Goal: Task Accomplishment & Management: Manage account settings

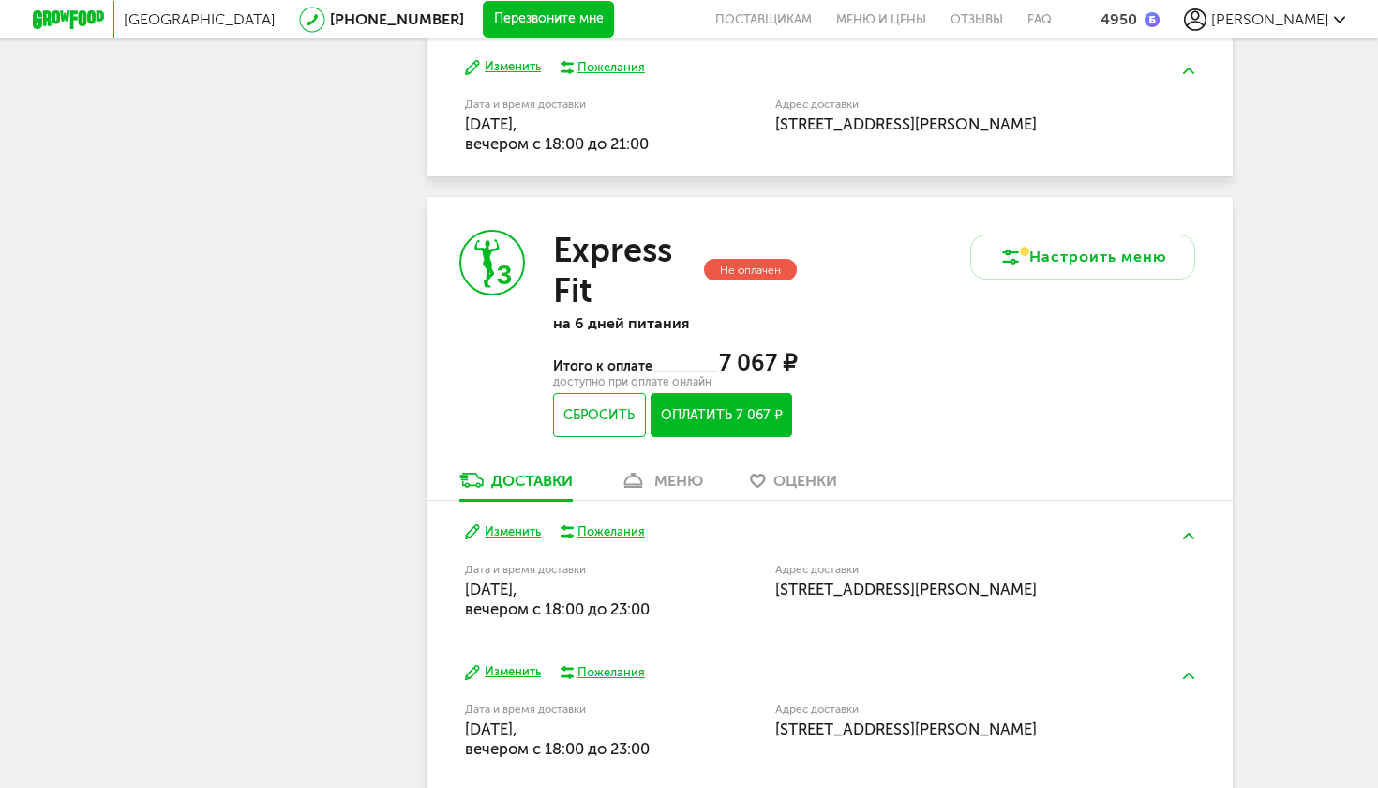
scroll to position [1162, 0]
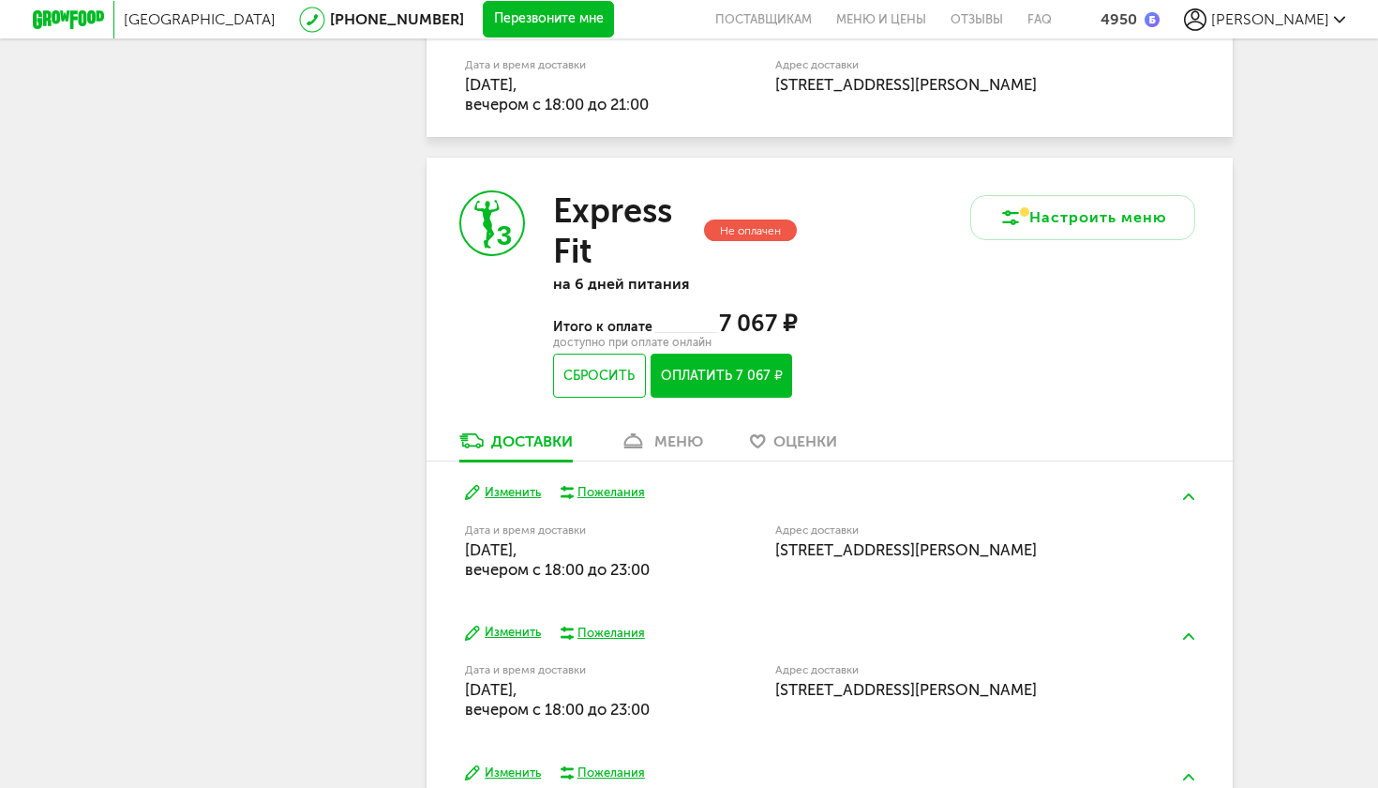
click at [671, 432] on div "меню" at bounding box center [678, 441] width 49 height 18
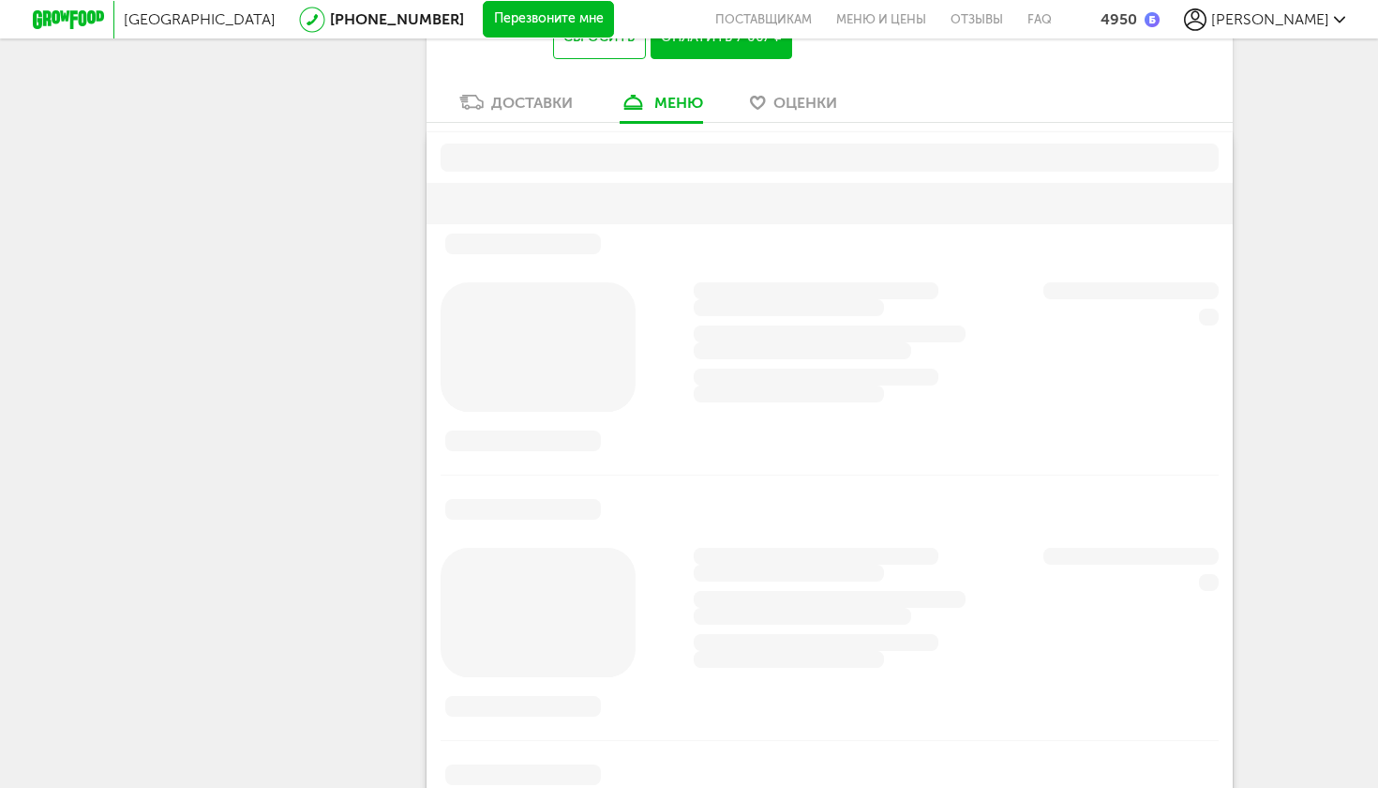
scroll to position [1468, 0]
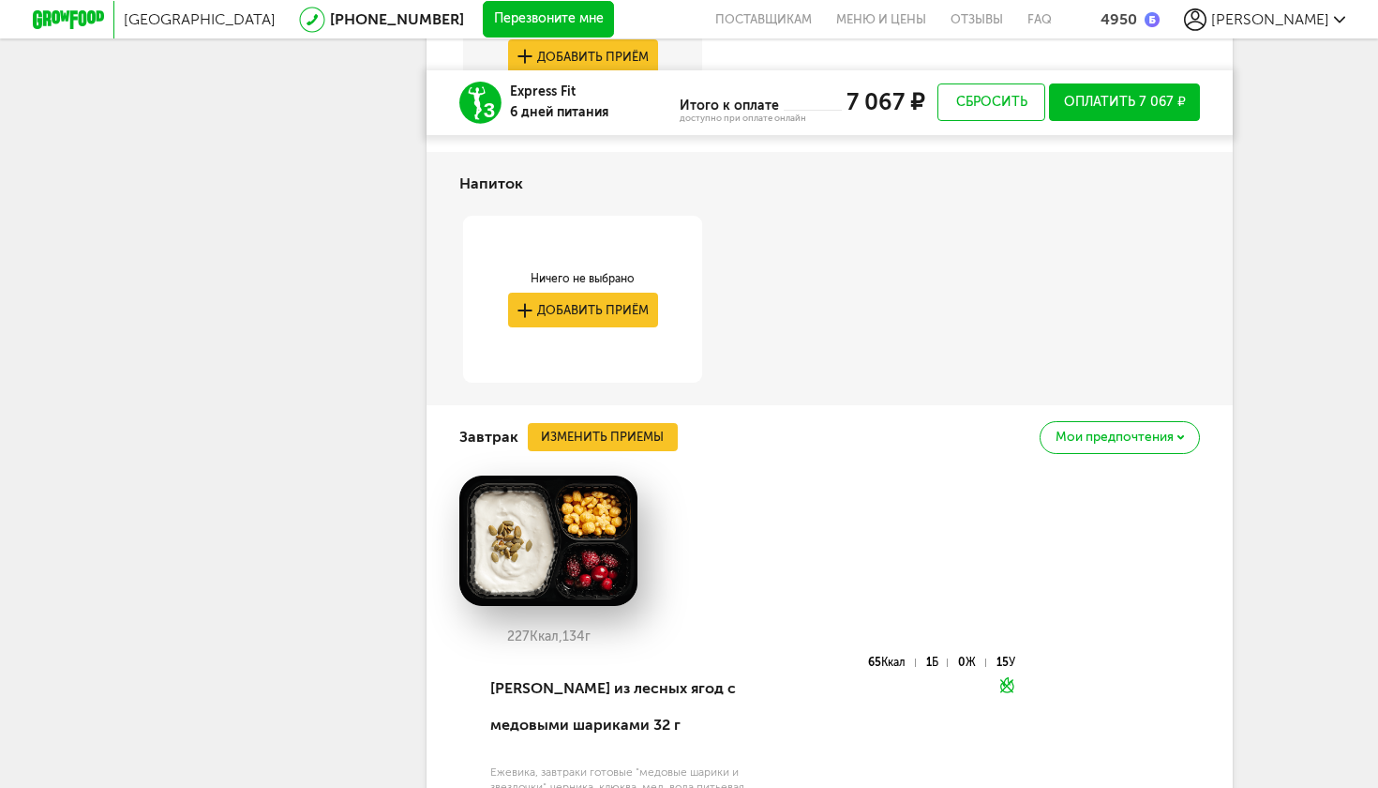
scroll to position [1822, 0]
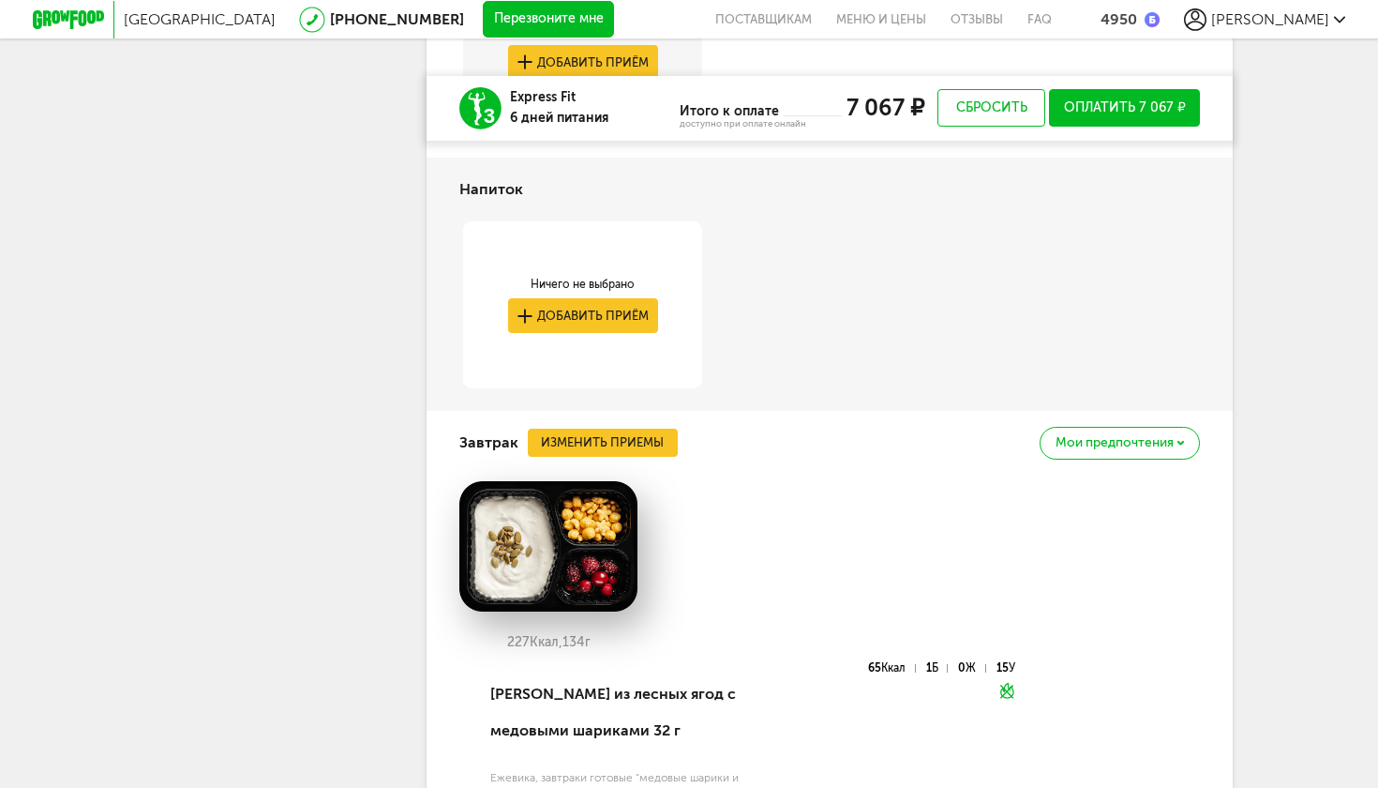
click at [633, 428] on button "Изменить приемы" at bounding box center [603, 442] width 150 height 28
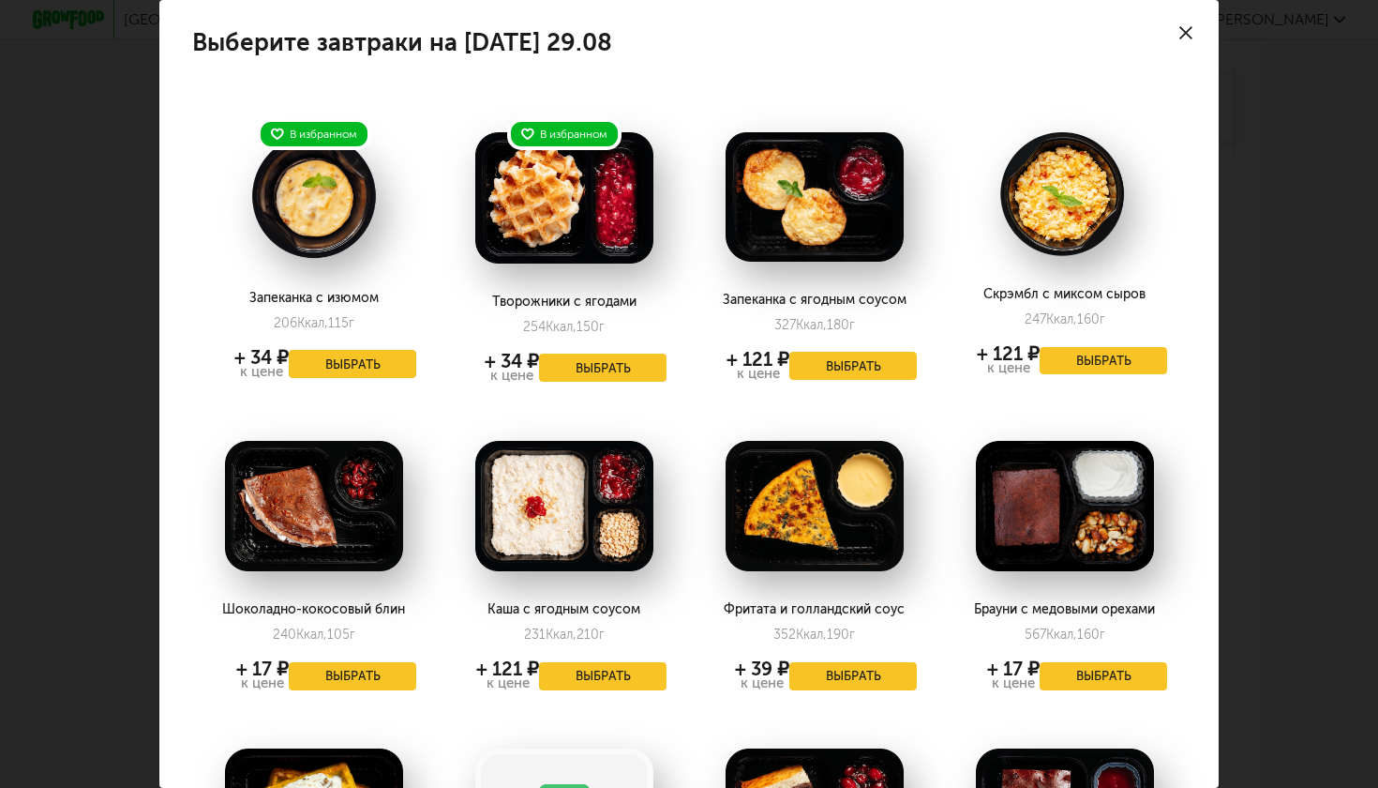
click at [598, 676] on button "Выбрать" at bounding box center [603, 676] width 128 height 28
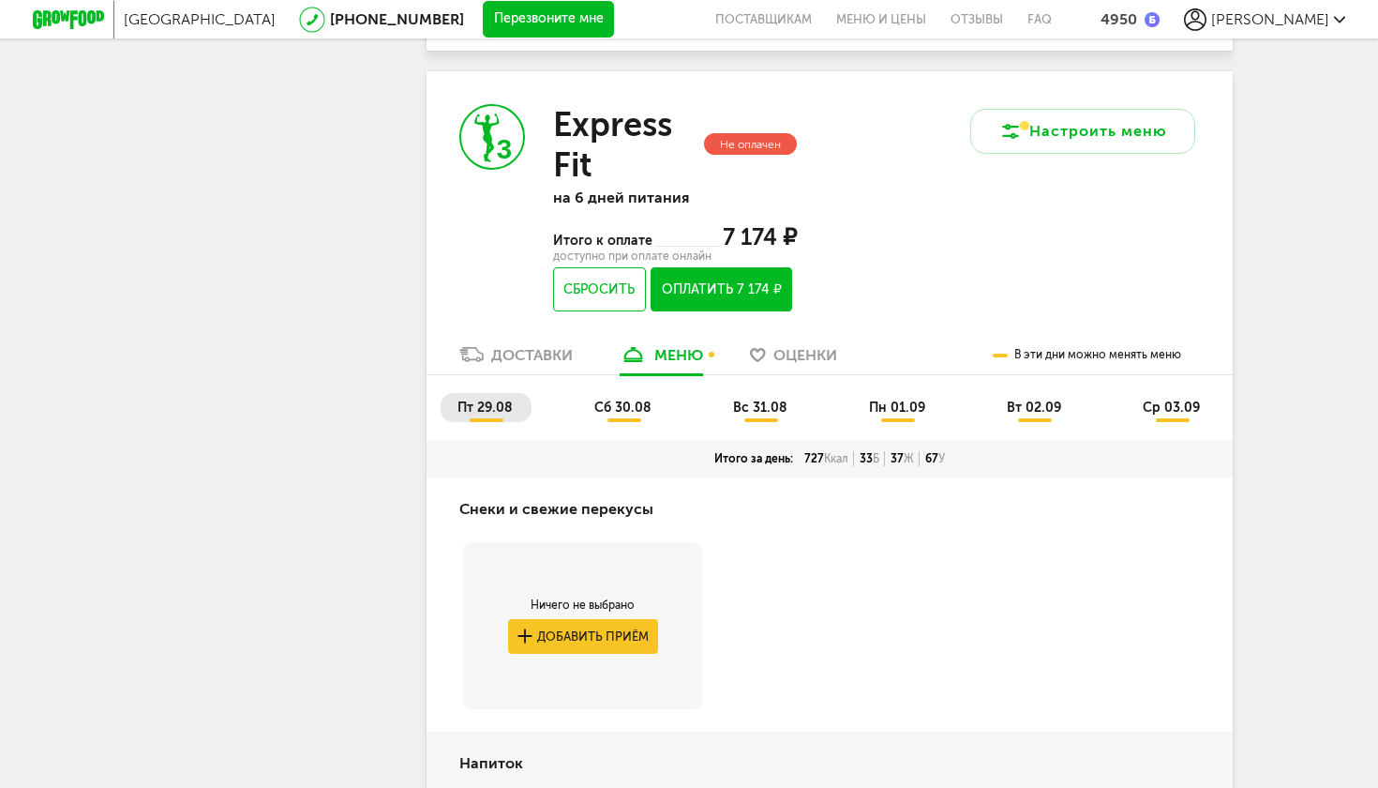
scroll to position [1197, 0]
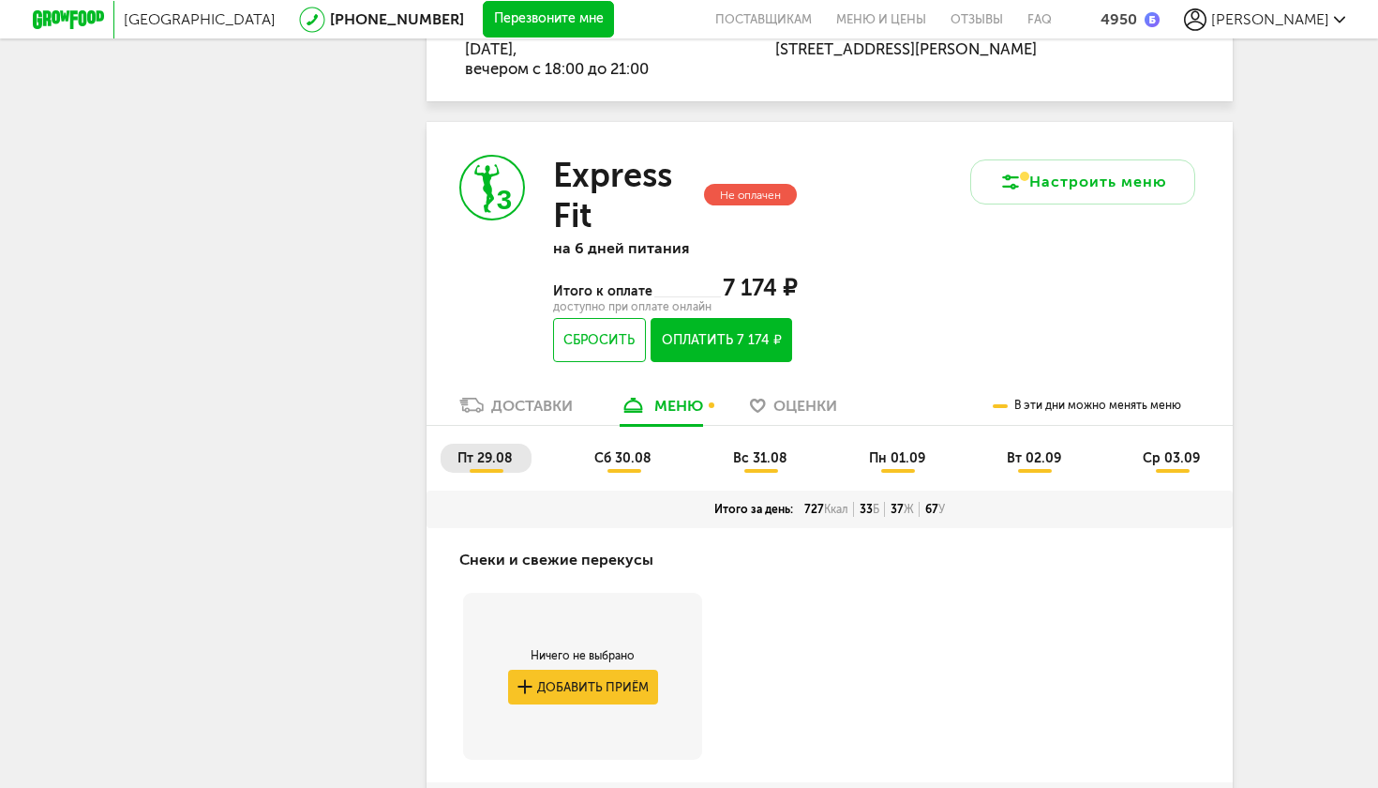
click at [621, 450] on span "сб 30.08" at bounding box center [622, 458] width 57 height 16
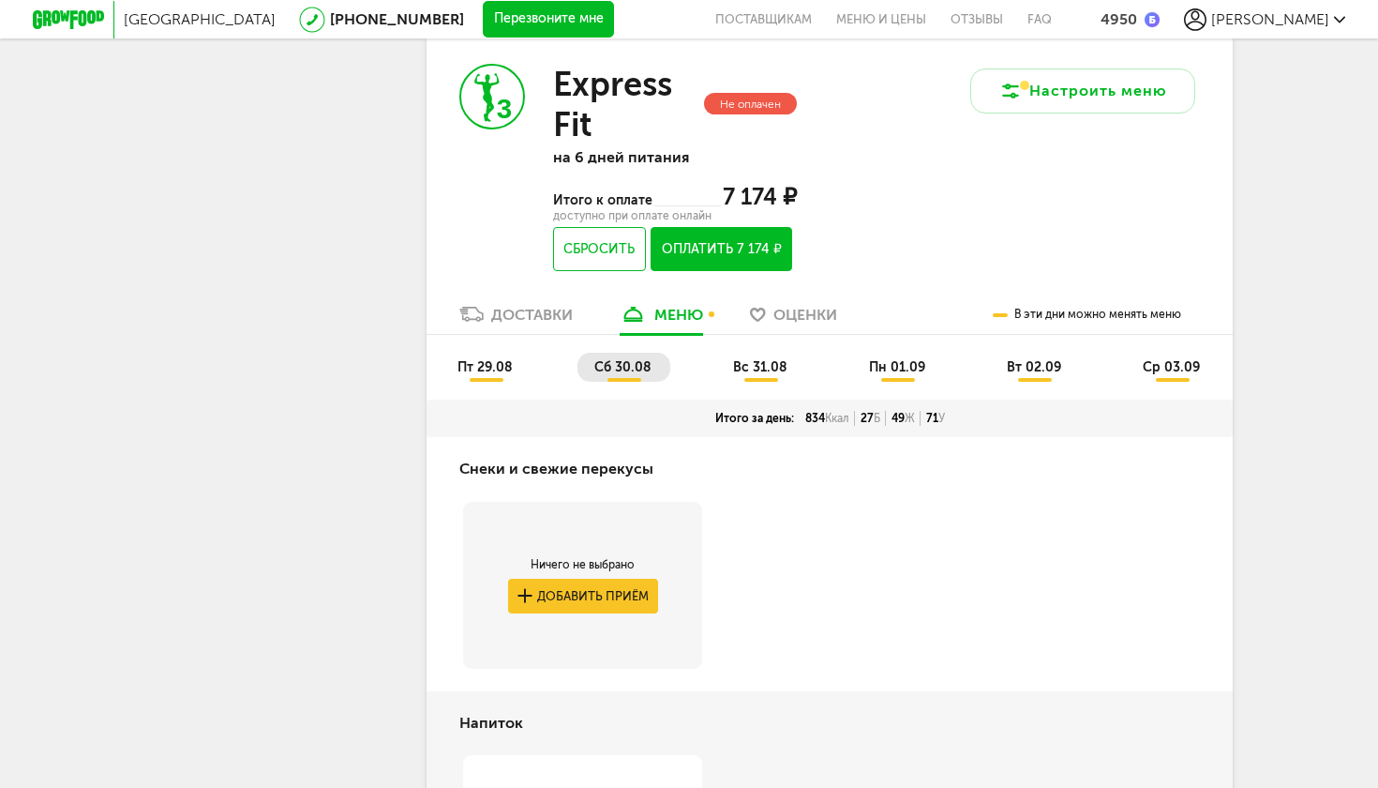
scroll to position [1273, 0]
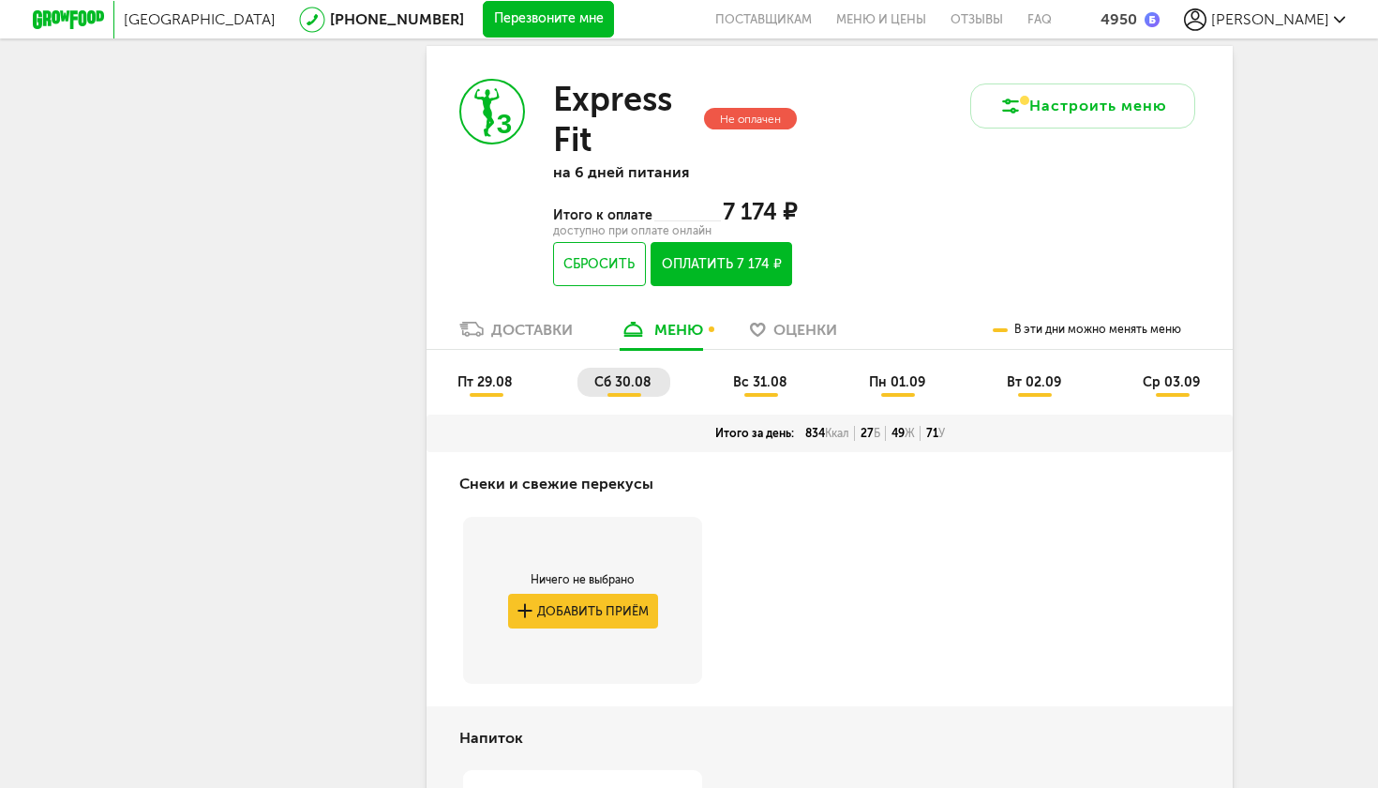
click at [530, 321] on div "Доставки" at bounding box center [532, 330] width 82 height 18
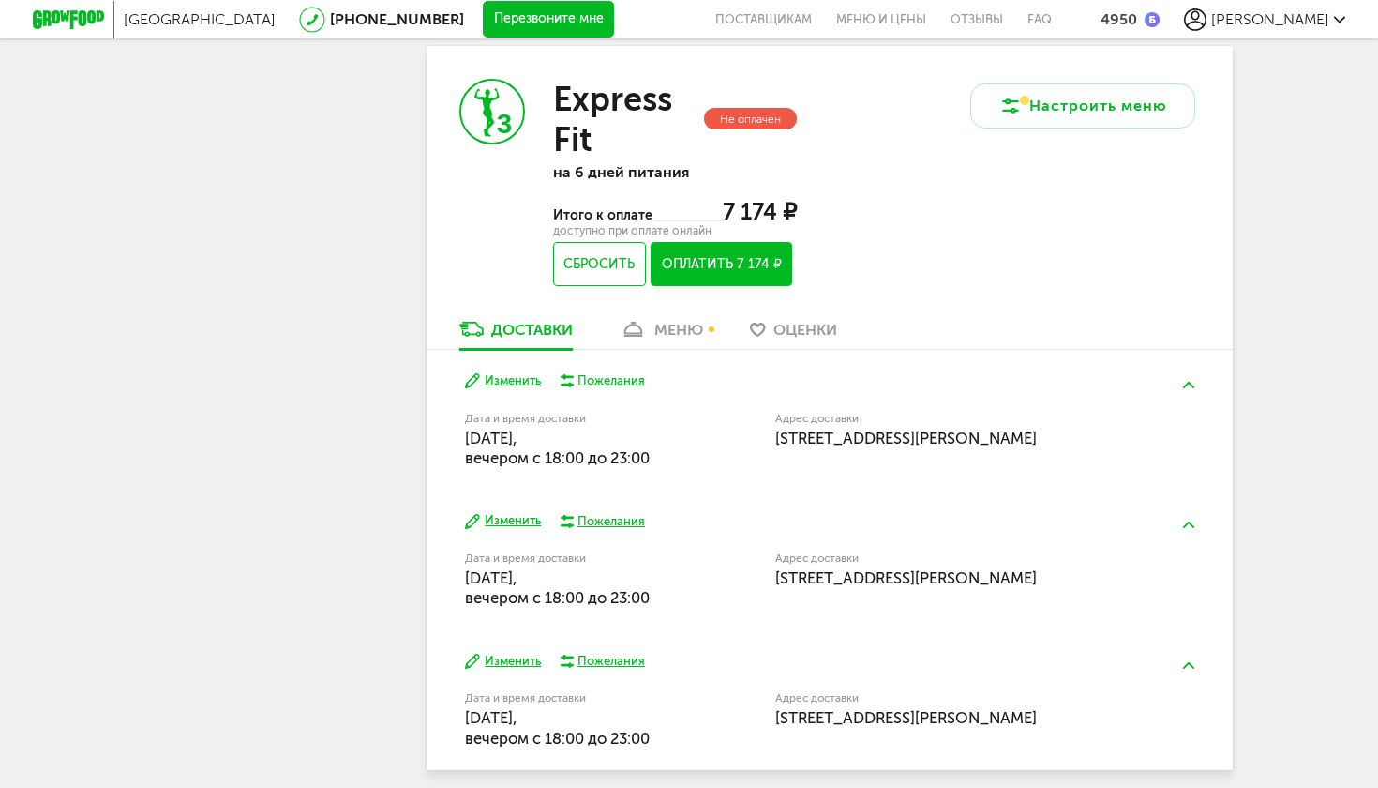
click at [507, 512] on button "Изменить" at bounding box center [503, 521] width 76 height 18
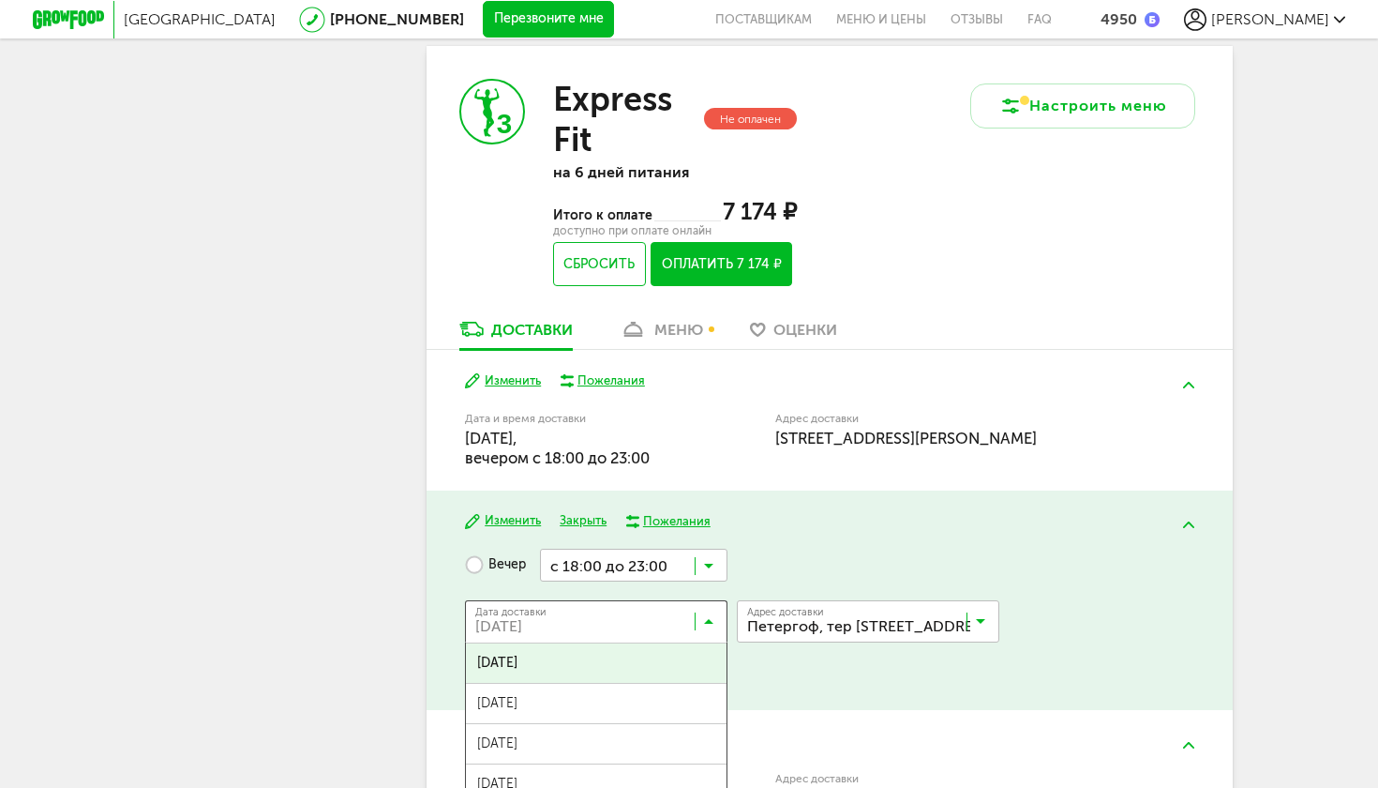
click at [704, 616] on icon at bounding box center [708, 625] width 9 height 19
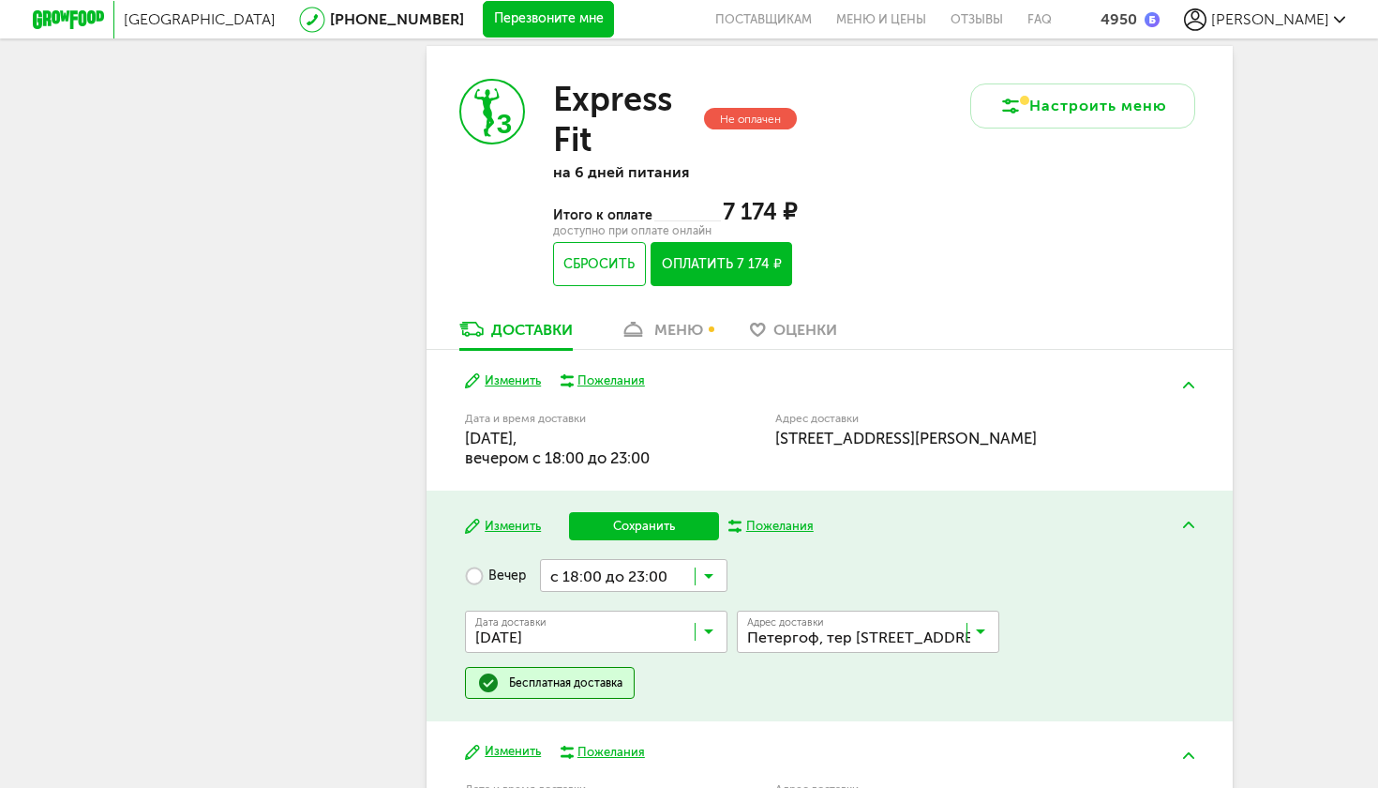
click at [662, 694] on span "[DATE]" at bounding box center [596, 713] width 261 height 39
click at [706, 571] on icon at bounding box center [708, 580] width 9 height 19
click at [667, 629] on span "с 18:00 до 21:00" at bounding box center [634, 648] width 186 height 39
click at [657, 512] on button "Сохранить" at bounding box center [644, 526] width 150 height 28
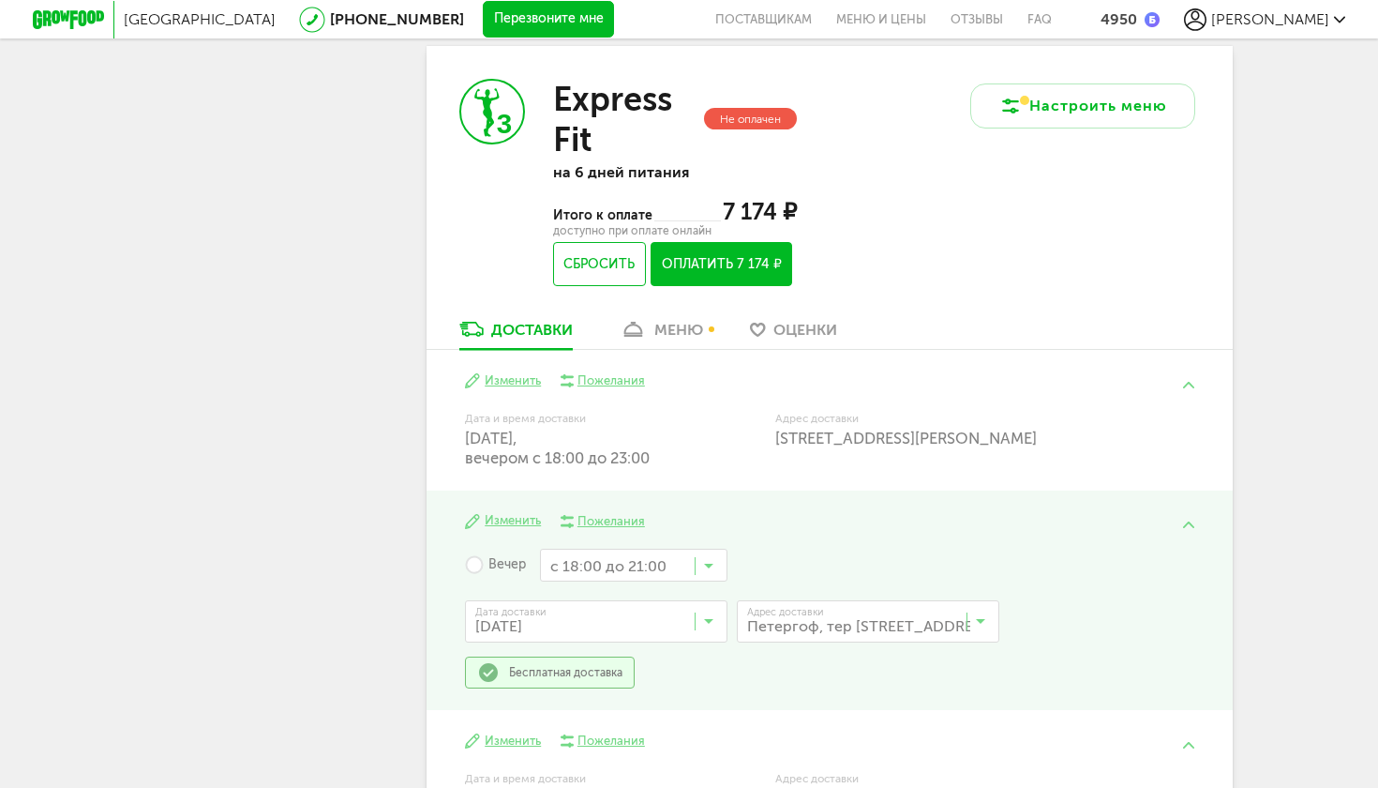
scroll to position [410, 0]
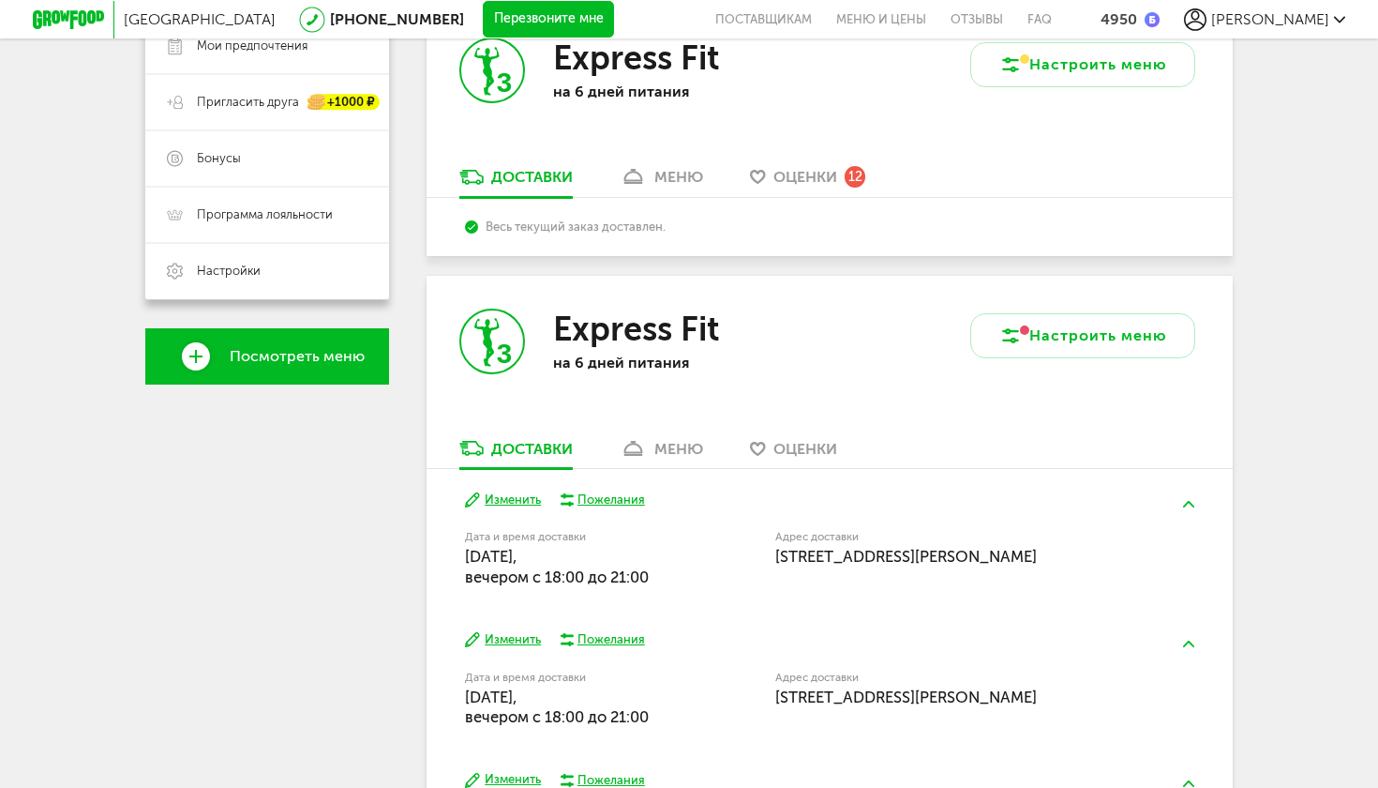
click at [539, 491] on button "Изменить" at bounding box center [503, 500] width 76 height 18
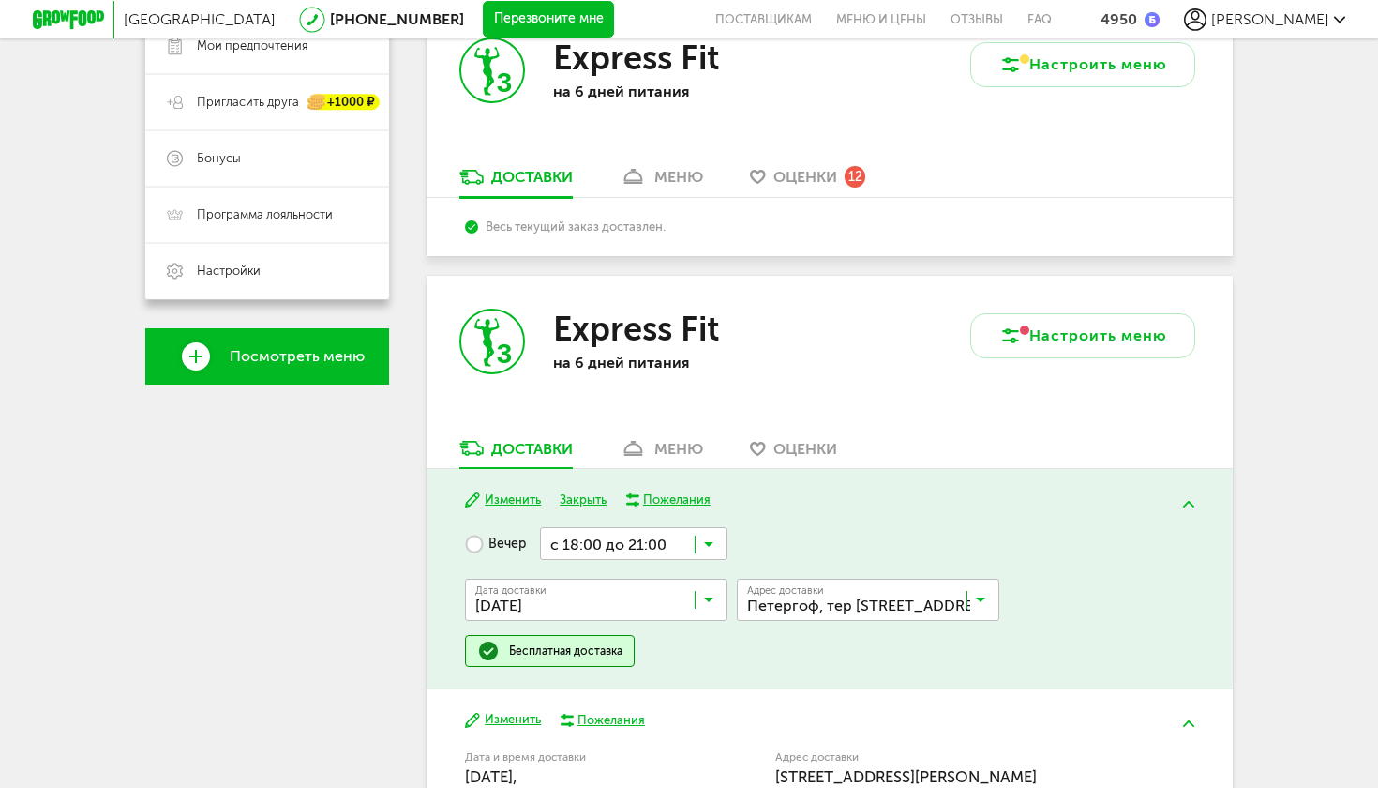
click at [749, 527] on div "Вечер с 18:00 до 21:00 Загрузка... Дата доставки [DATE] Загрузка... Адрес Кварт…" at bounding box center [829, 597] width 729 height 140
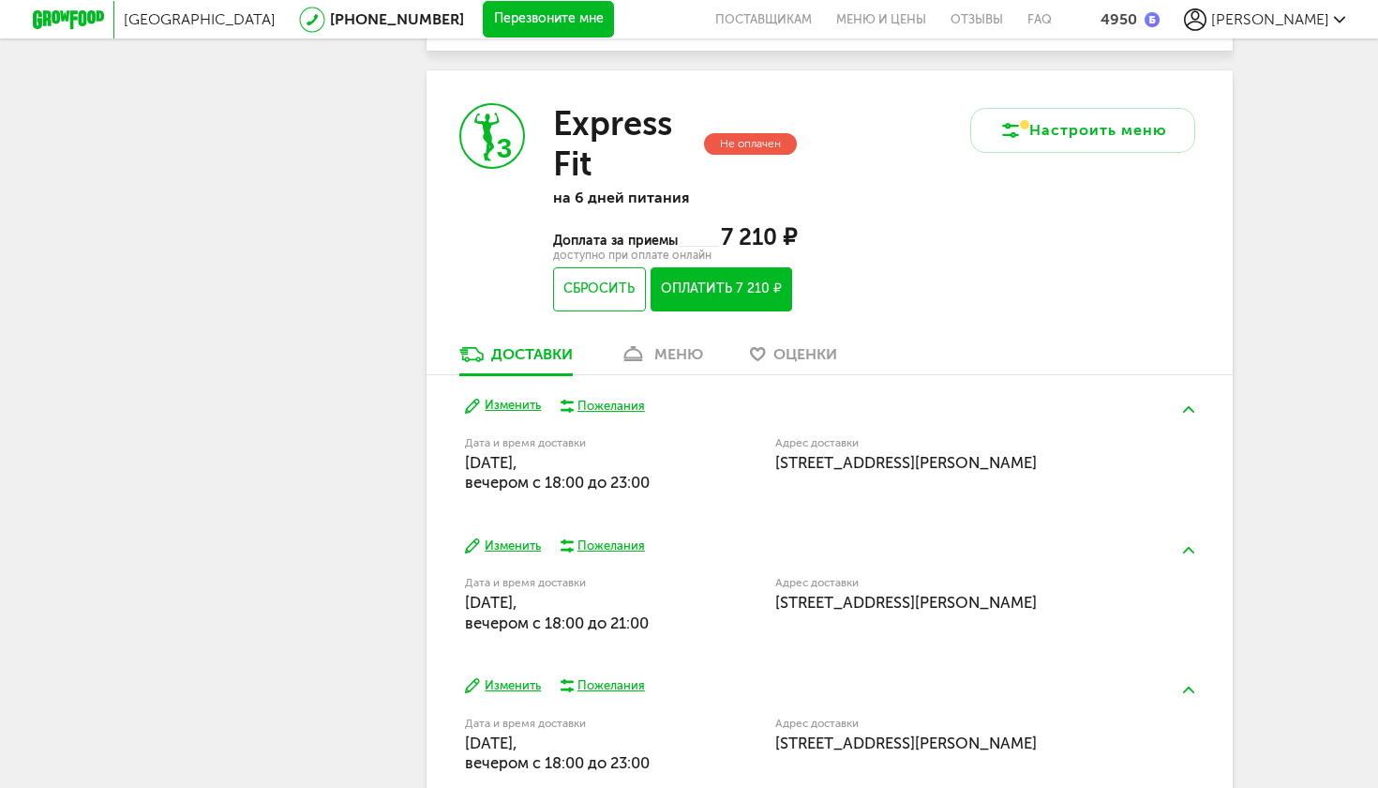
scroll to position [1339, 0]
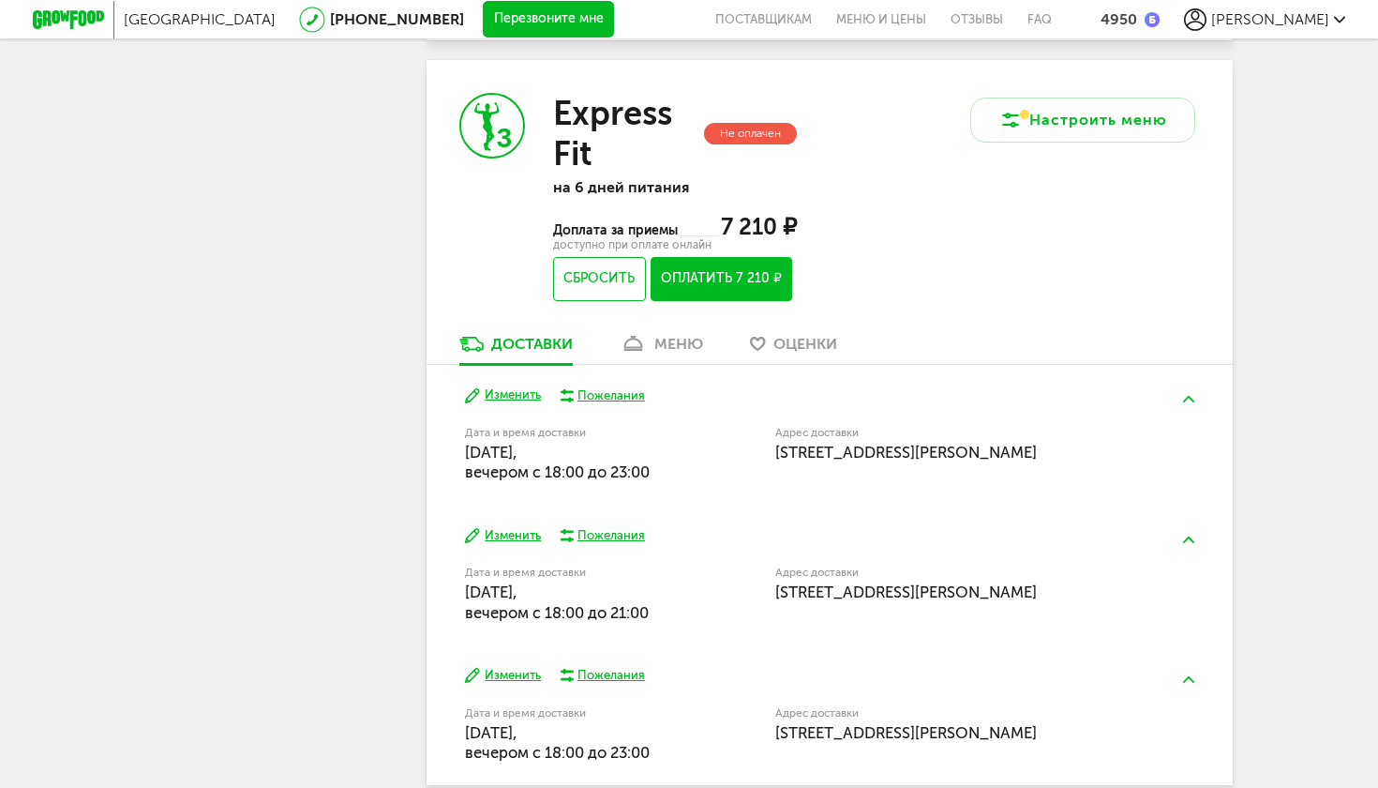
click at [500, 667] on button "Изменить" at bounding box center [503, 676] width 76 height 18
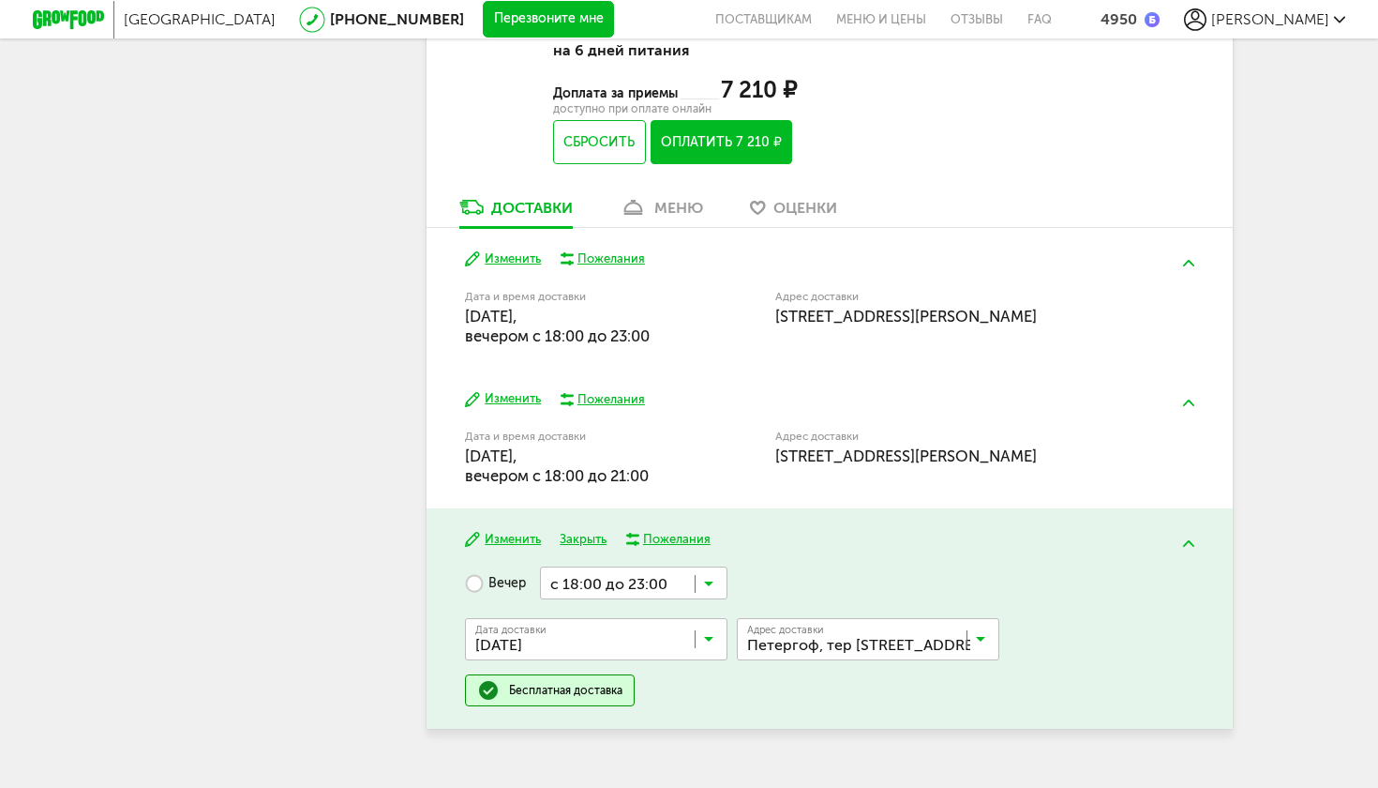
scroll to position [1394, 0]
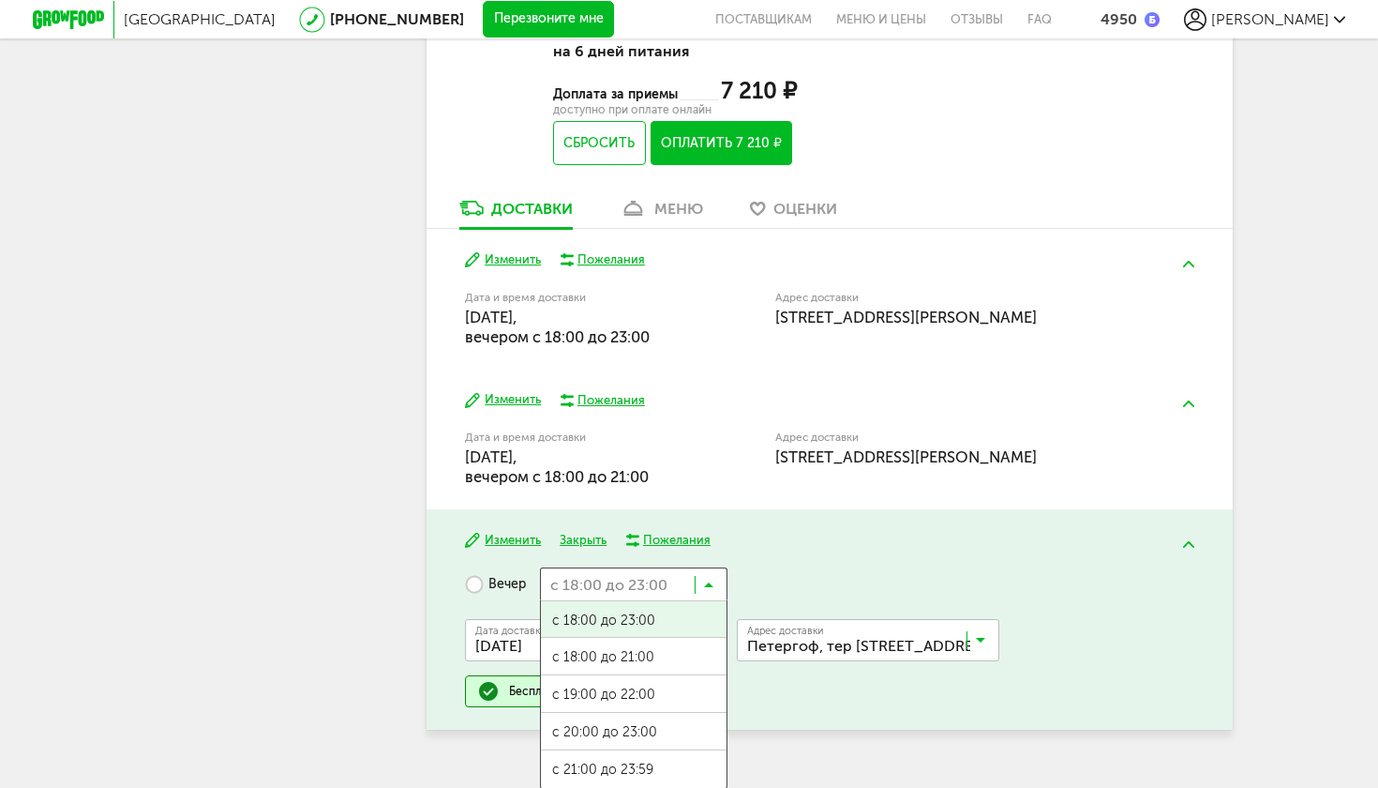
click at [714, 579] on icon at bounding box center [708, 588] width 9 height 19
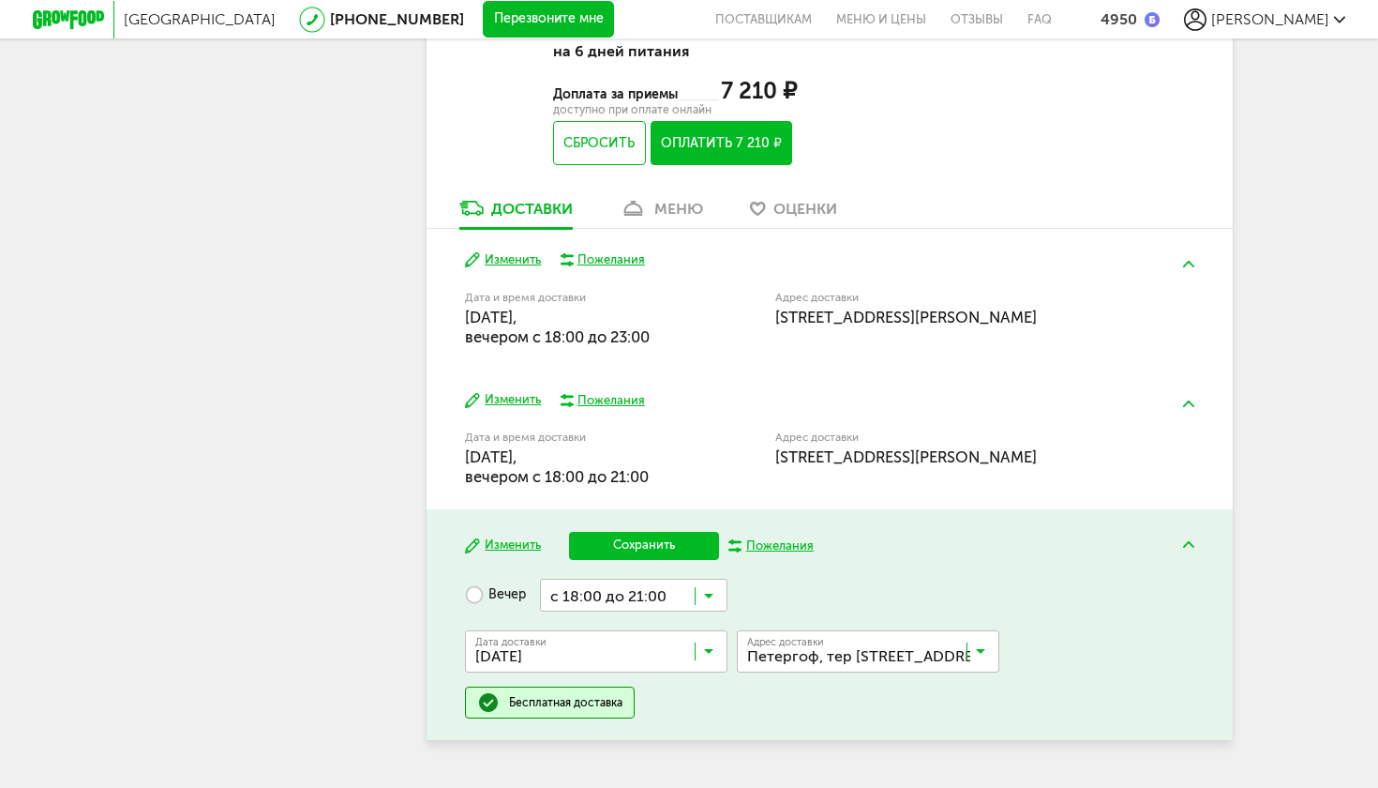
click at [703, 649] on span "с 18:00 до 21:00" at bounding box center [634, 668] width 186 height 39
click at [656, 532] on button "Сохранить" at bounding box center [644, 546] width 150 height 28
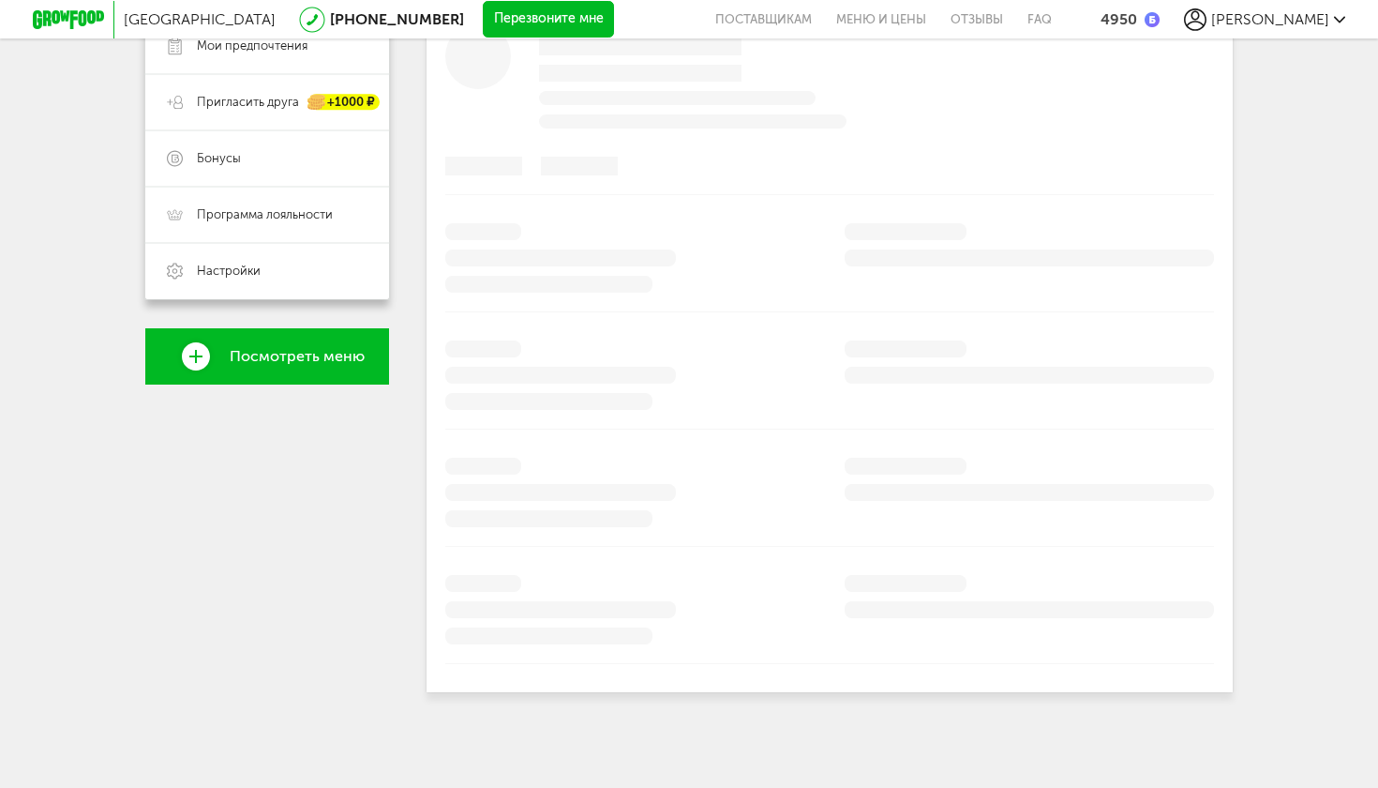
scroll to position [410, 0]
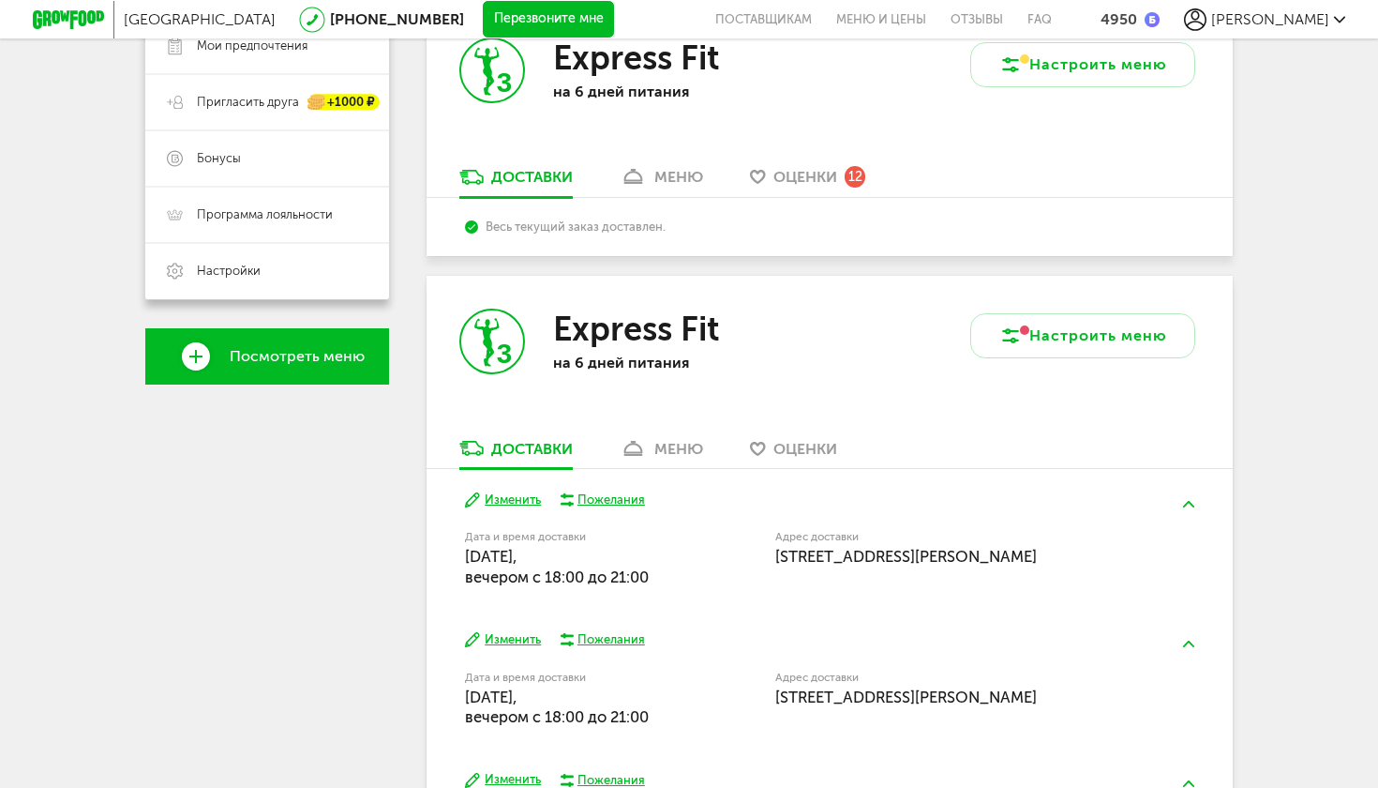
click at [696, 440] on div "меню" at bounding box center [678, 449] width 49 height 18
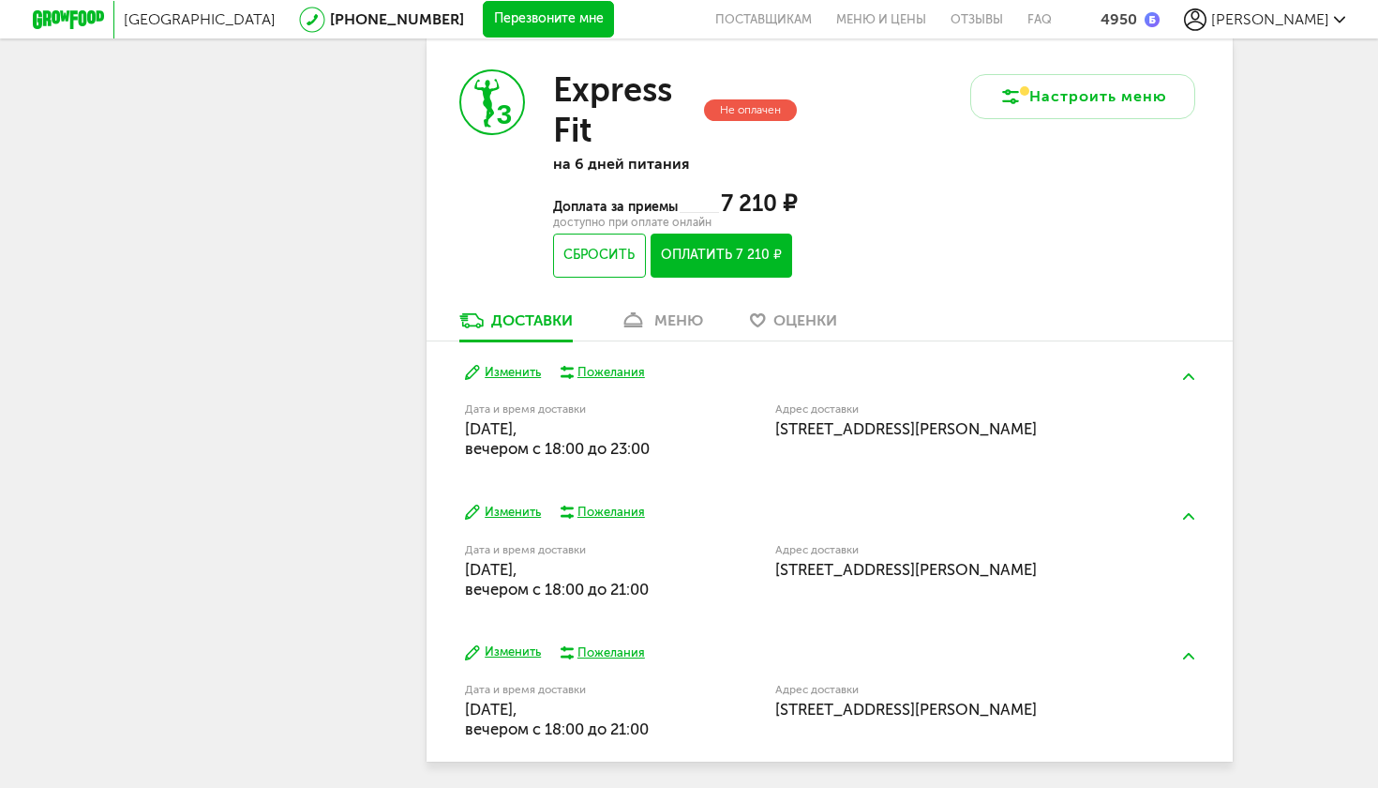
scroll to position [3447, 0]
click at [675, 312] on div "меню" at bounding box center [678, 321] width 49 height 18
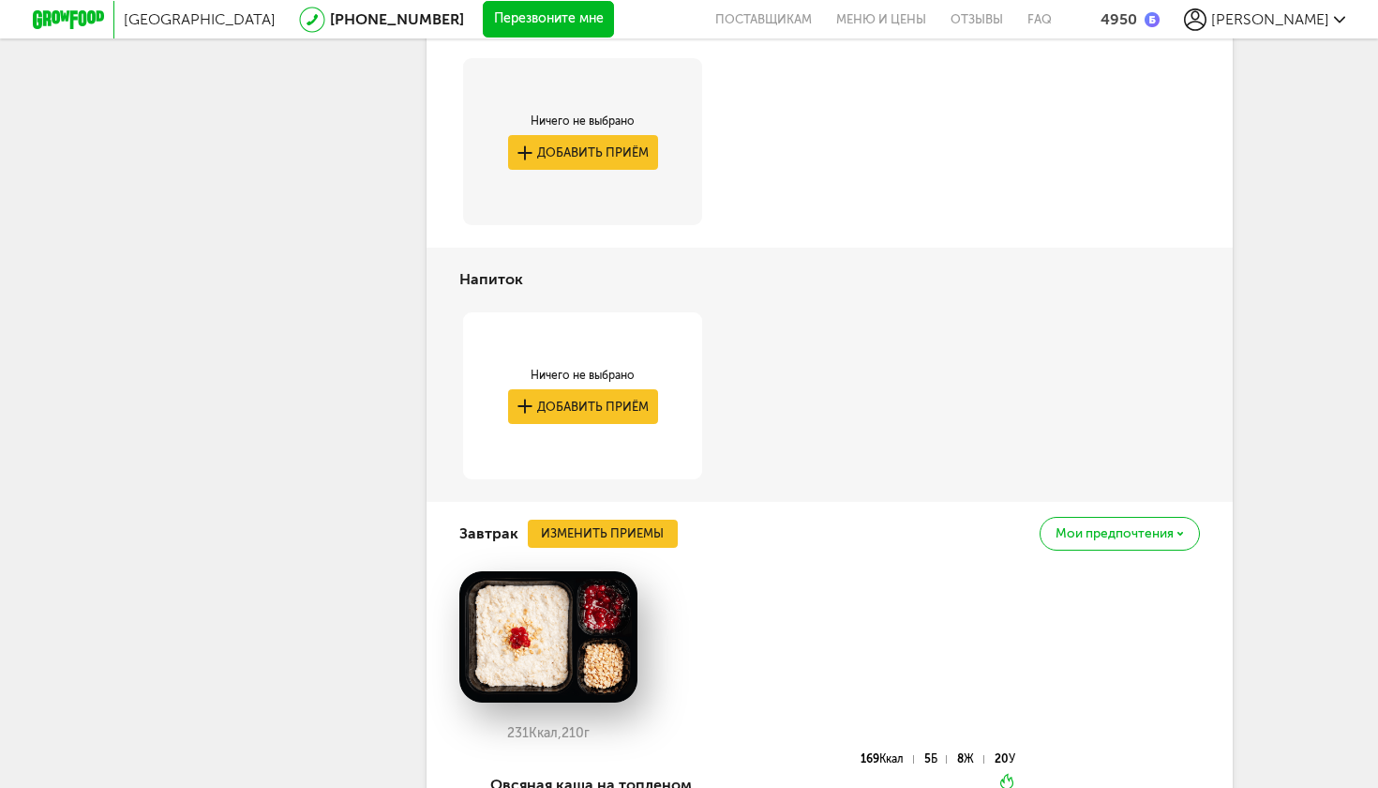
scroll to position [3521, 0]
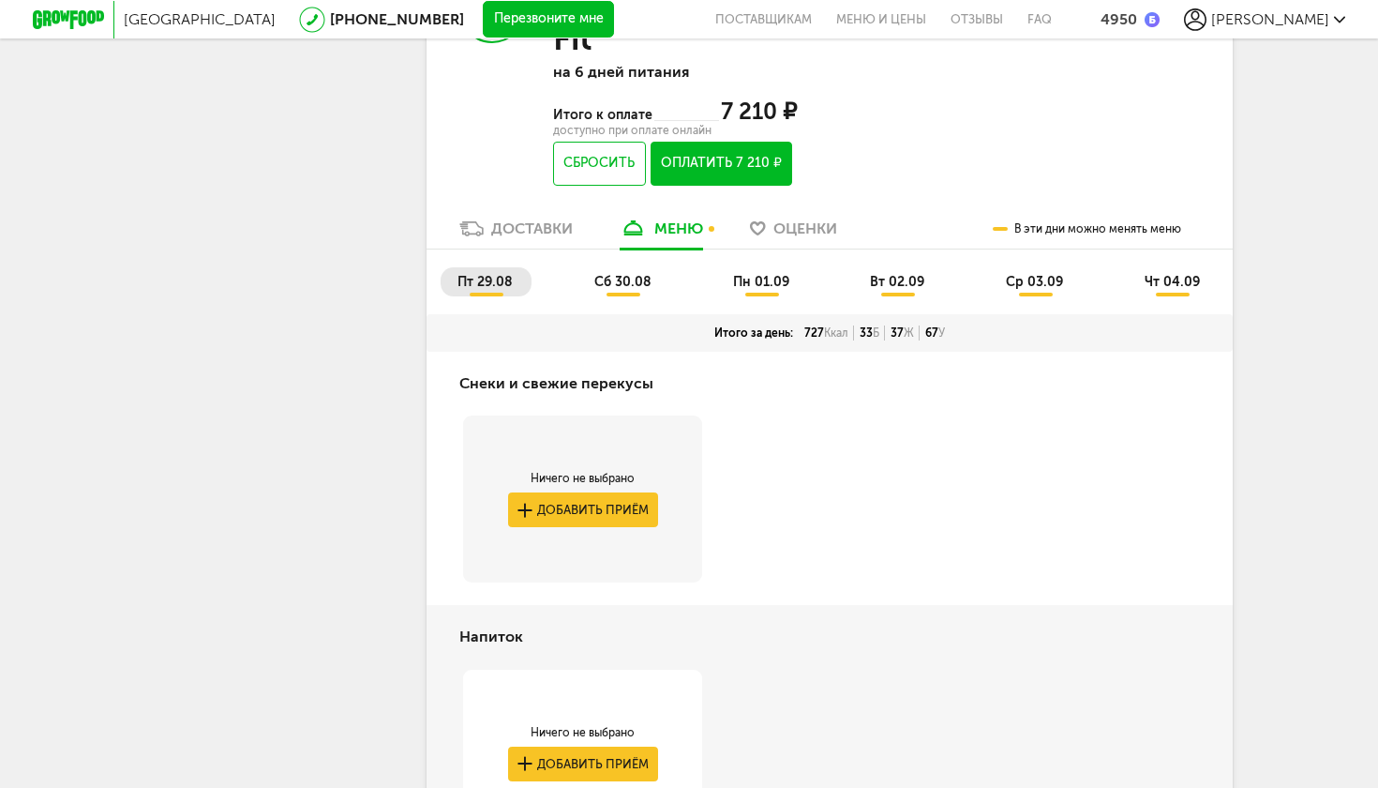
click at [609, 274] on span "сб 30.08" at bounding box center [622, 282] width 57 height 16
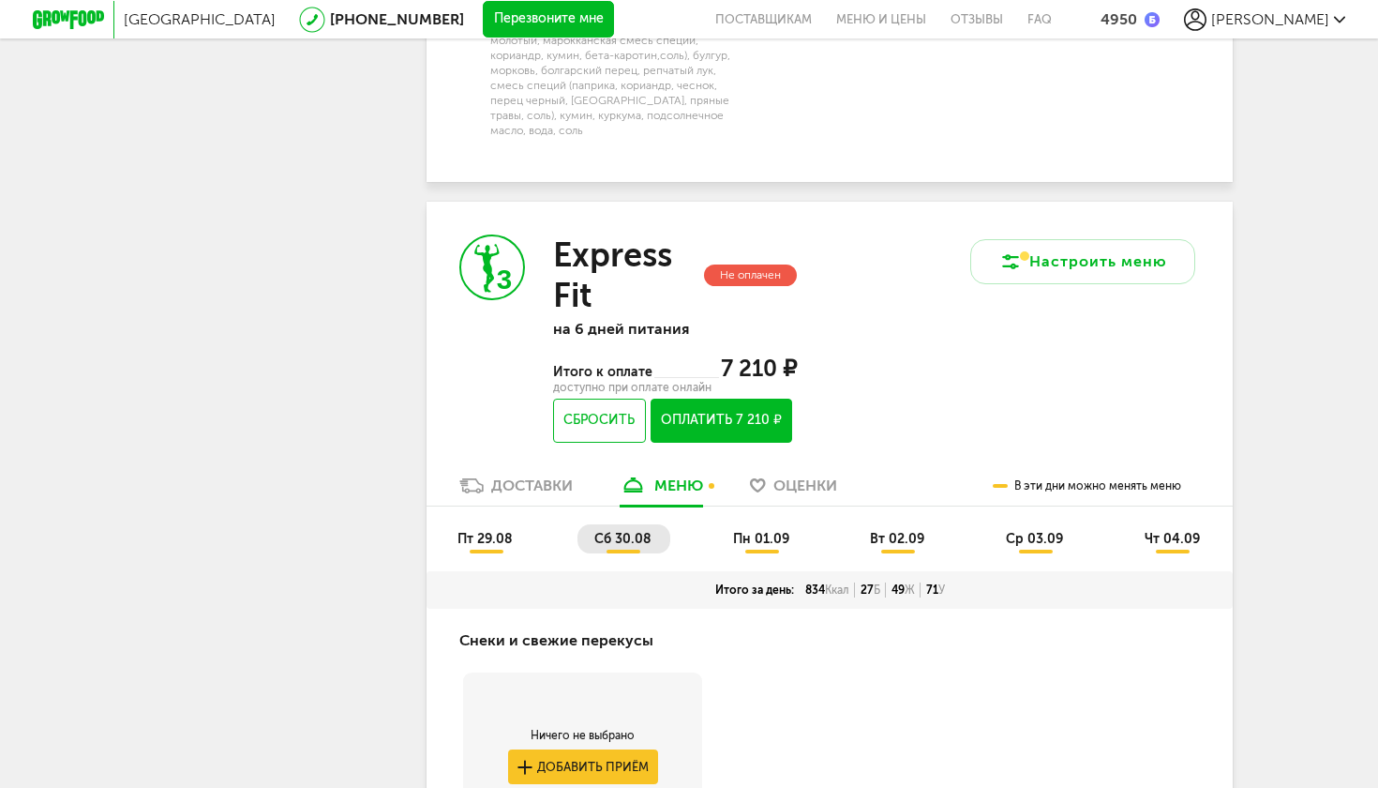
scroll to position [3281, 0]
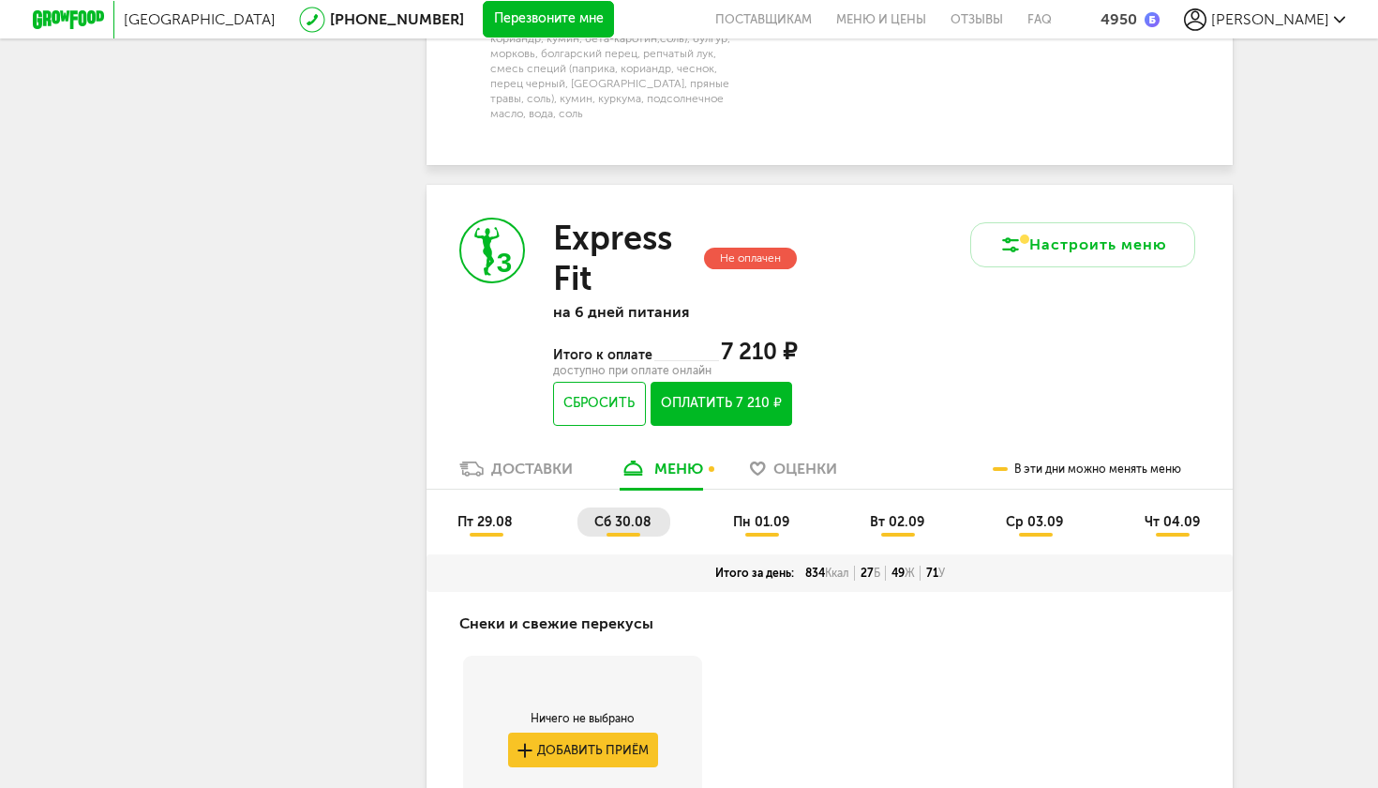
click at [782, 514] on span "пн 01.09" at bounding box center [761, 522] width 56 height 16
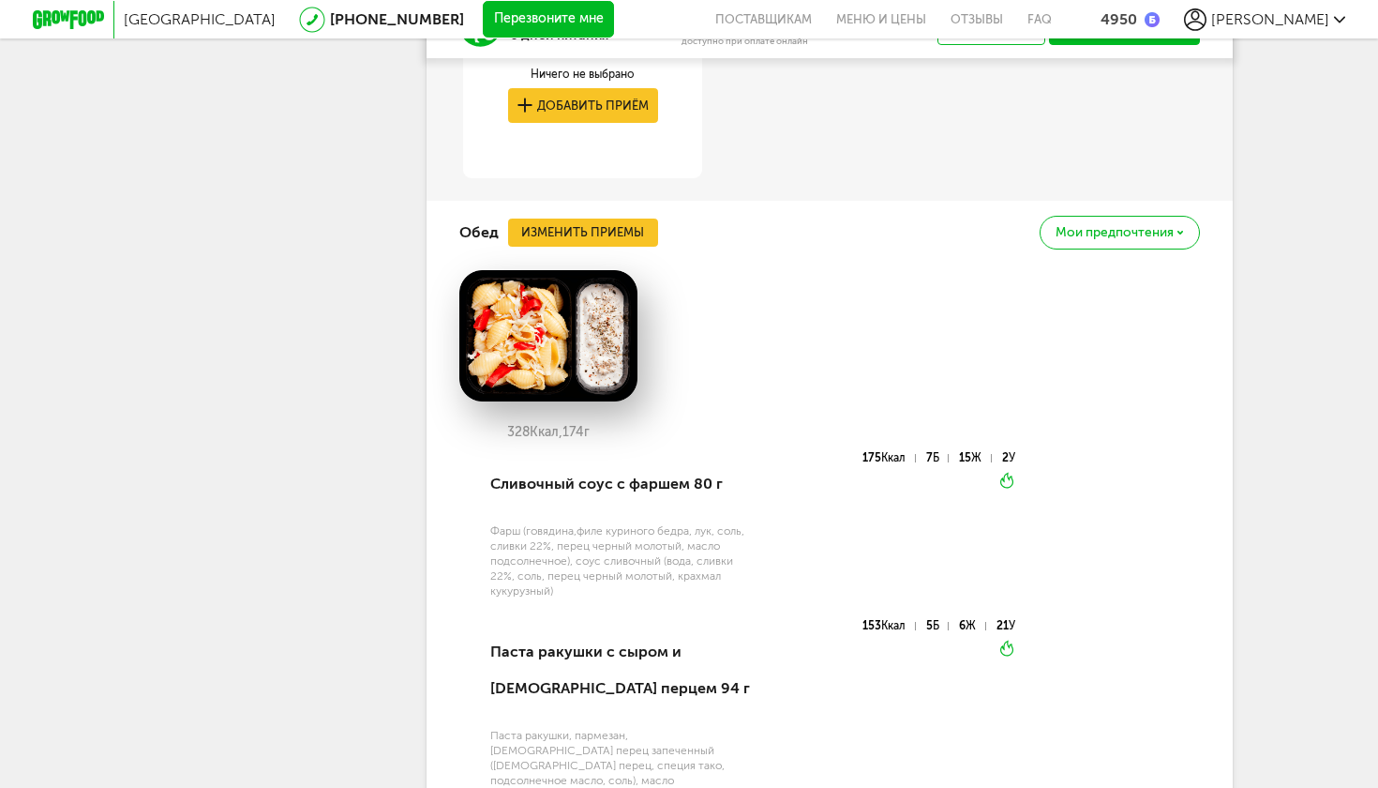
scroll to position [4902, 0]
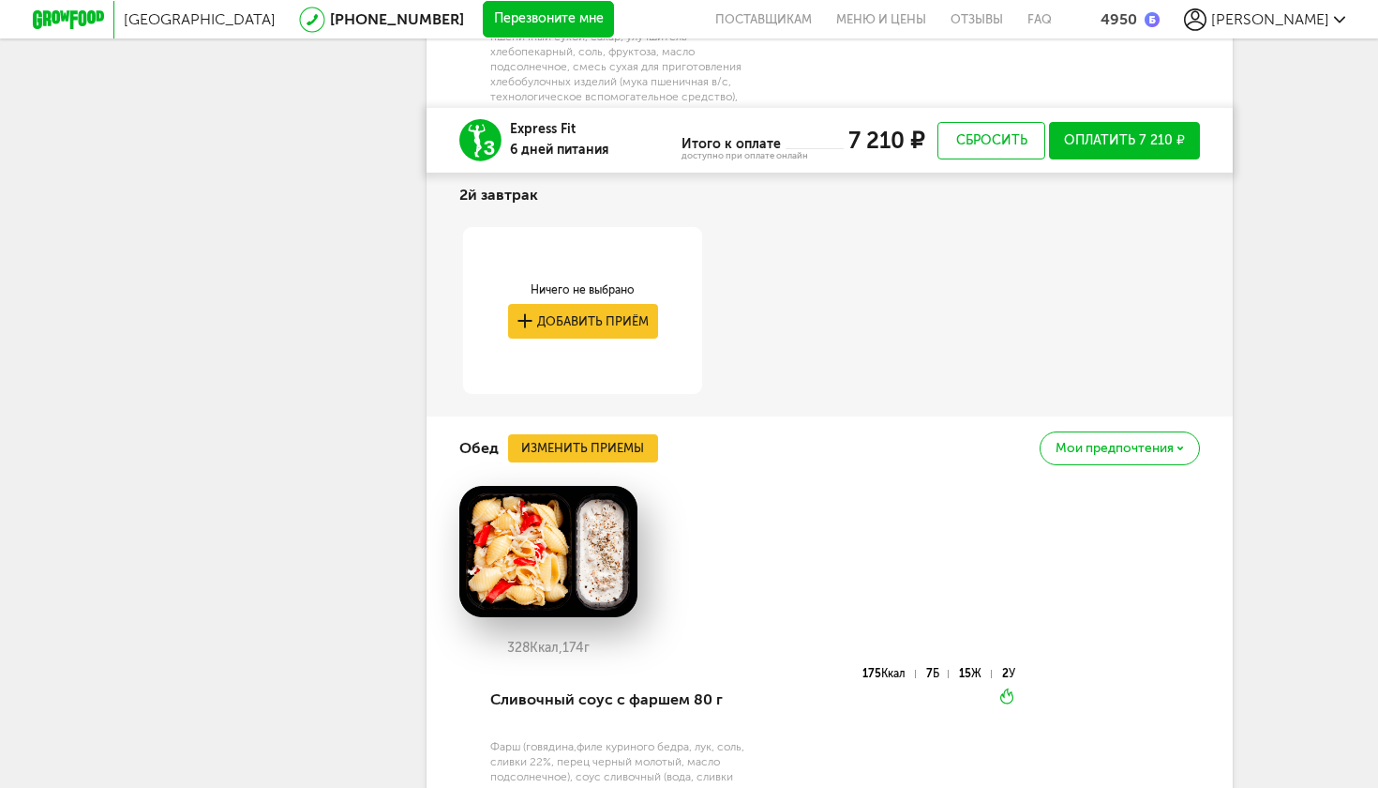
click at [616, 434] on button "Изменить приемы" at bounding box center [583, 448] width 150 height 28
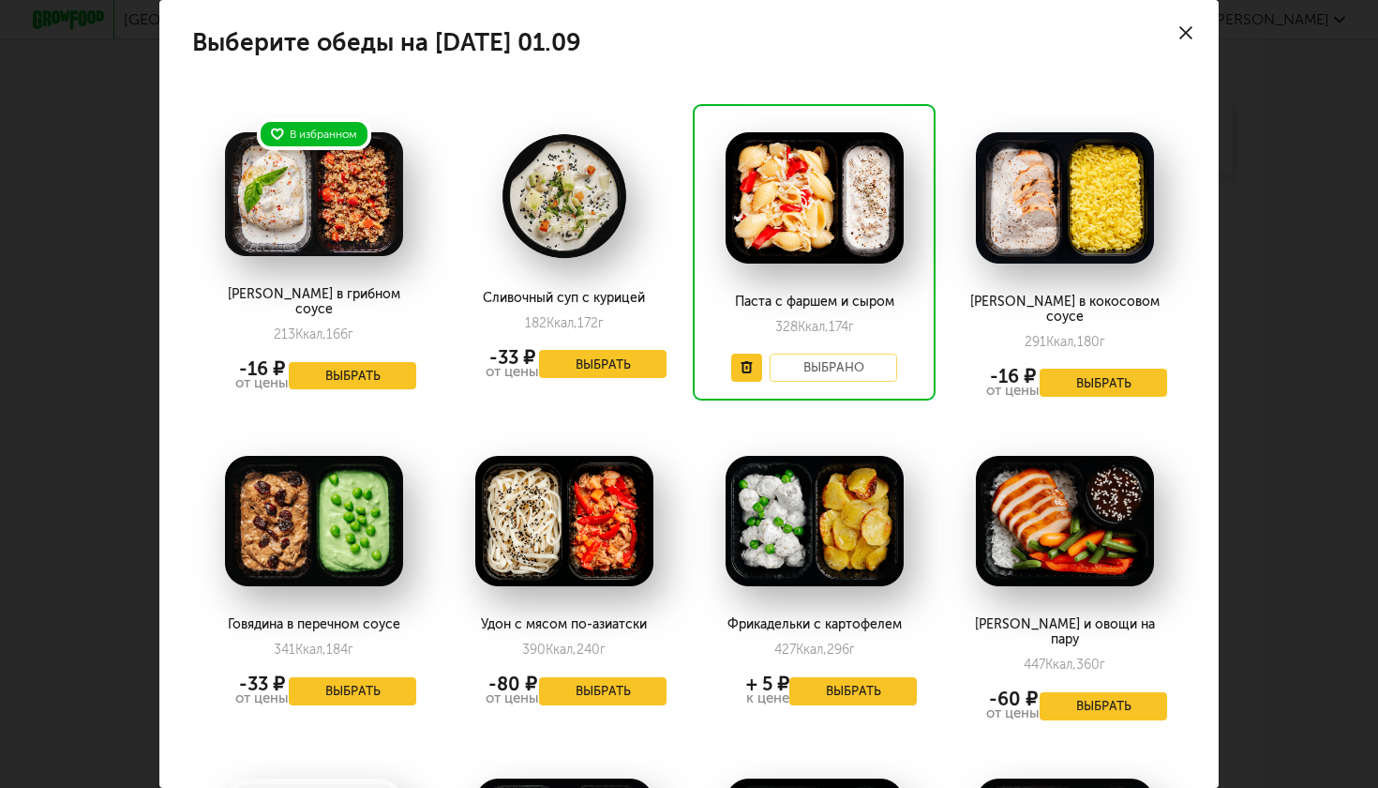
scroll to position [0, 0]
click at [610, 374] on button "Выбрать" at bounding box center [603, 364] width 128 height 28
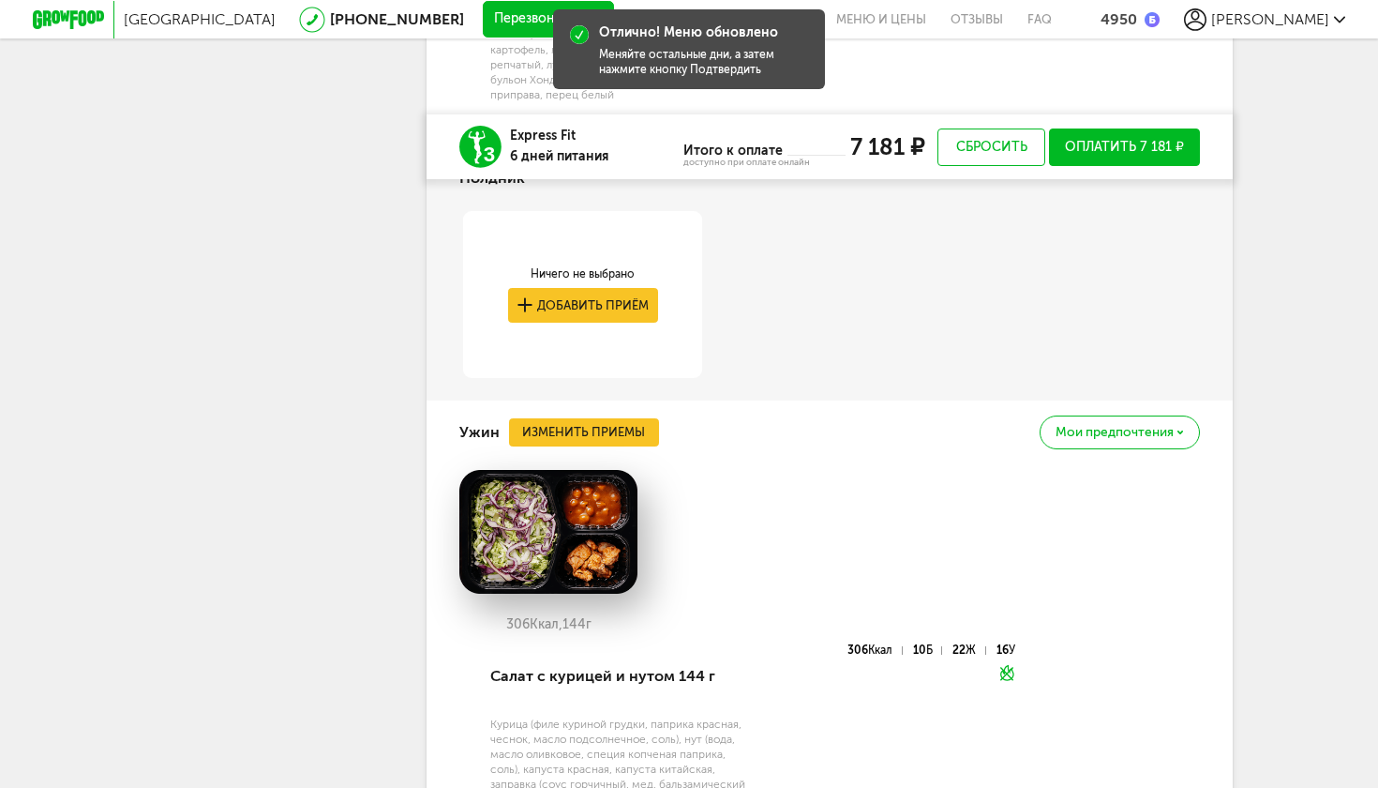
scroll to position [5616, 0]
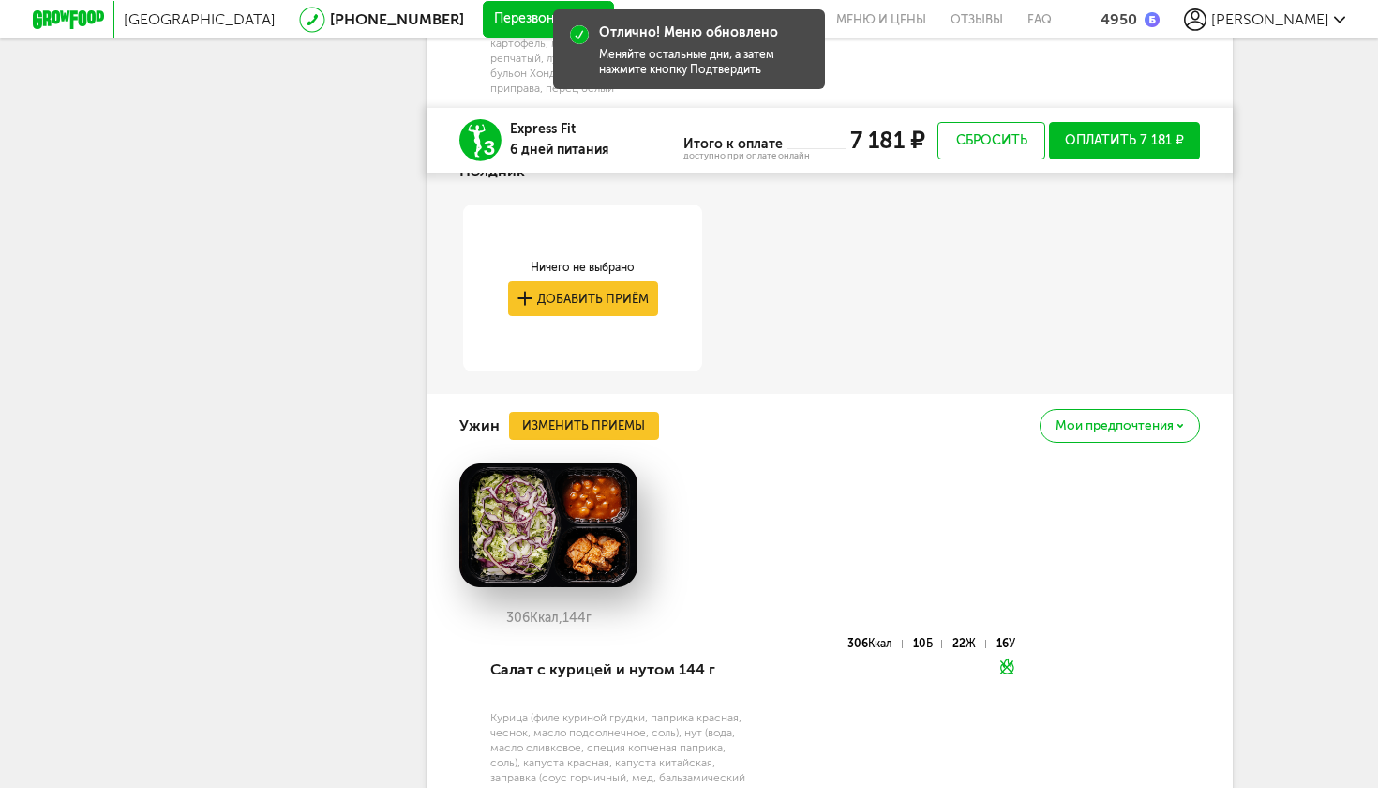
click at [593, 412] on button "Изменить приемы" at bounding box center [584, 426] width 150 height 28
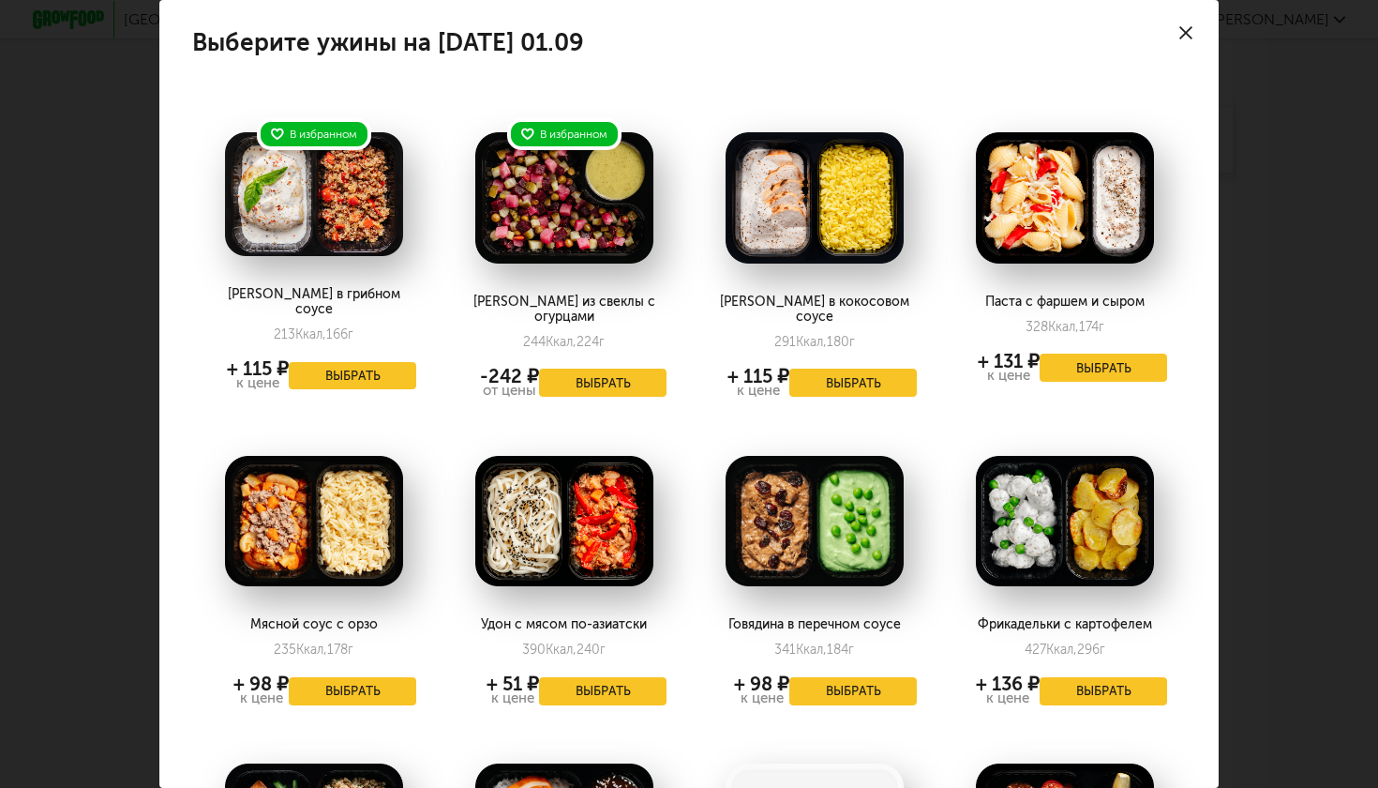
click at [345, 362] on button "Выбрать" at bounding box center [353, 376] width 128 height 28
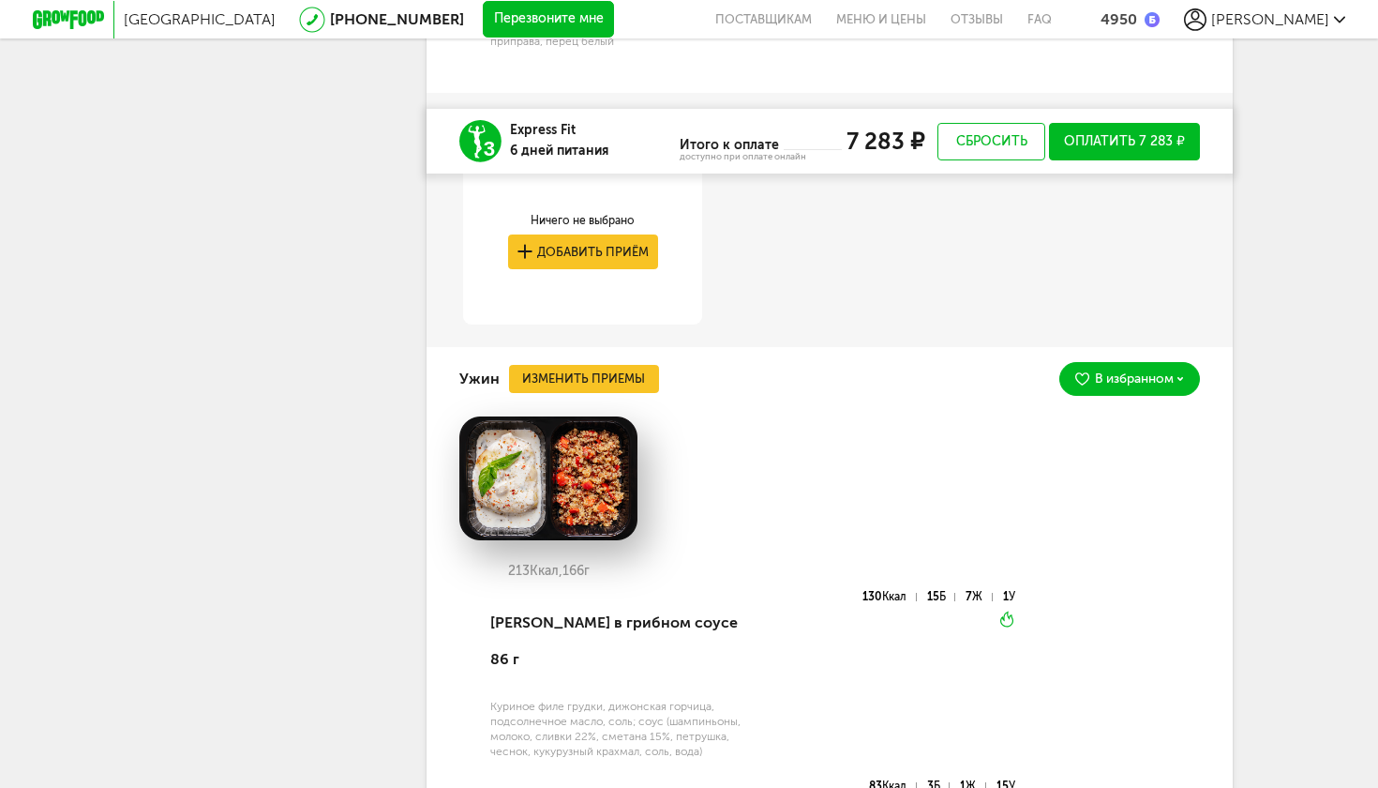
scroll to position [5664, 0]
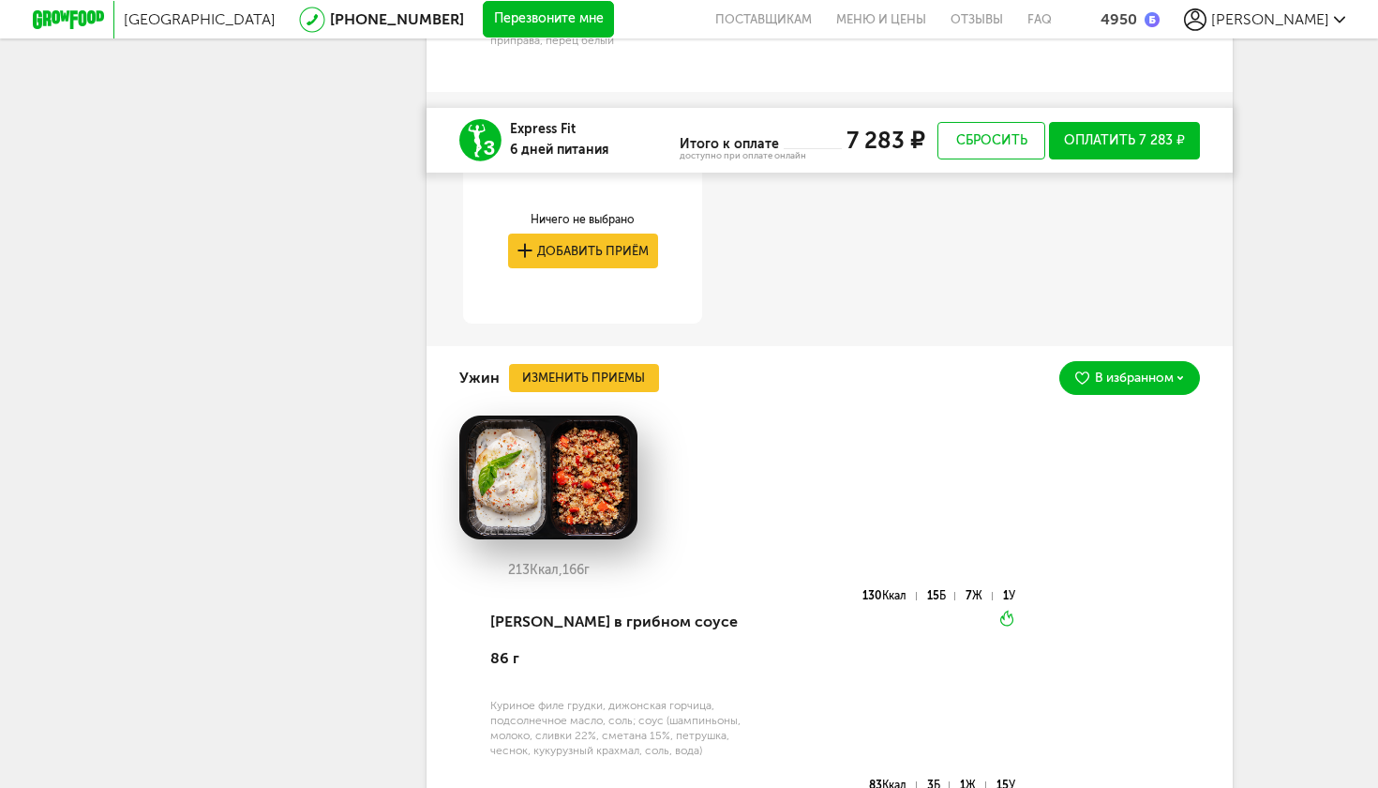
click at [547, 364] on button "Изменить приемы" at bounding box center [584, 378] width 150 height 28
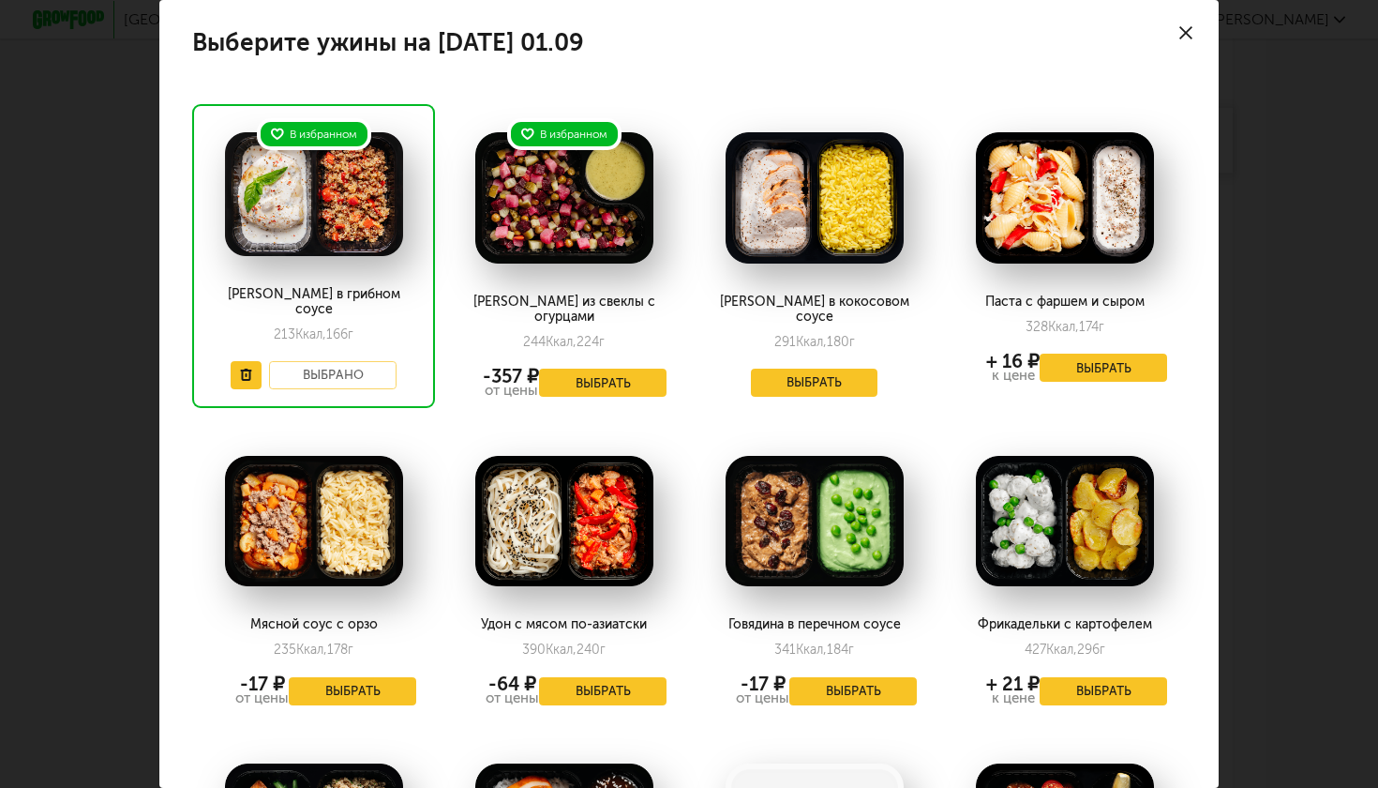
click at [879, 677] on button "Выбрать" at bounding box center [853, 691] width 128 height 28
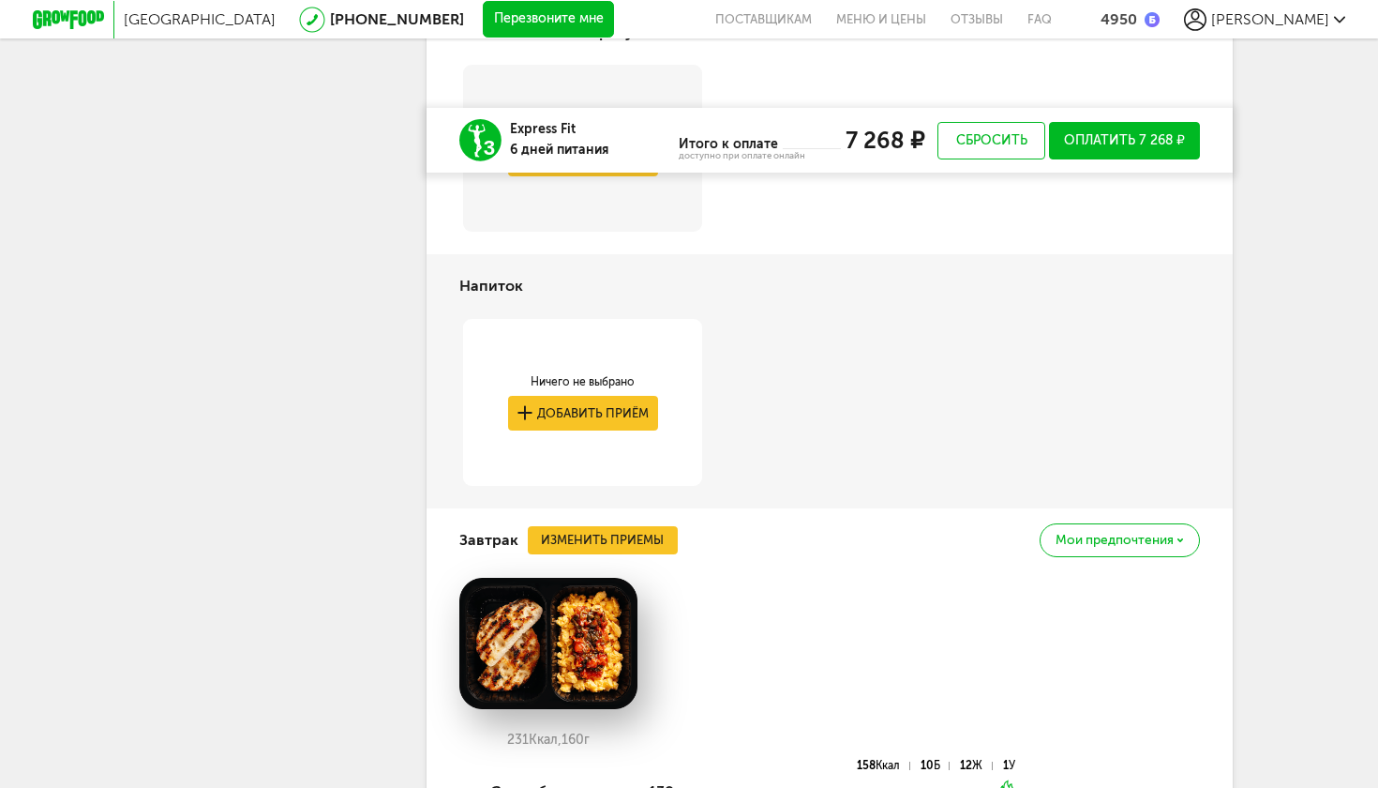
scroll to position [3875, 0]
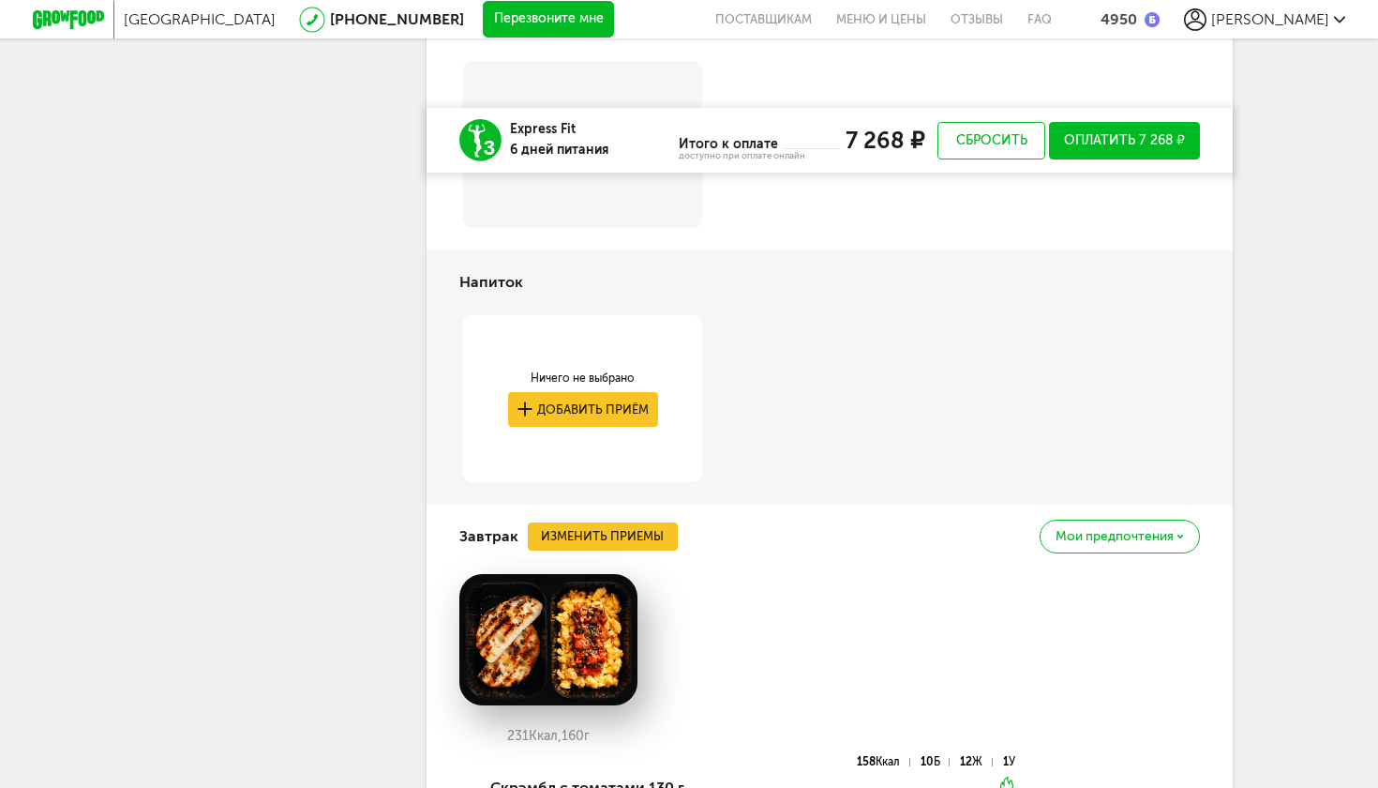
click at [570, 522] on button "Изменить приемы" at bounding box center [603, 536] width 150 height 28
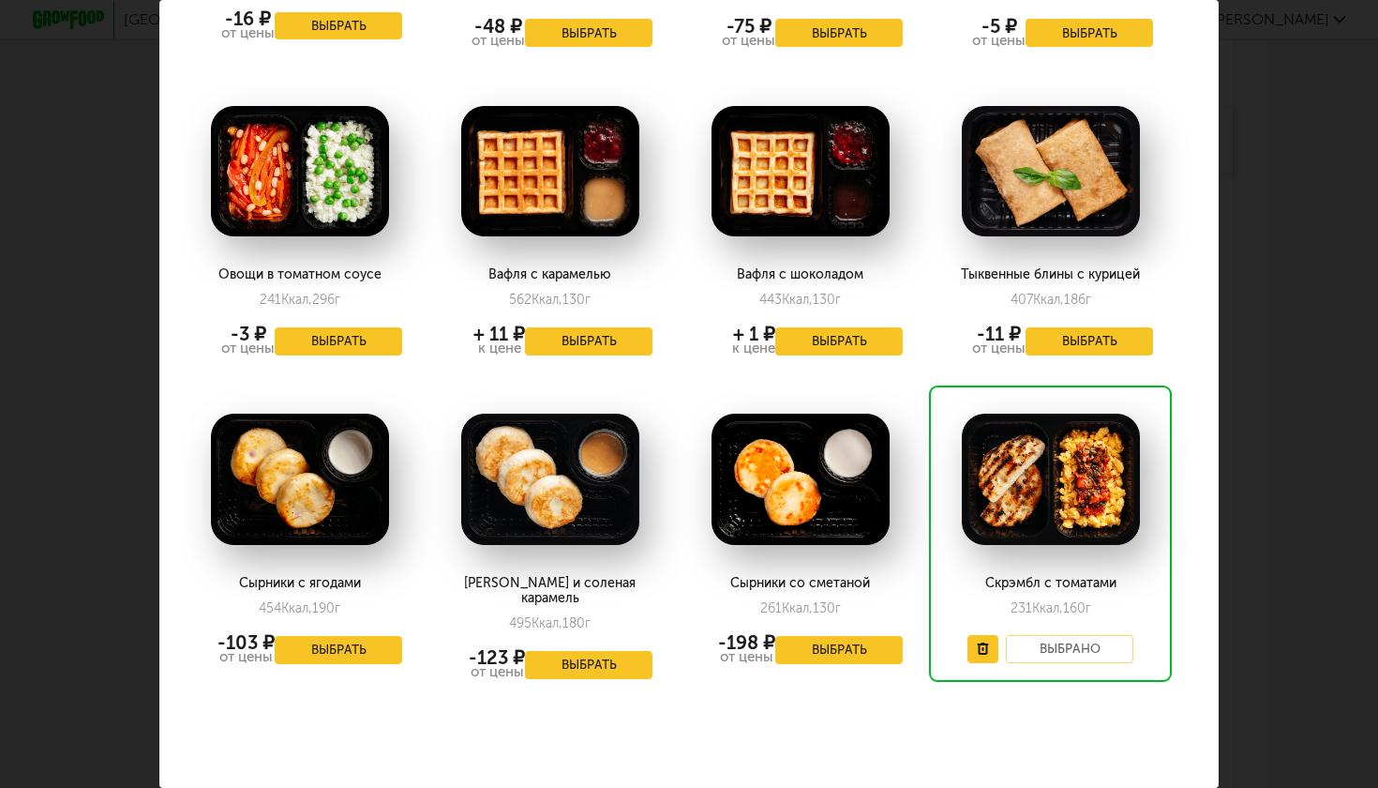
scroll to position [1258, 14]
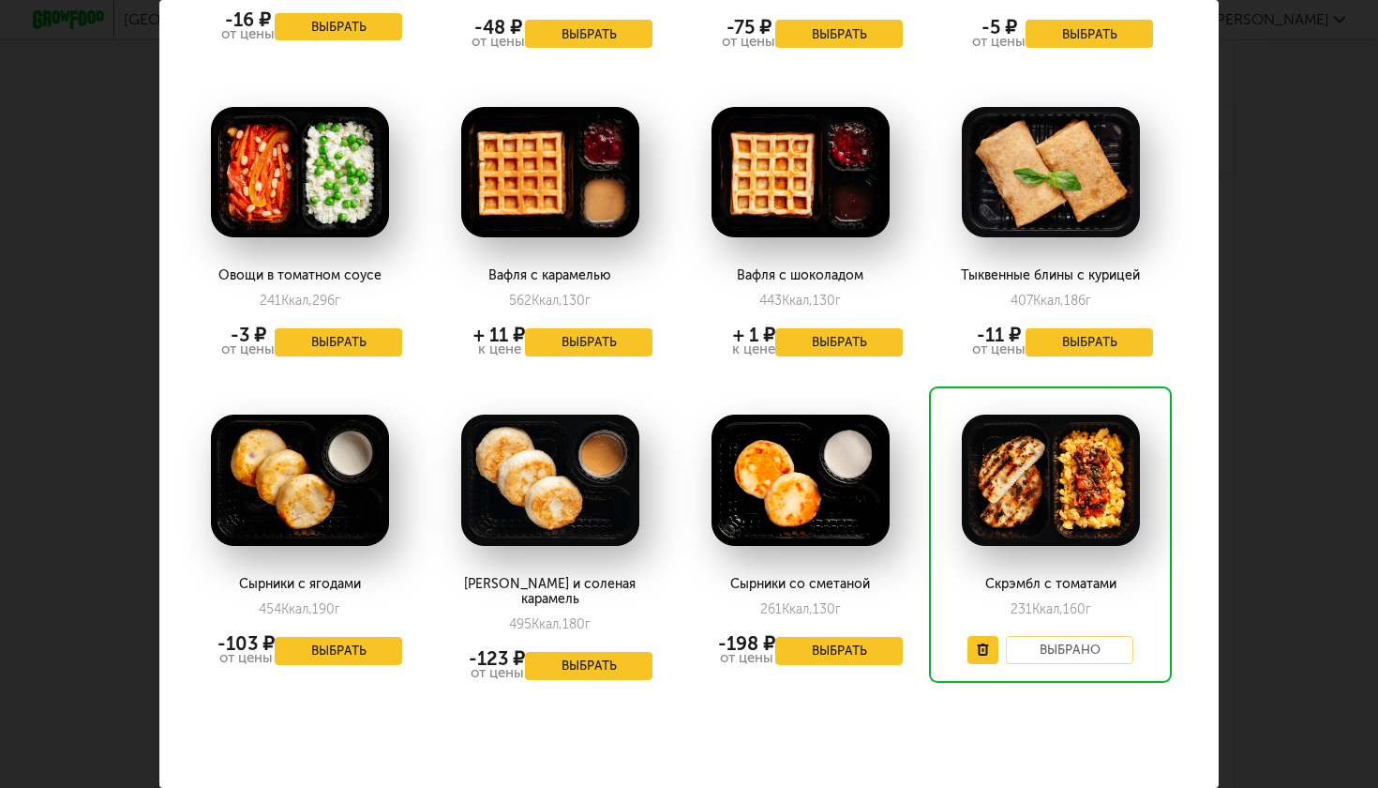
click at [861, 650] on button "Выбрать" at bounding box center [839, 651] width 128 height 28
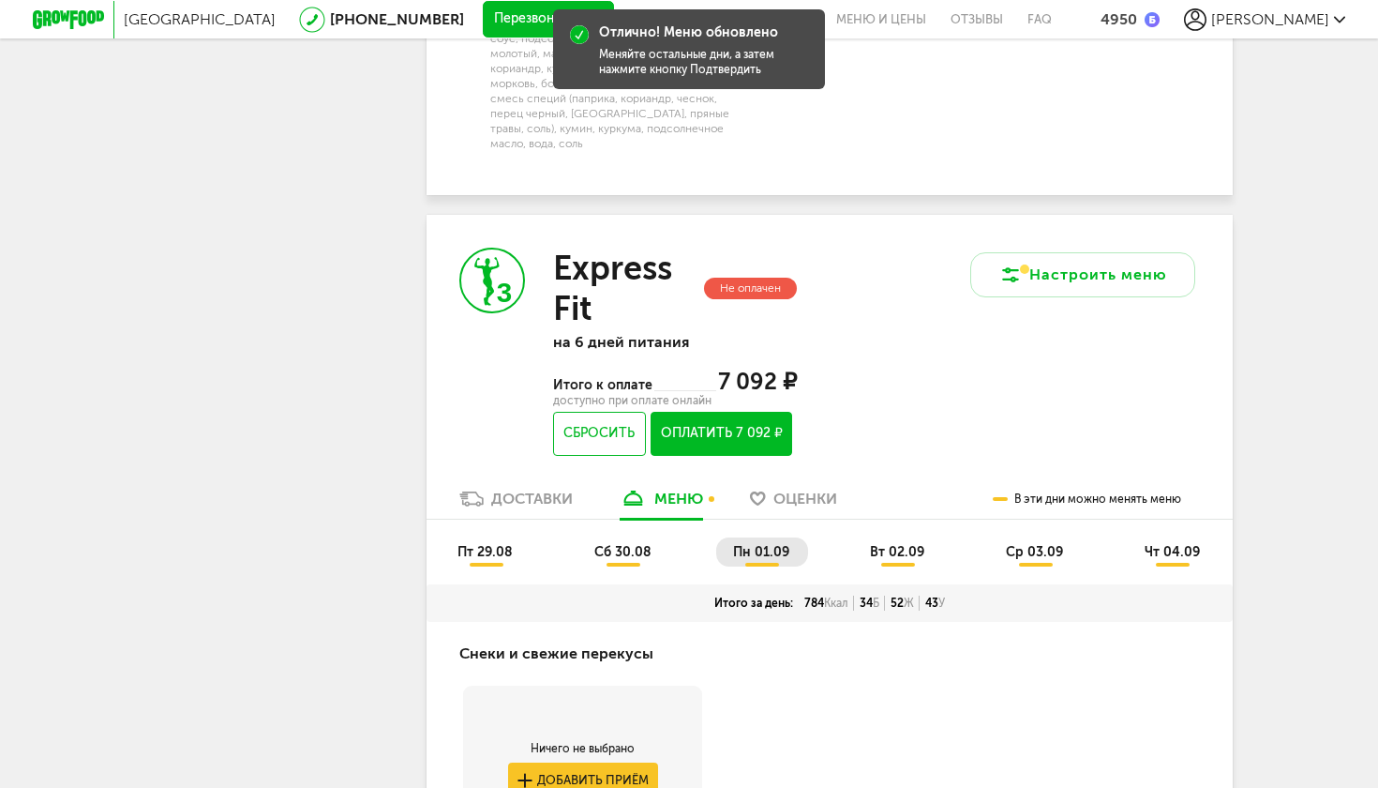
scroll to position [3266, 0]
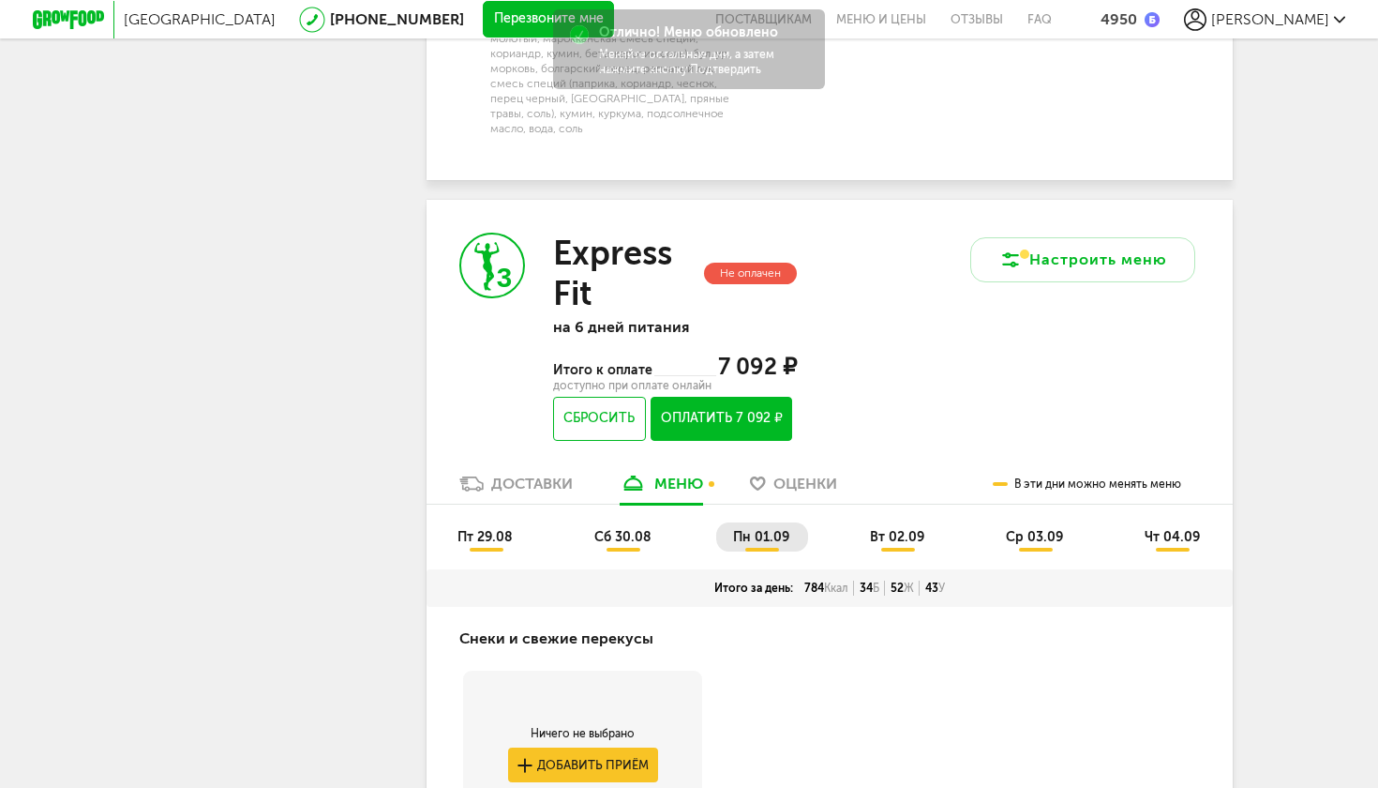
click at [884, 522] on li "вт 02.09" at bounding box center [898, 536] width 90 height 29
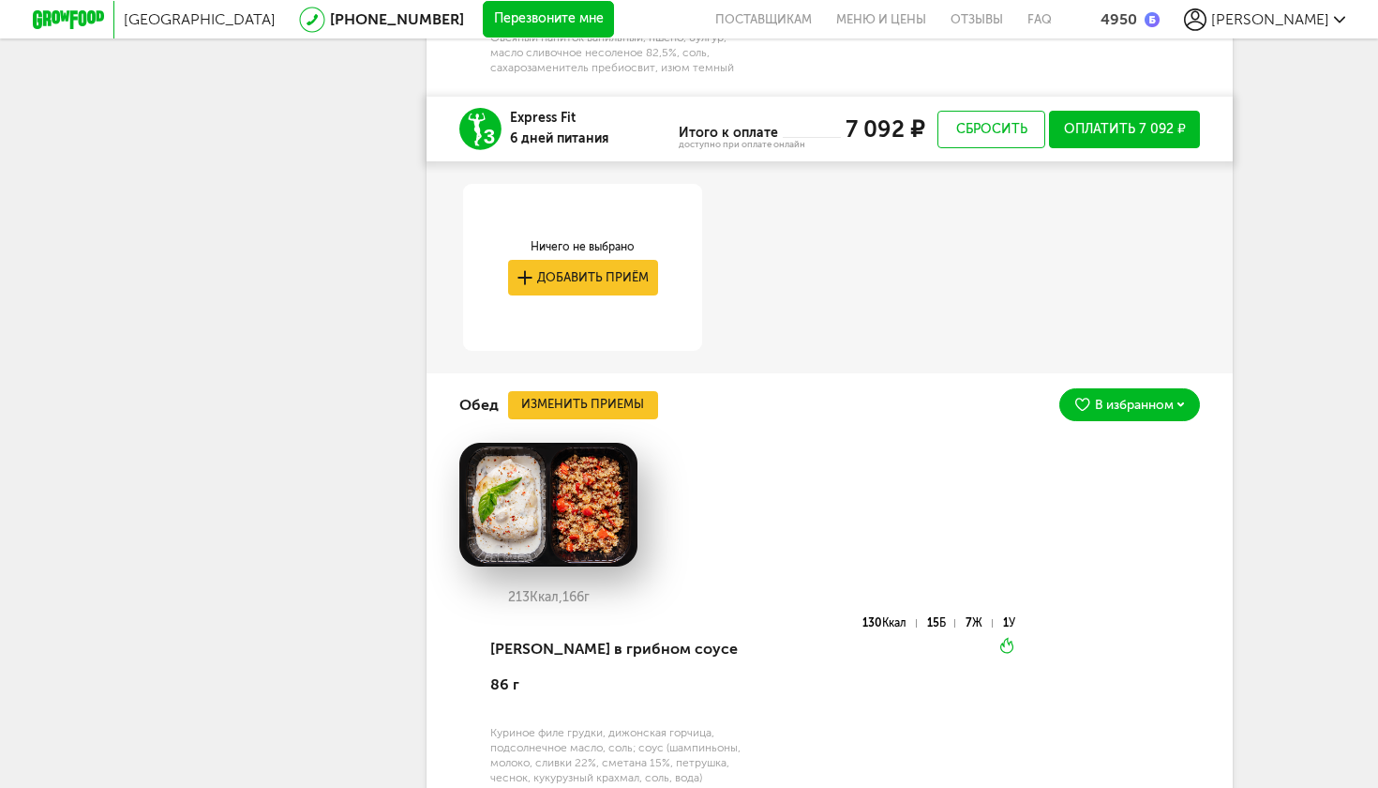
scroll to position [4704, 0]
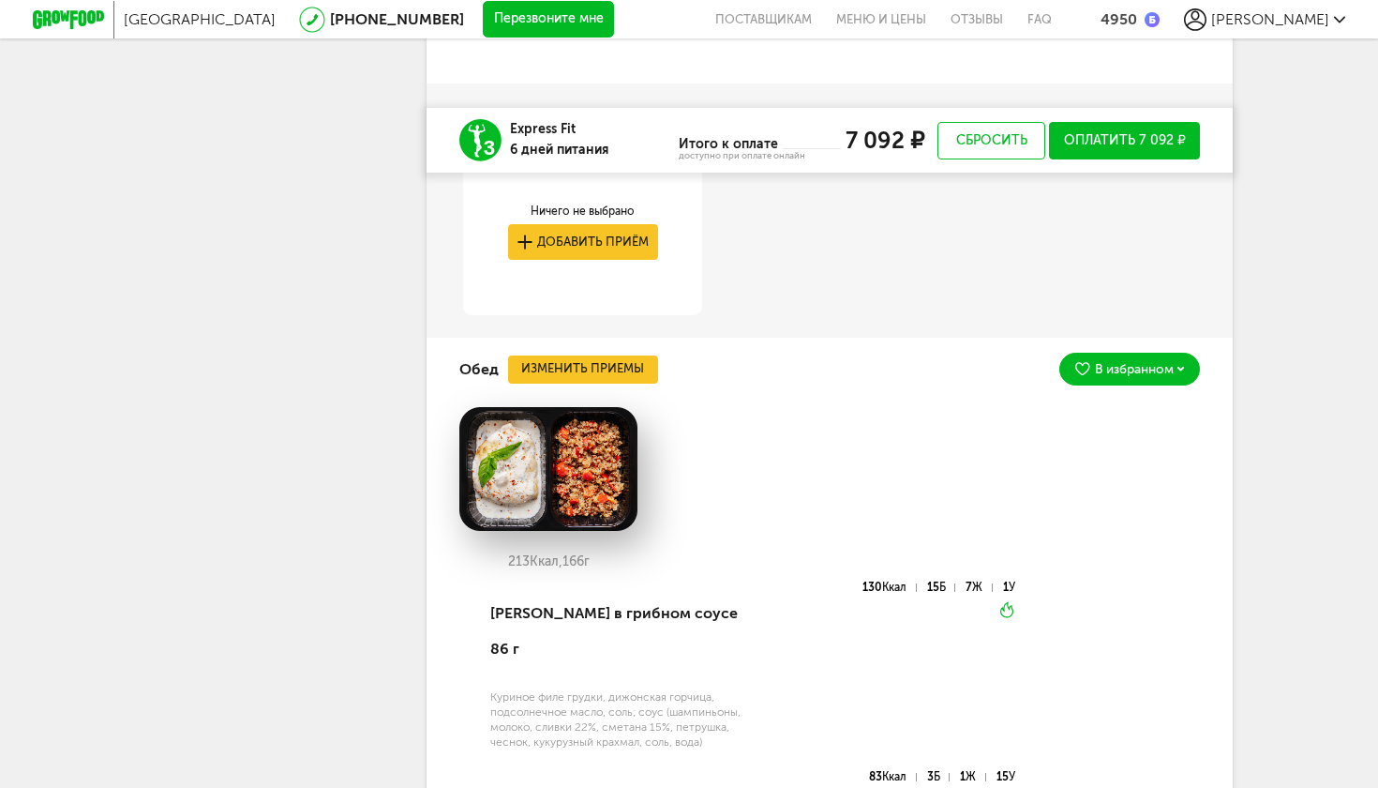
click at [551, 355] on button "Изменить приемы" at bounding box center [583, 369] width 150 height 28
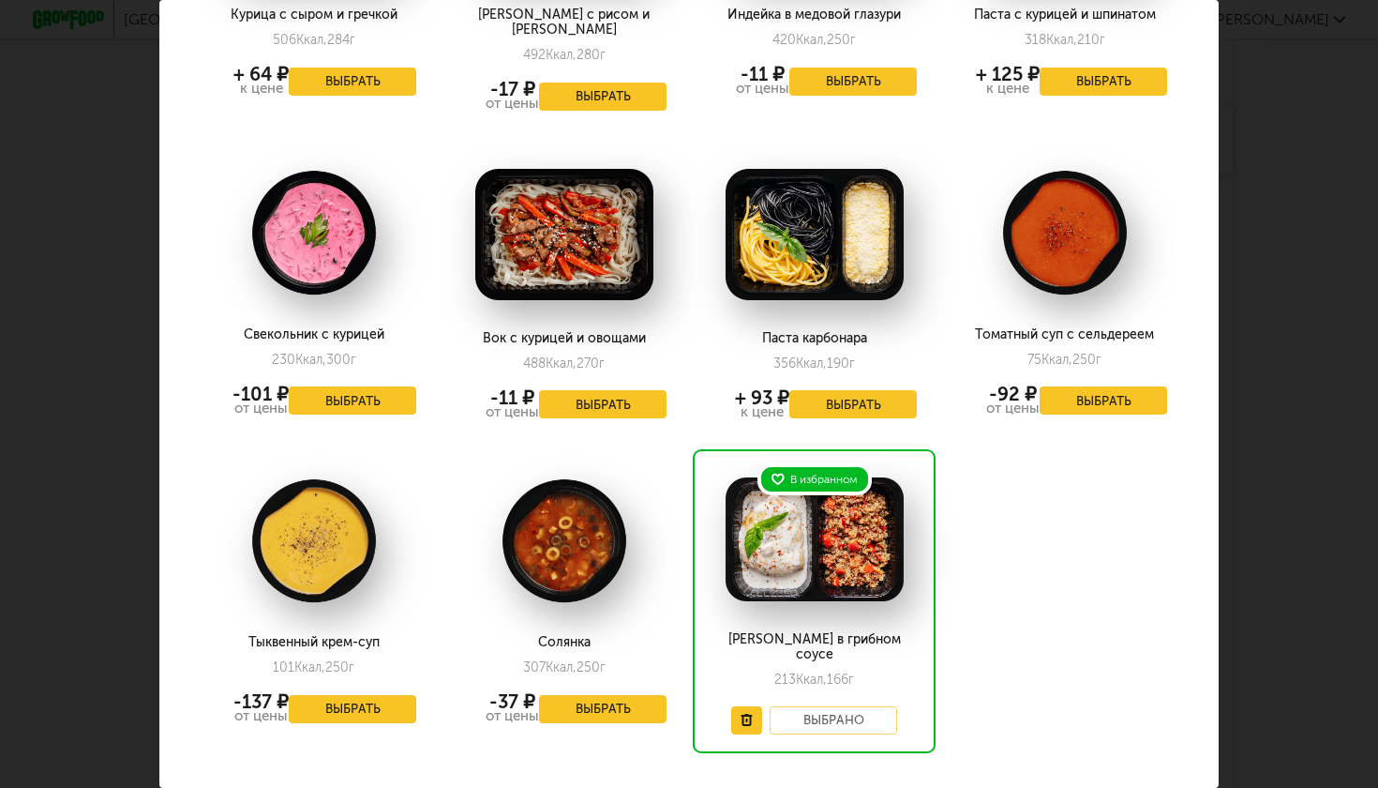
scroll to position [1871, 0]
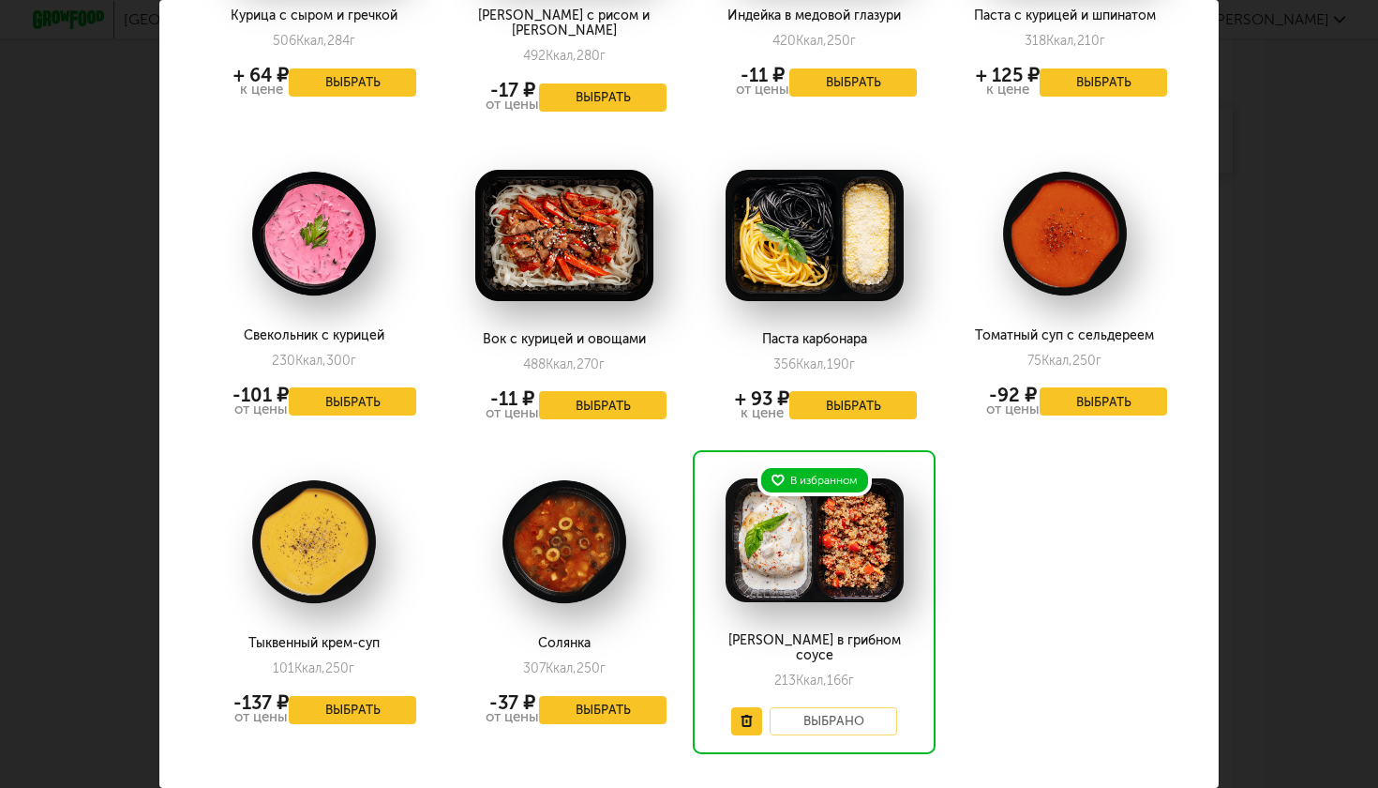
click at [593, 696] on button "Выбрать" at bounding box center [603, 710] width 128 height 28
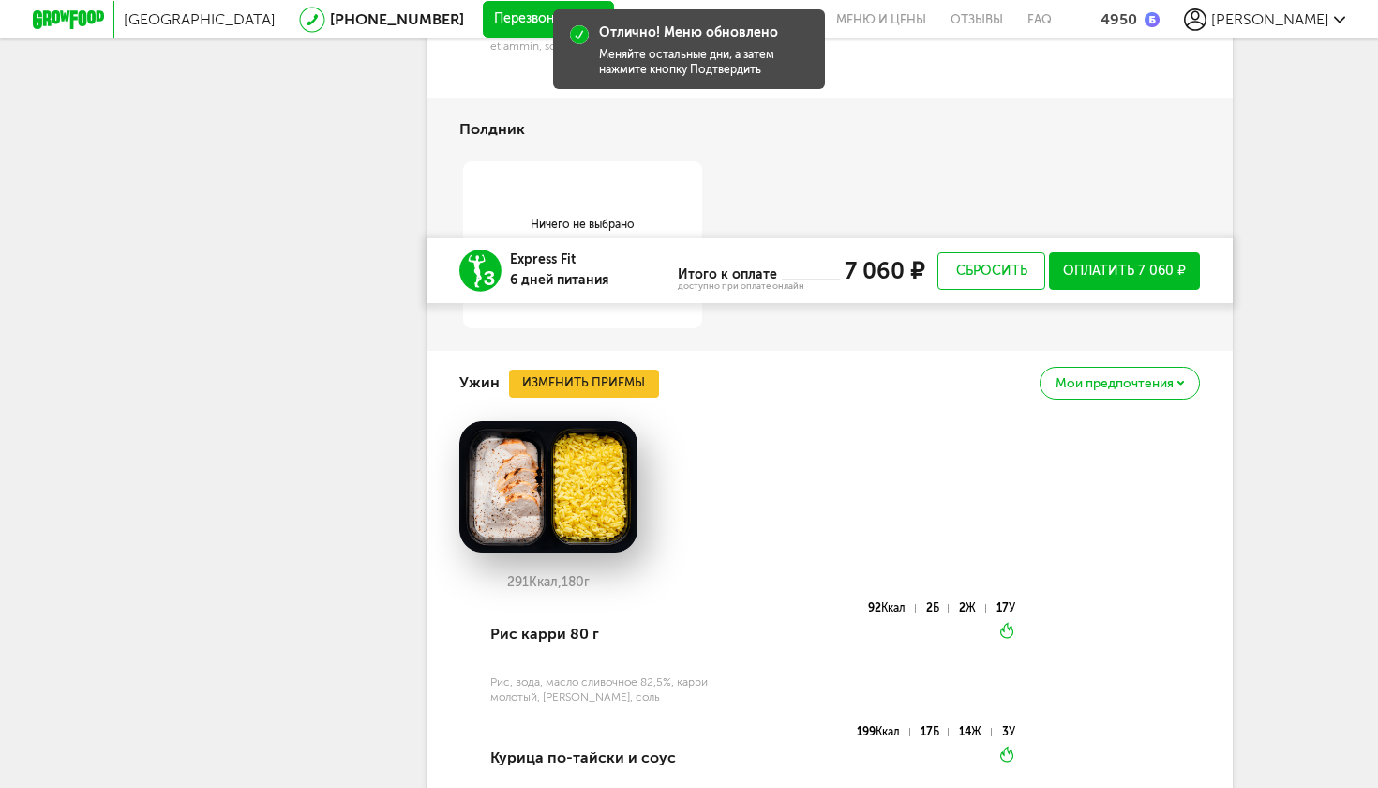
scroll to position [5663, 0]
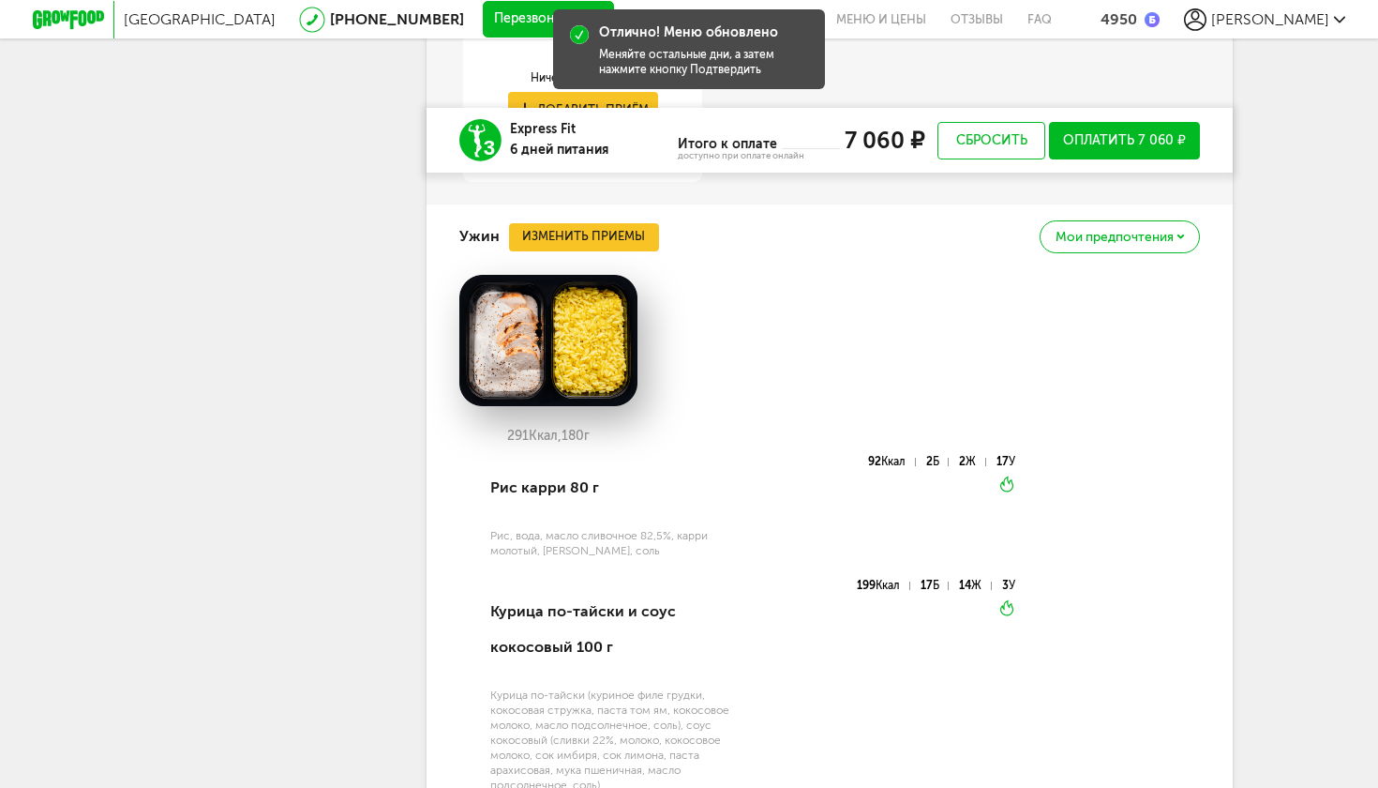
click at [544, 223] on button "Изменить приемы" at bounding box center [584, 237] width 150 height 28
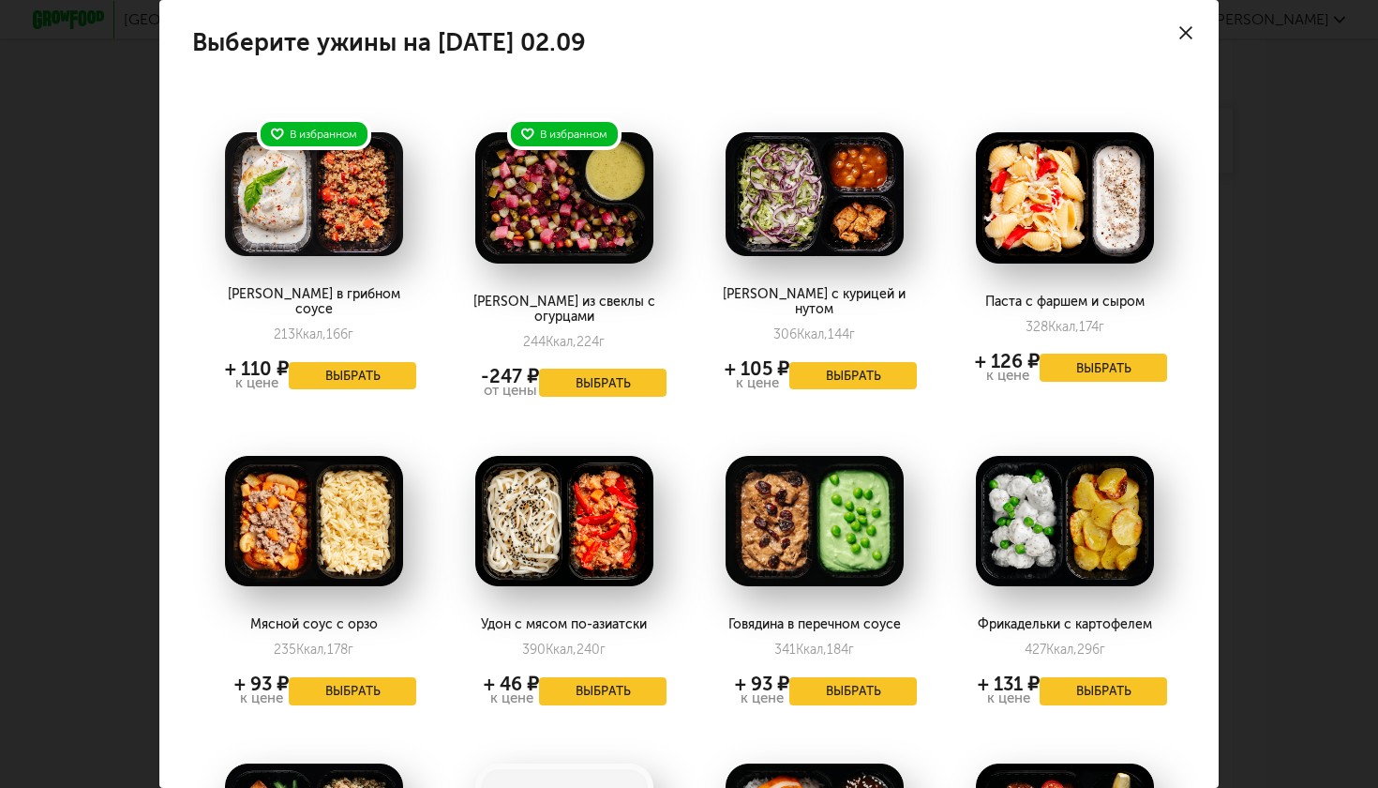
scroll to position [0, 0]
click at [640, 368] on button "Выбрать" at bounding box center [603, 382] width 128 height 28
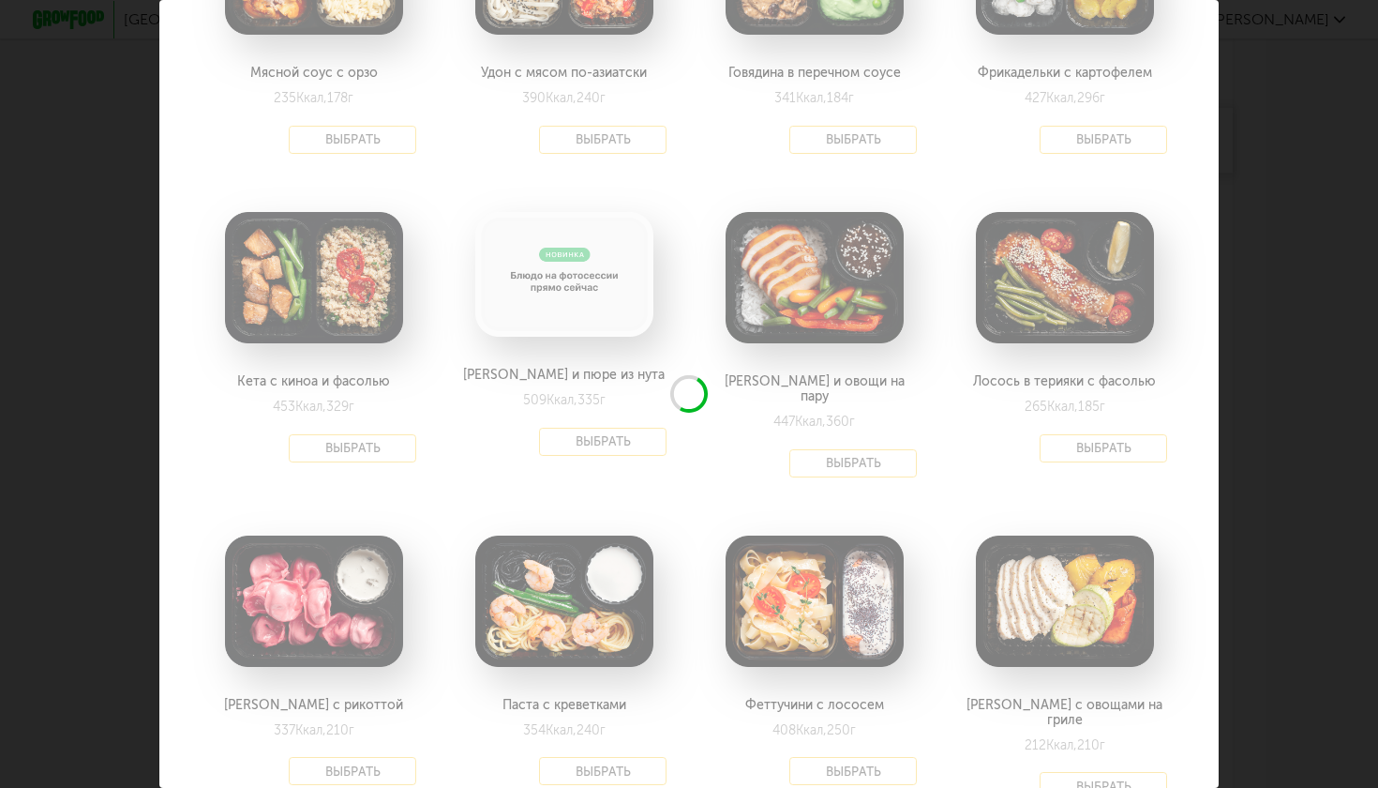
scroll to position [336, 0]
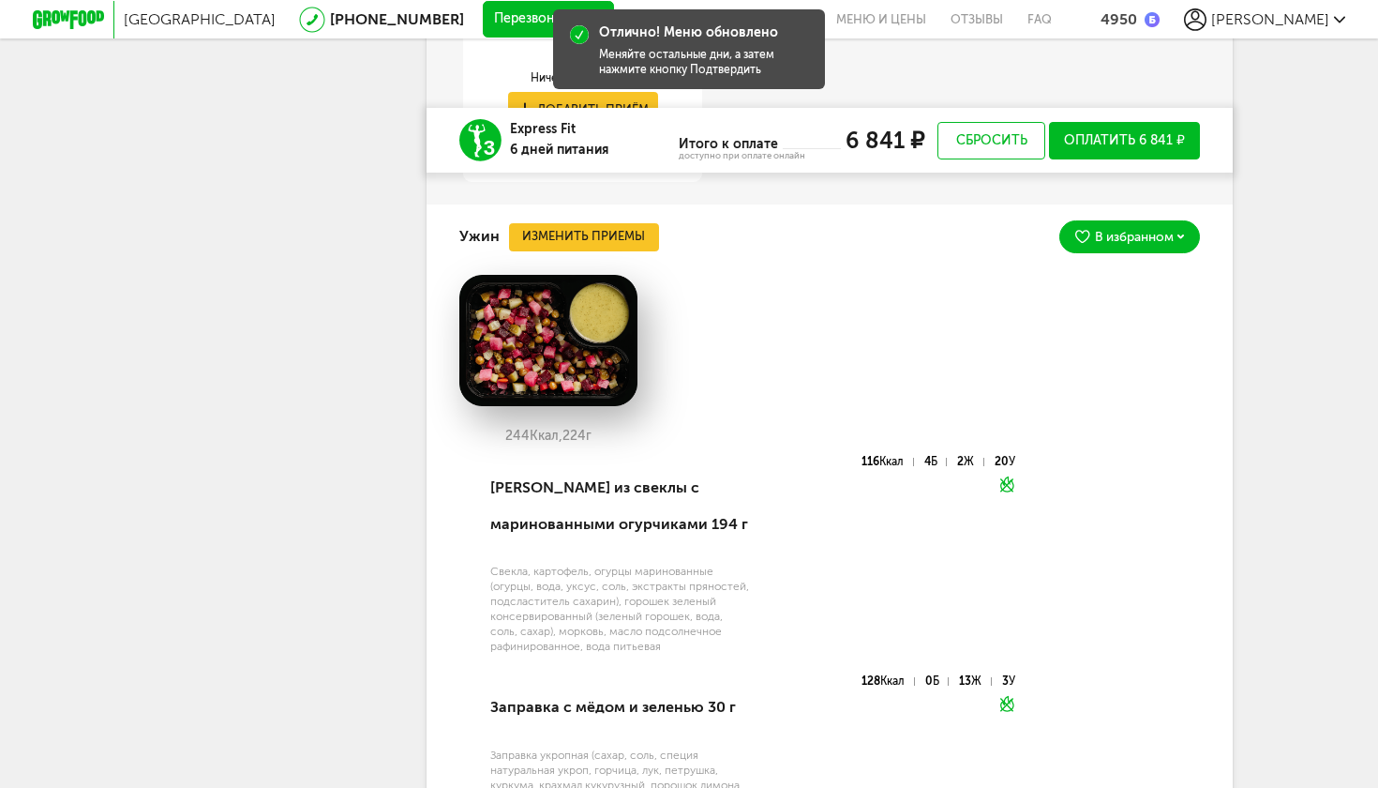
click at [541, 223] on button "Изменить приемы" at bounding box center [584, 237] width 150 height 28
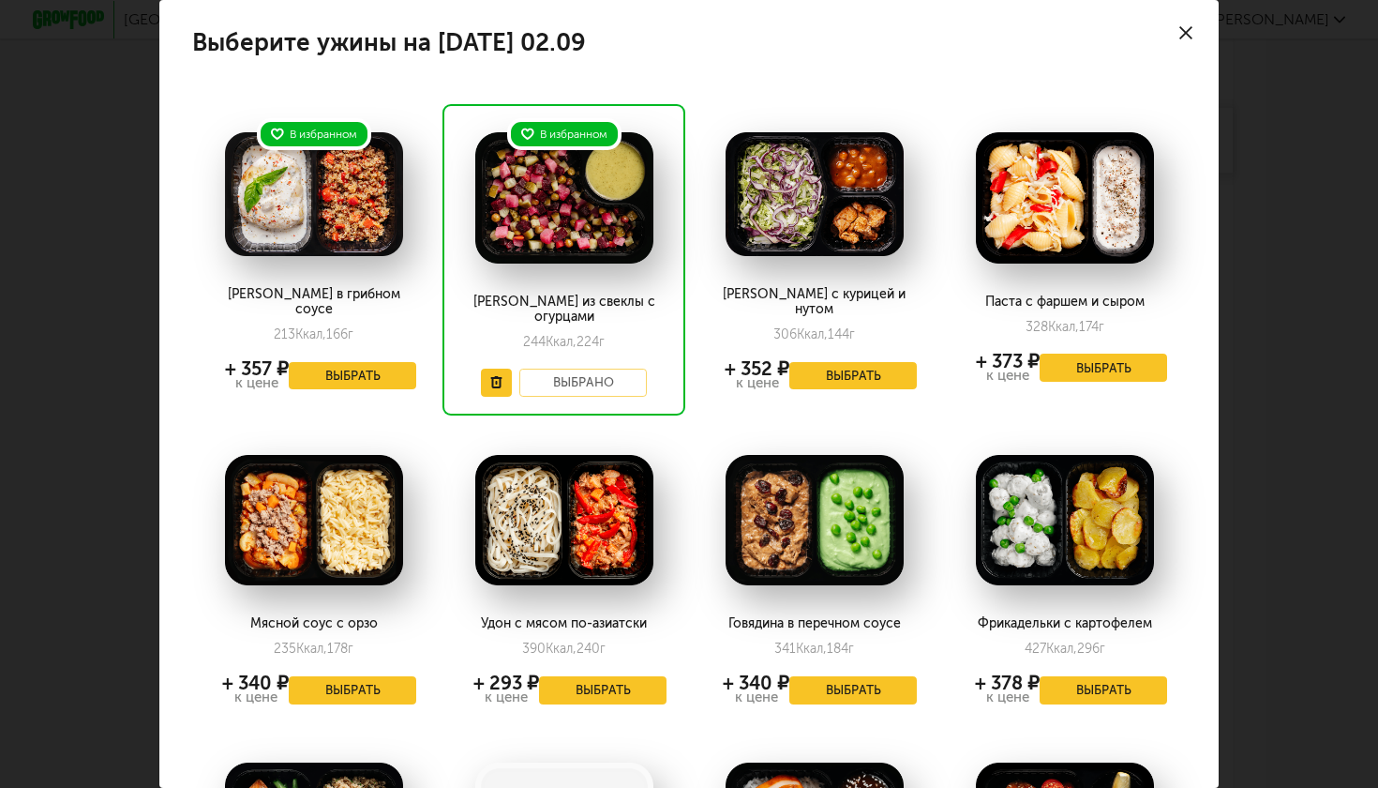
scroll to position [10, 0]
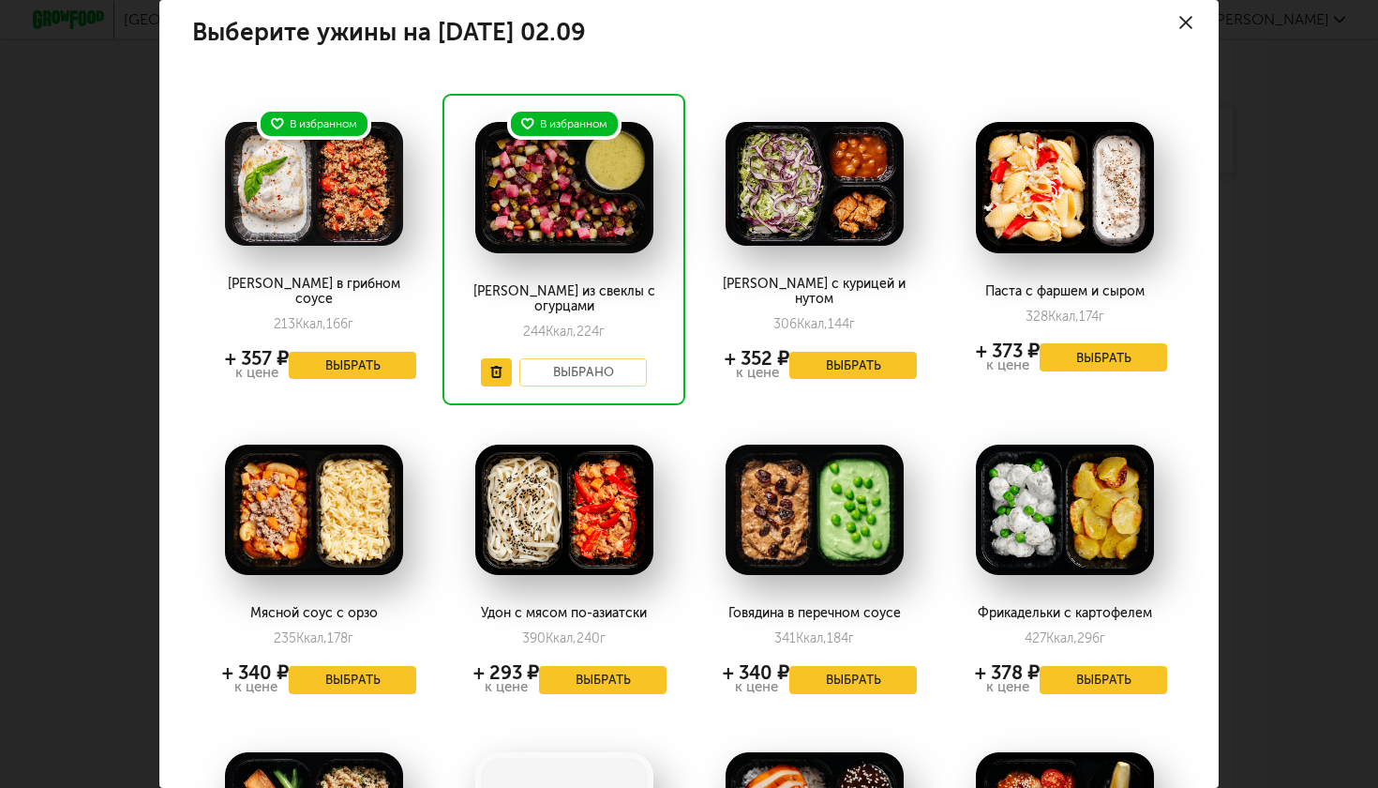
click at [1102, 666] on button "Выбрать" at bounding box center [1104, 680] width 128 height 28
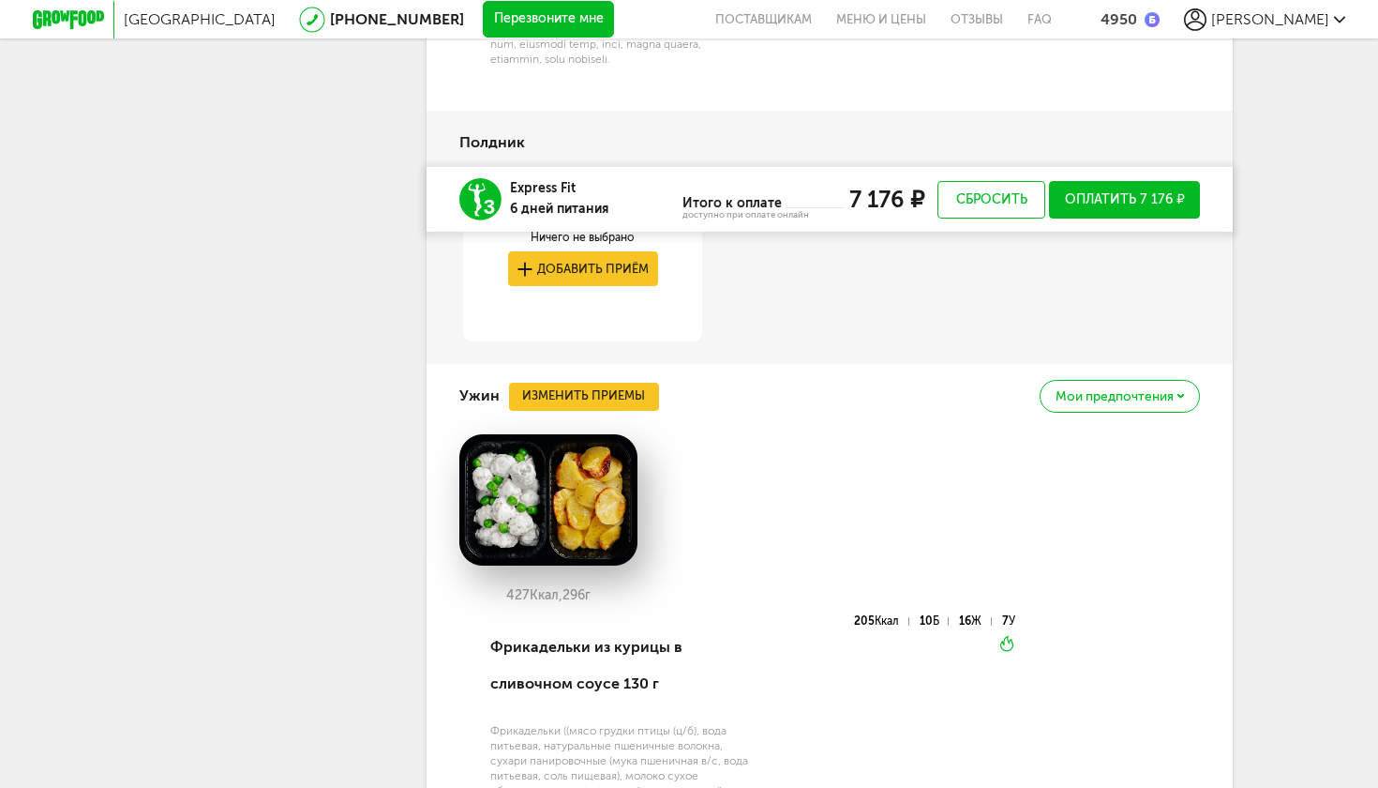
scroll to position [5563, 0]
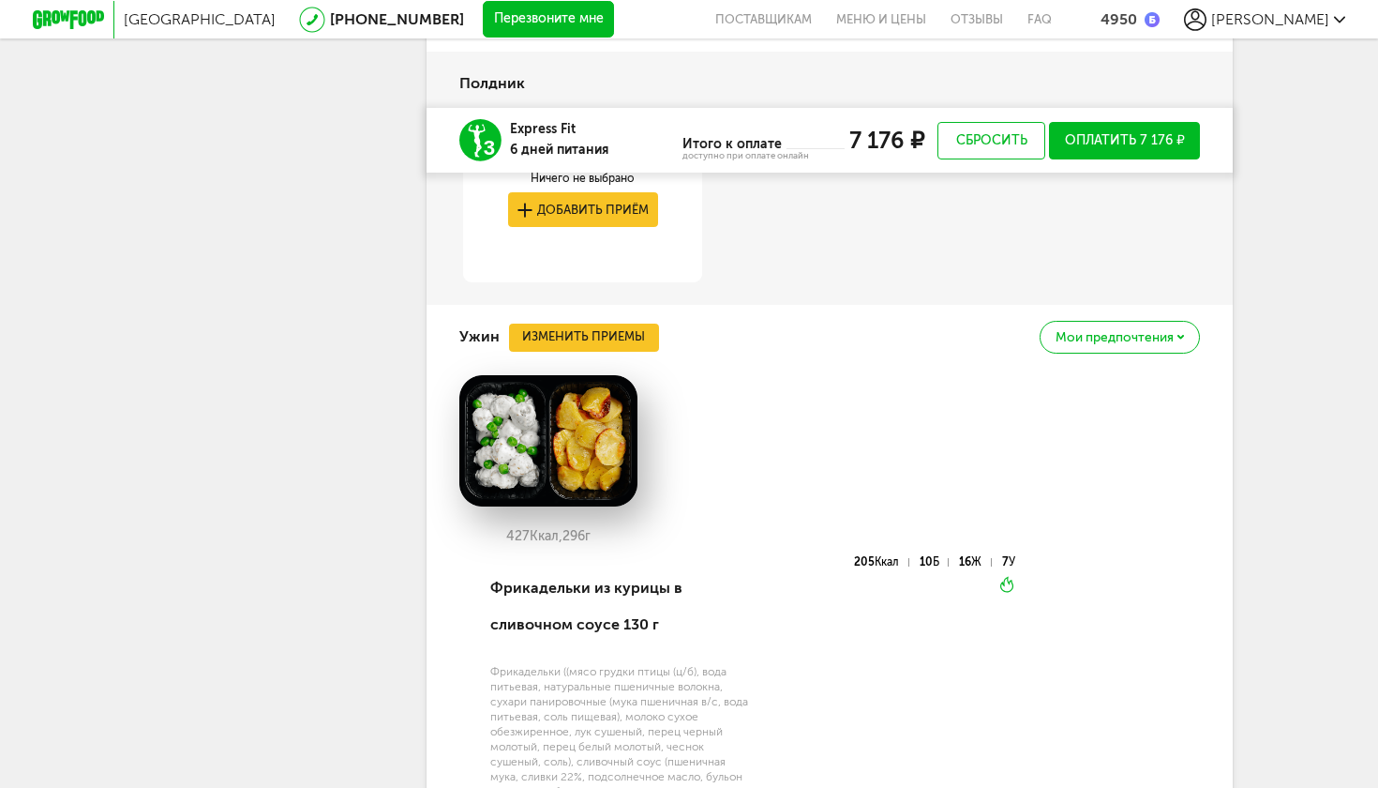
click at [573, 323] on button "Изменить приемы" at bounding box center [584, 337] width 150 height 28
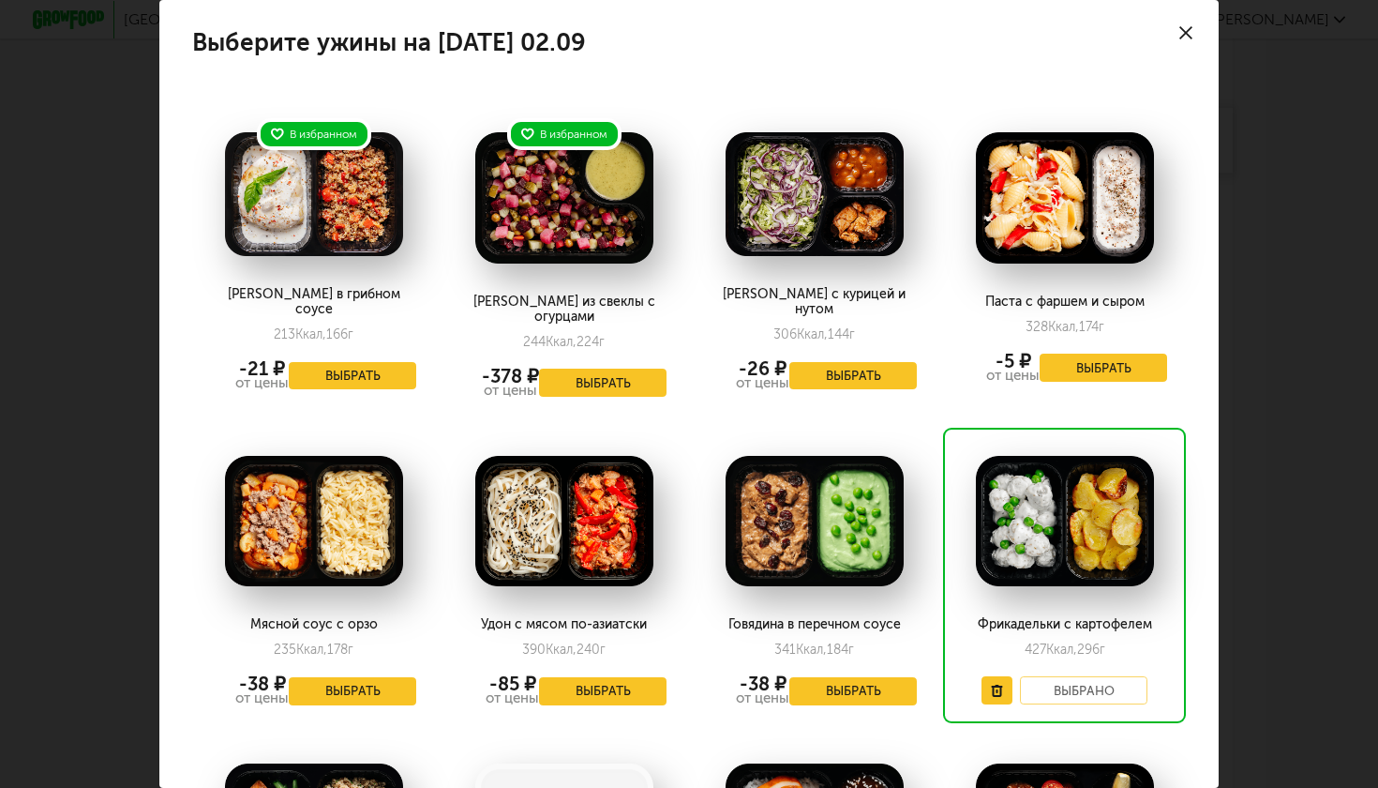
click at [388, 362] on button "Выбрать" at bounding box center [353, 376] width 128 height 28
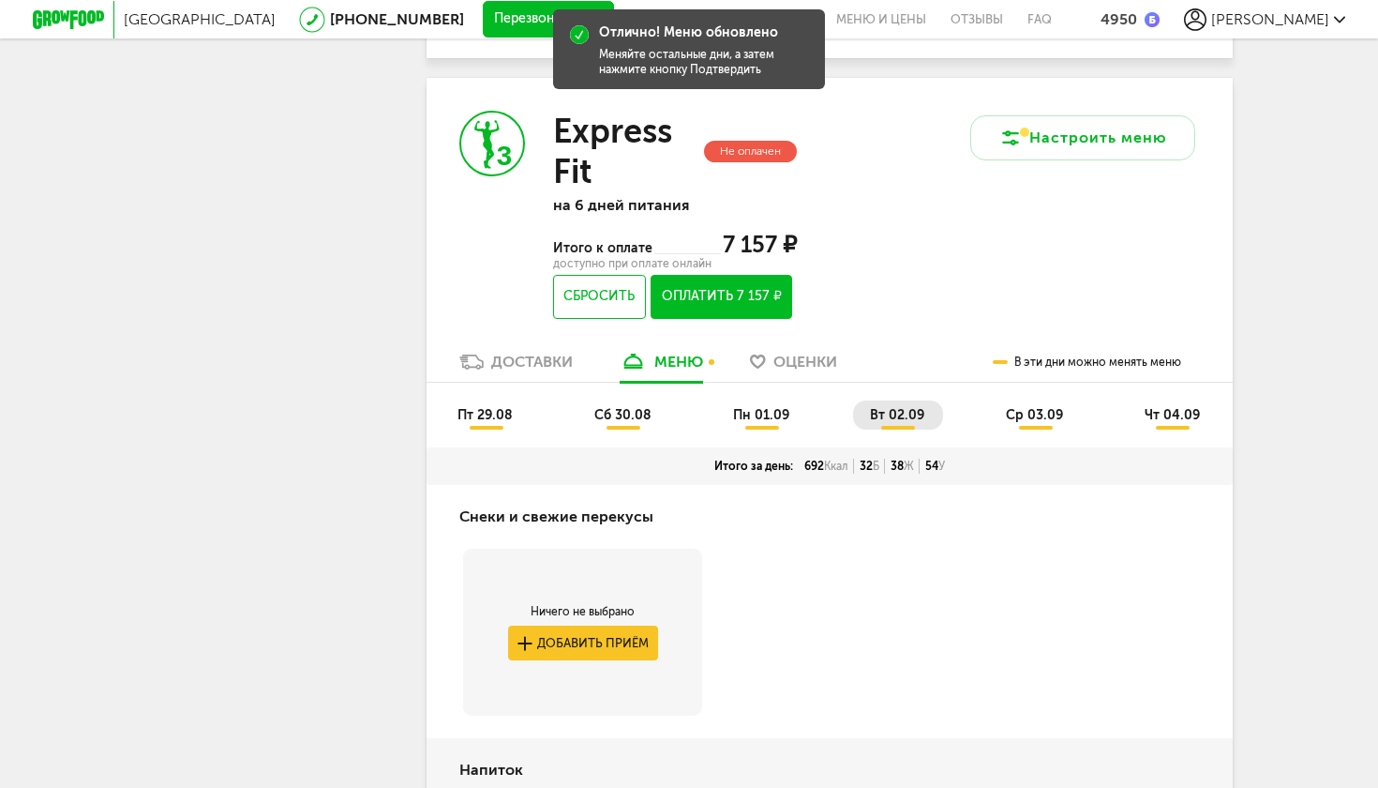
scroll to position [3212, 0]
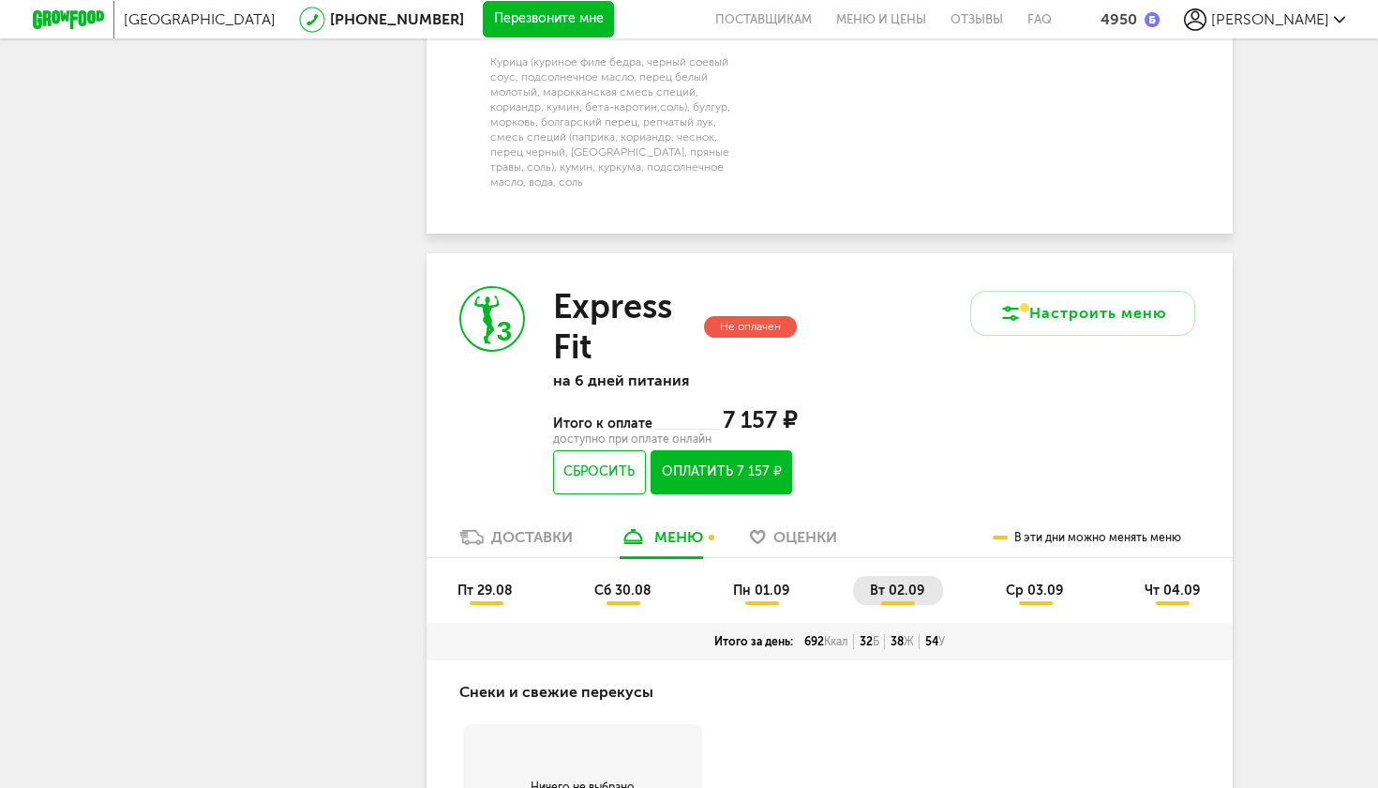
click at [628, 582] on span "сб 30.08" at bounding box center [622, 590] width 57 height 16
click at [776, 576] on li "пн 01.09" at bounding box center [762, 590] width 92 height 29
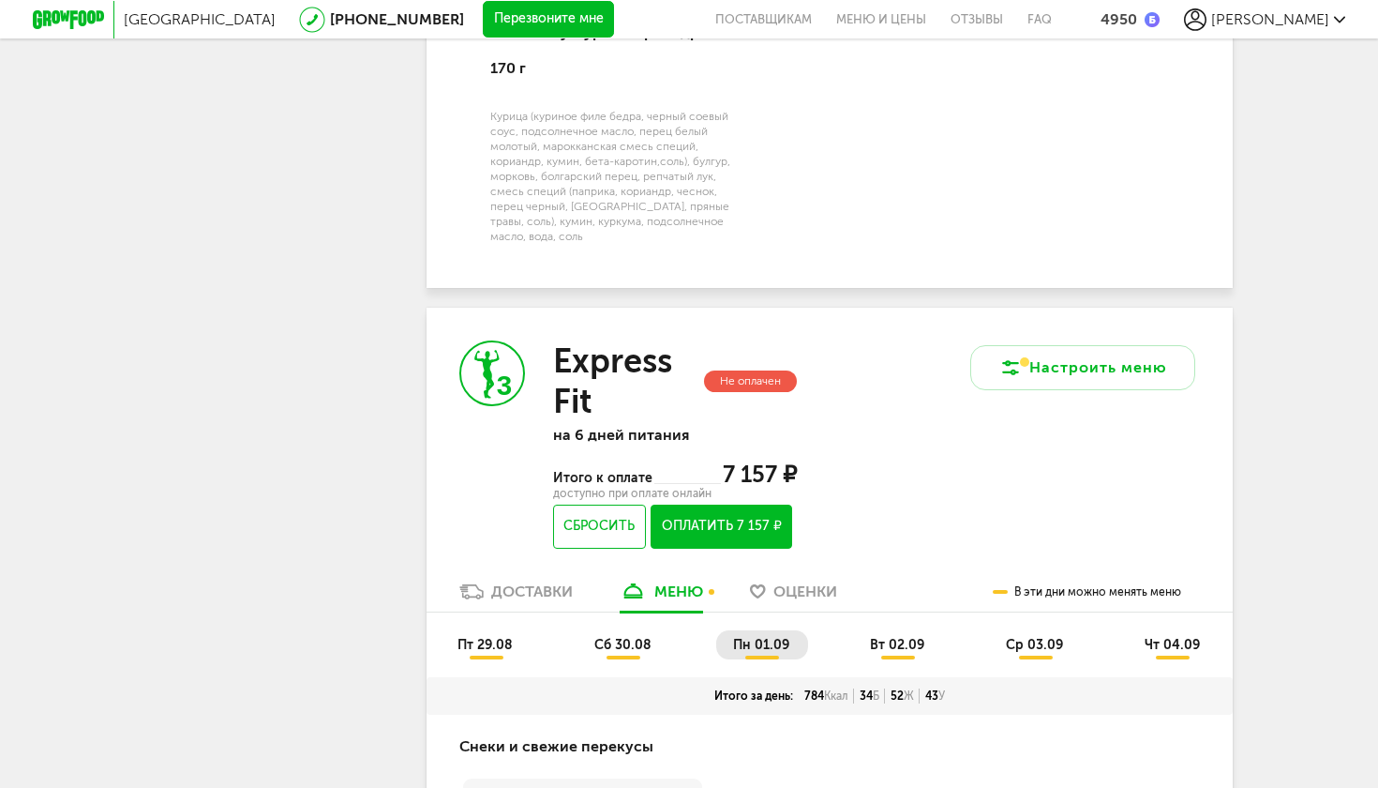
scroll to position [3149, 0]
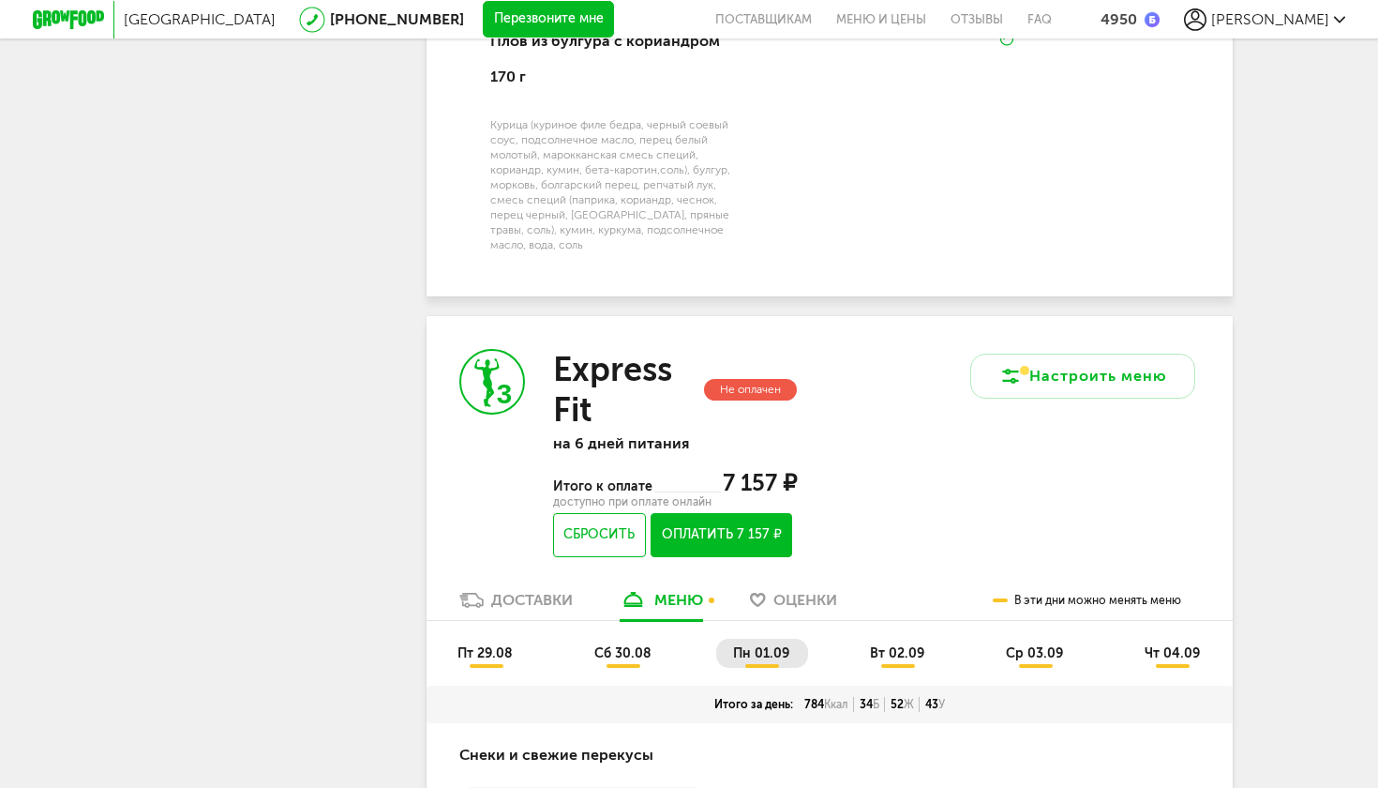
click at [1035, 645] on span "ср 03.09" at bounding box center [1034, 653] width 57 height 16
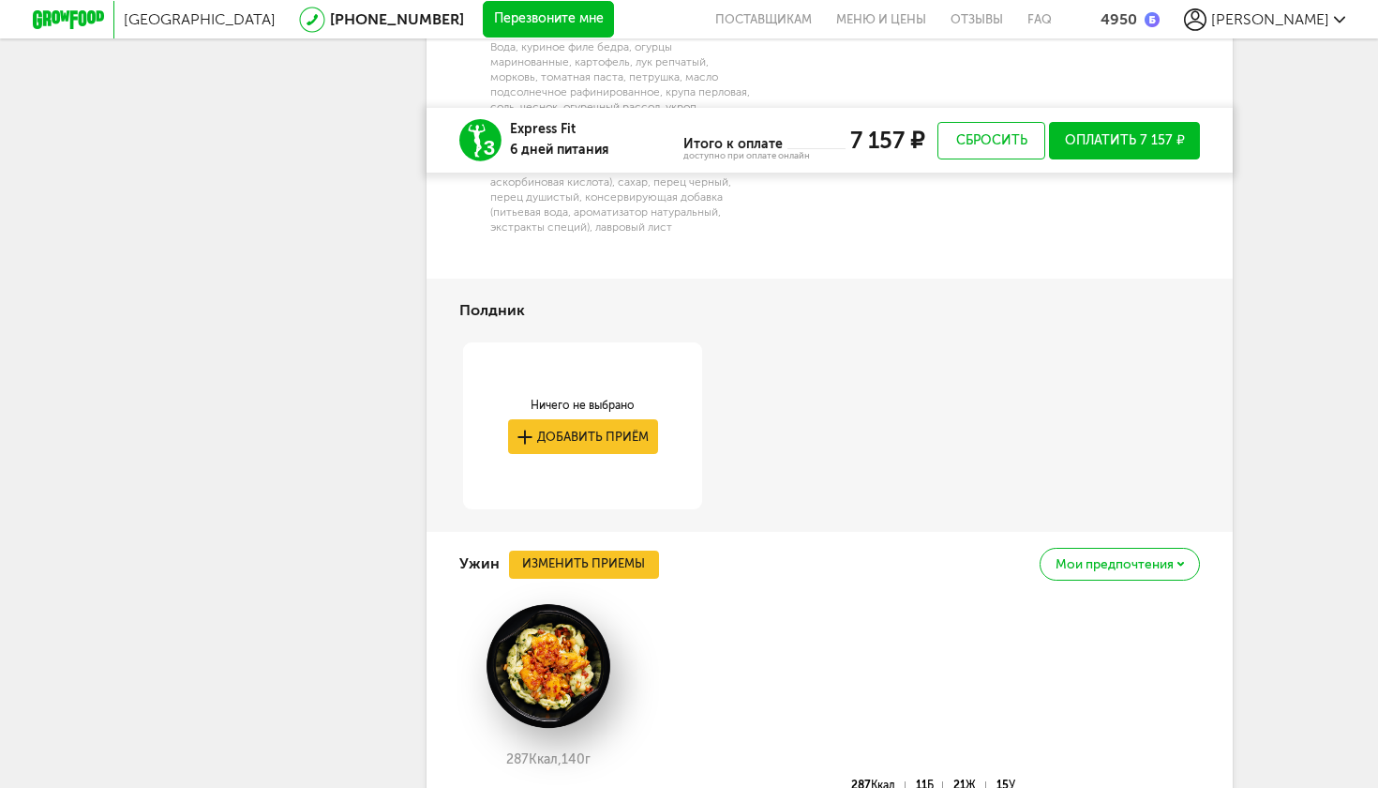
scroll to position [5370, 0]
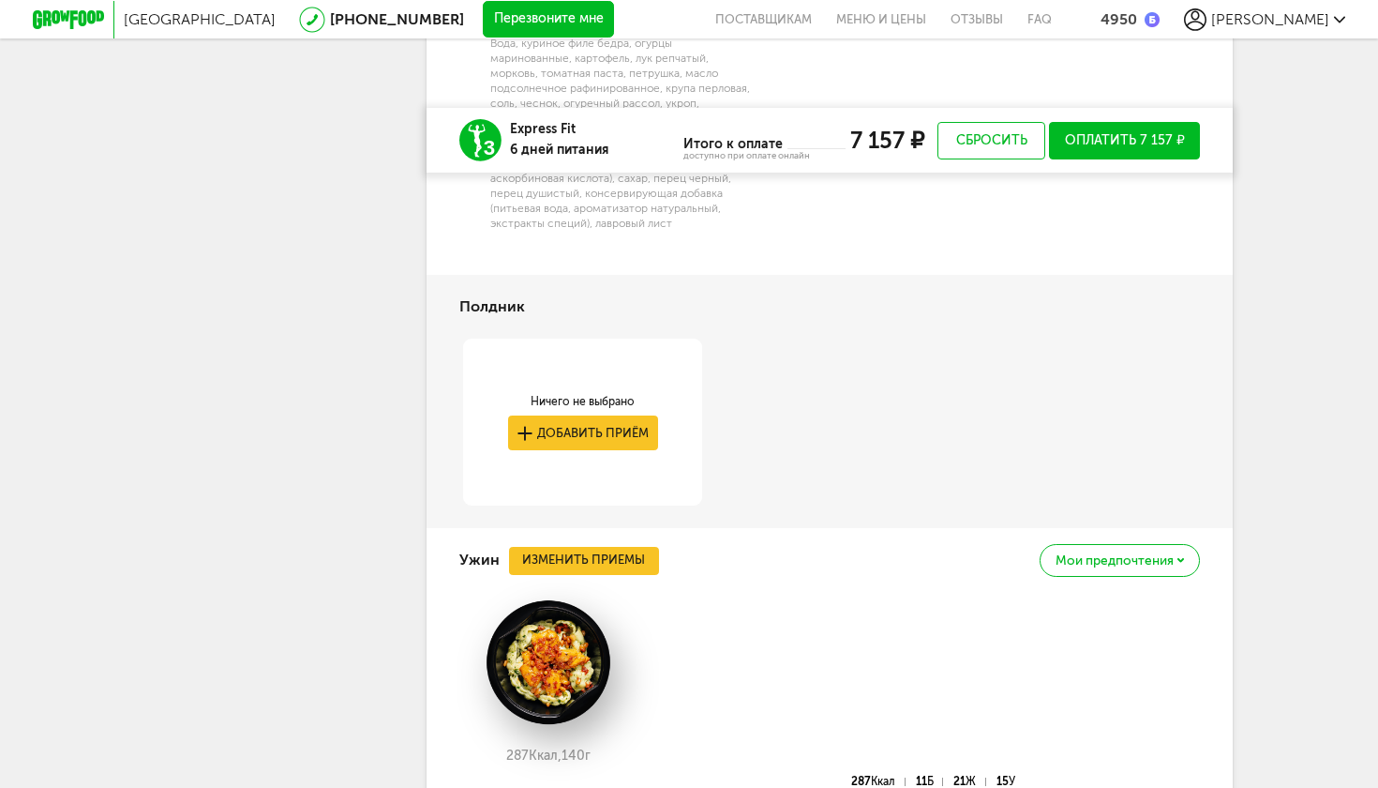
click at [614, 547] on button "Изменить приемы" at bounding box center [584, 561] width 150 height 28
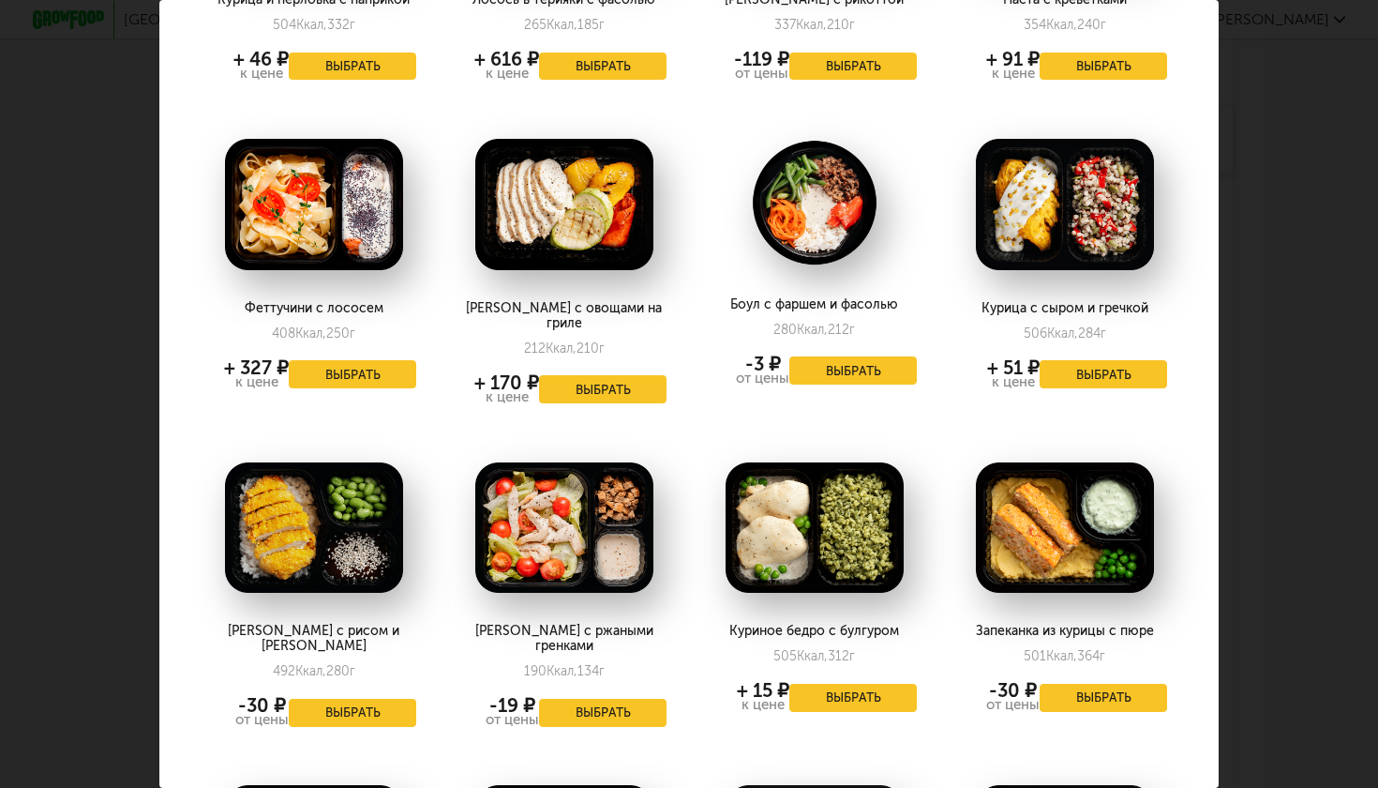
scroll to position [1237, 0]
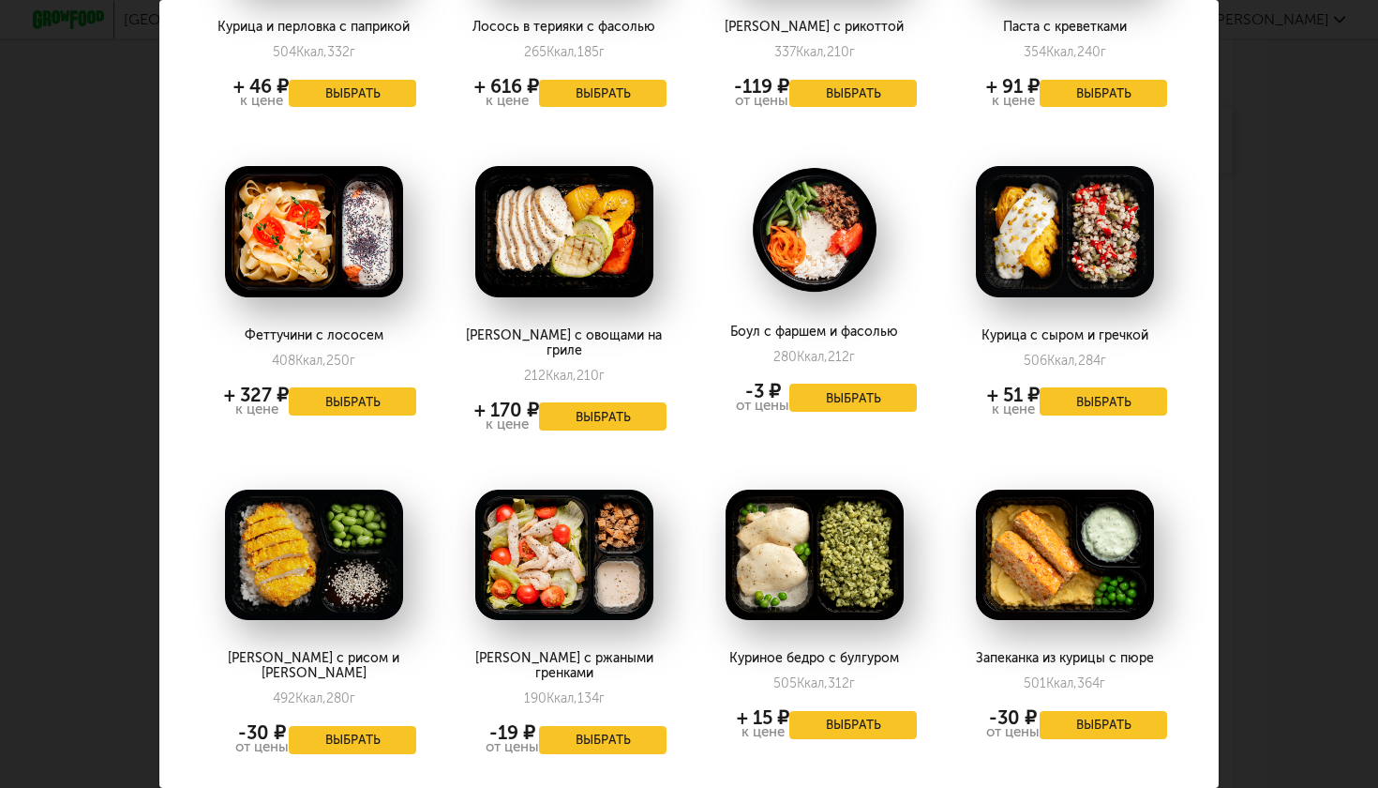
click at [306, 544] on img at bounding box center [314, 554] width 178 height 131
click at [372, 726] on button "Выбрать" at bounding box center [353, 740] width 128 height 28
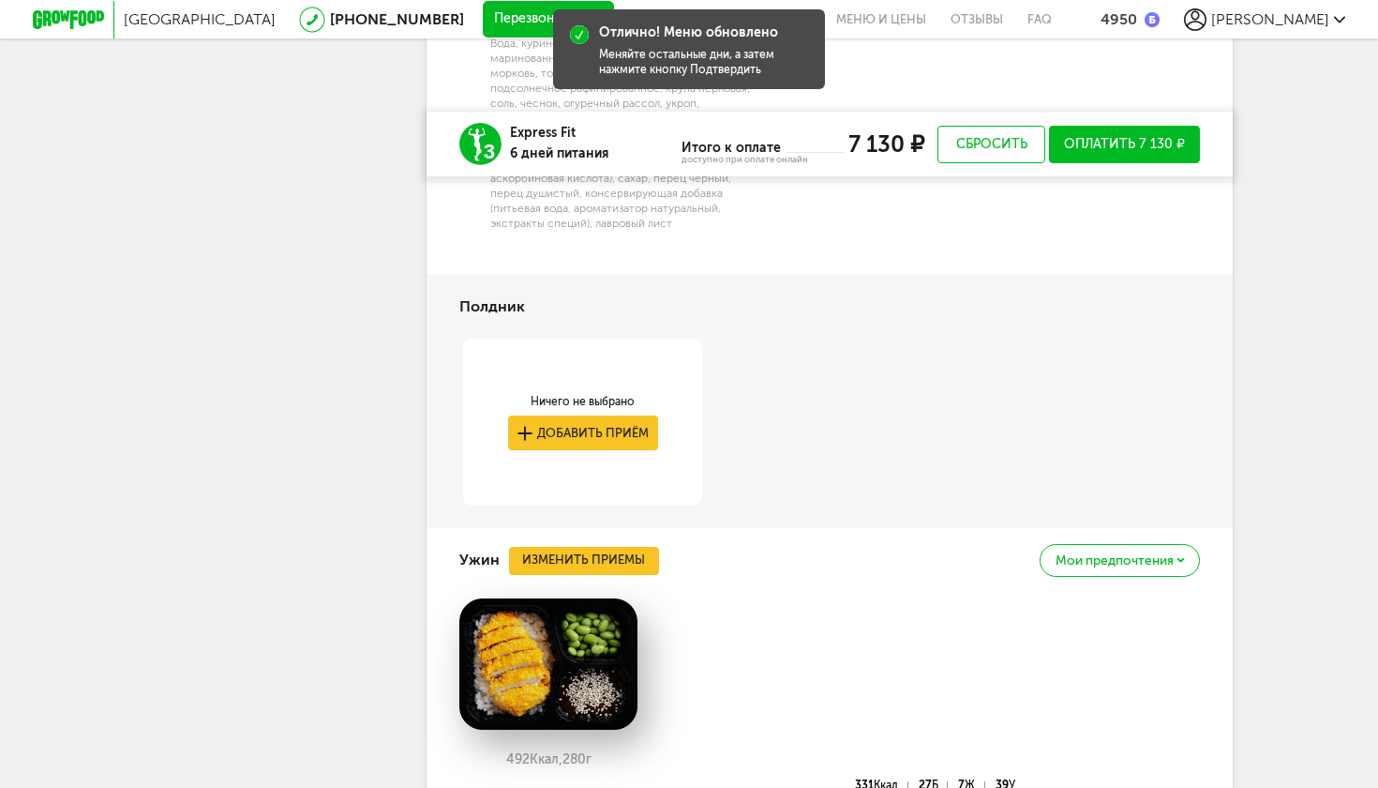
scroll to position [5376, 0]
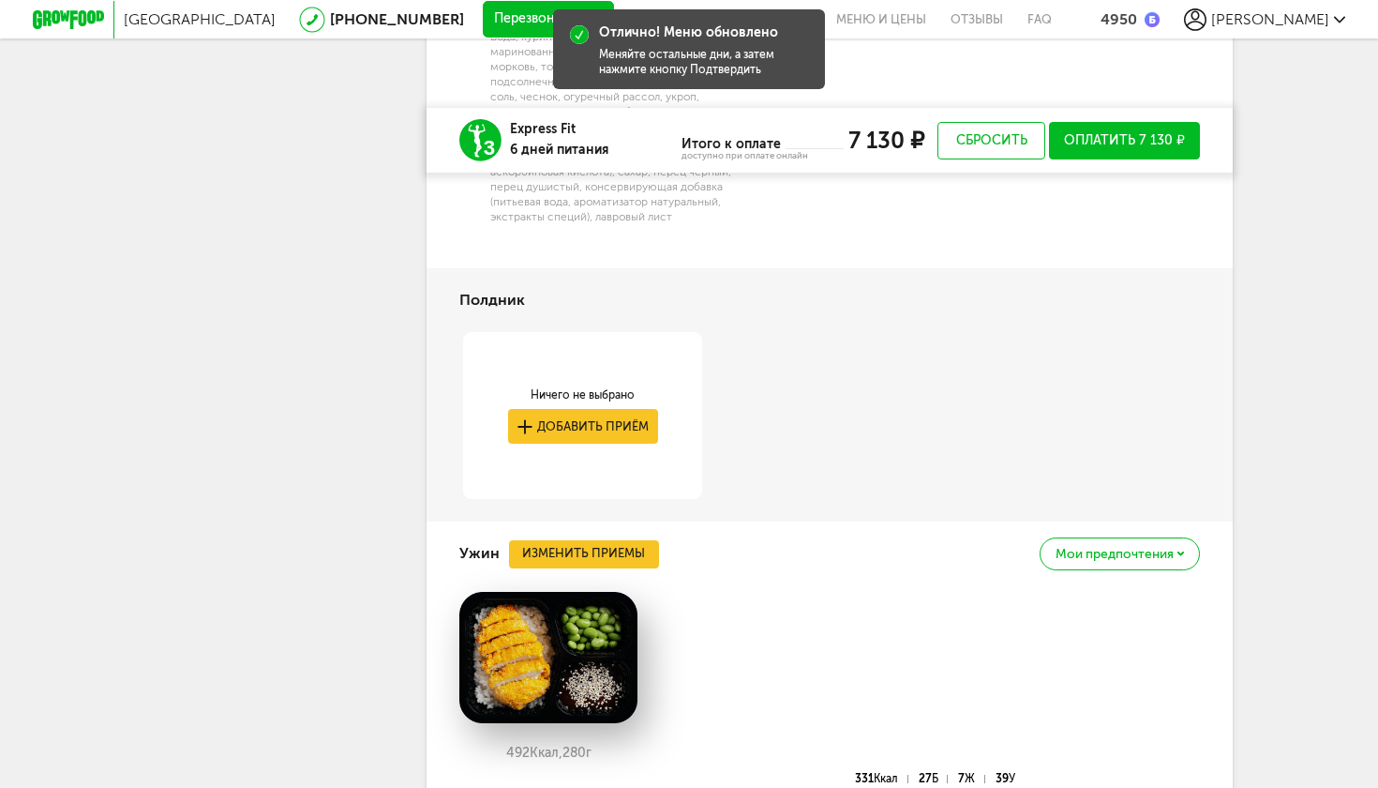
click at [548, 540] on button "Изменить приемы" at bounding box center [584, 554] width 150 height 28
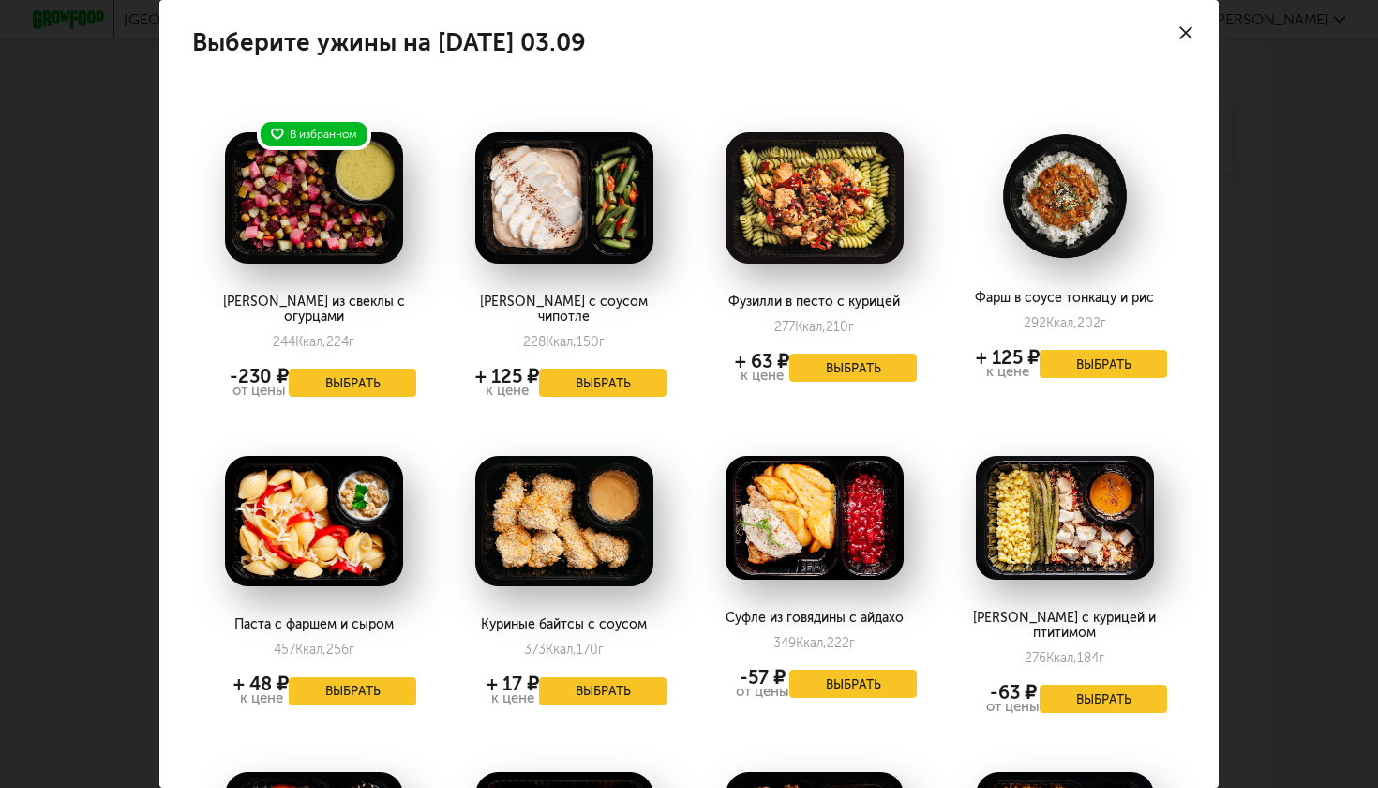
click at [875, 362] on button "Выбрать" at bounding box center [853, 367] width 128 height 28
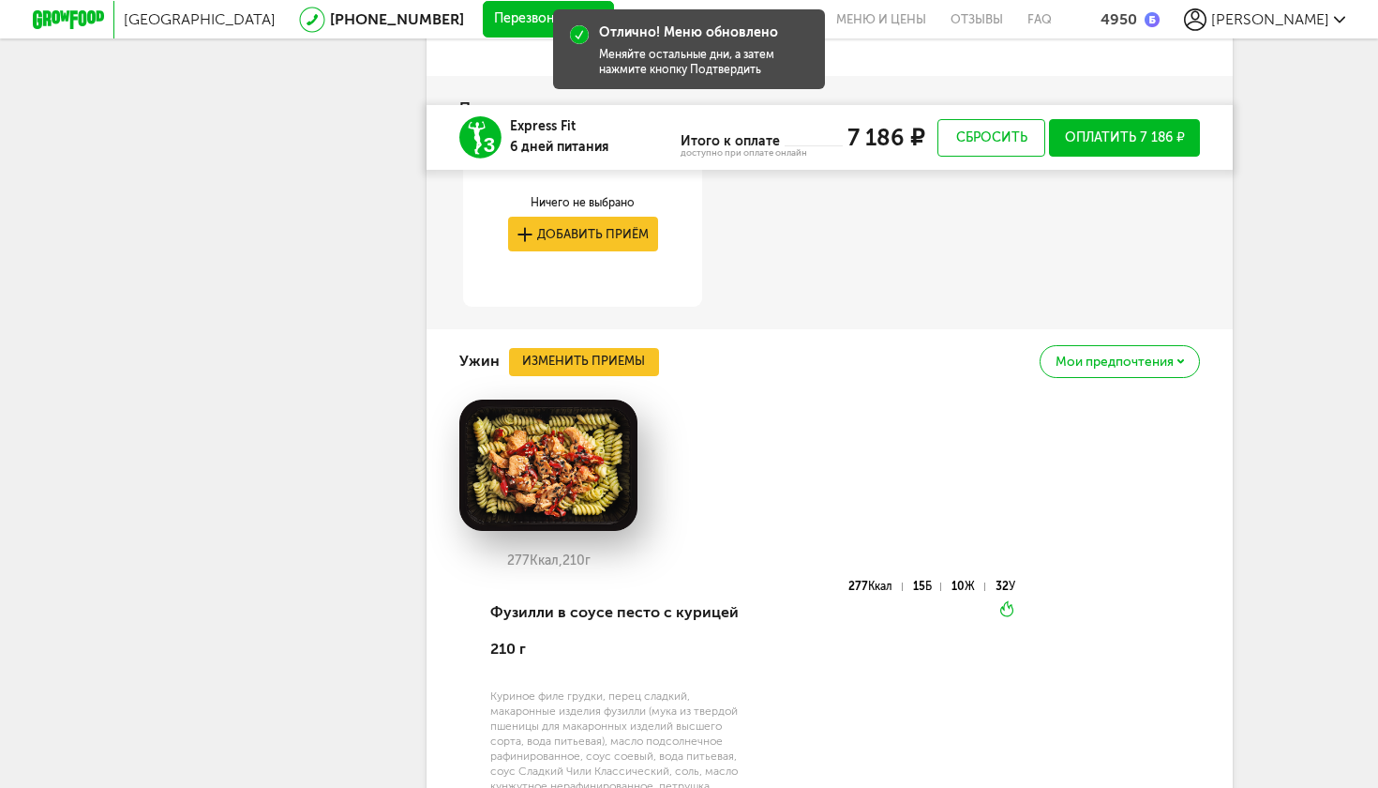
scroll to position [5571, 0]
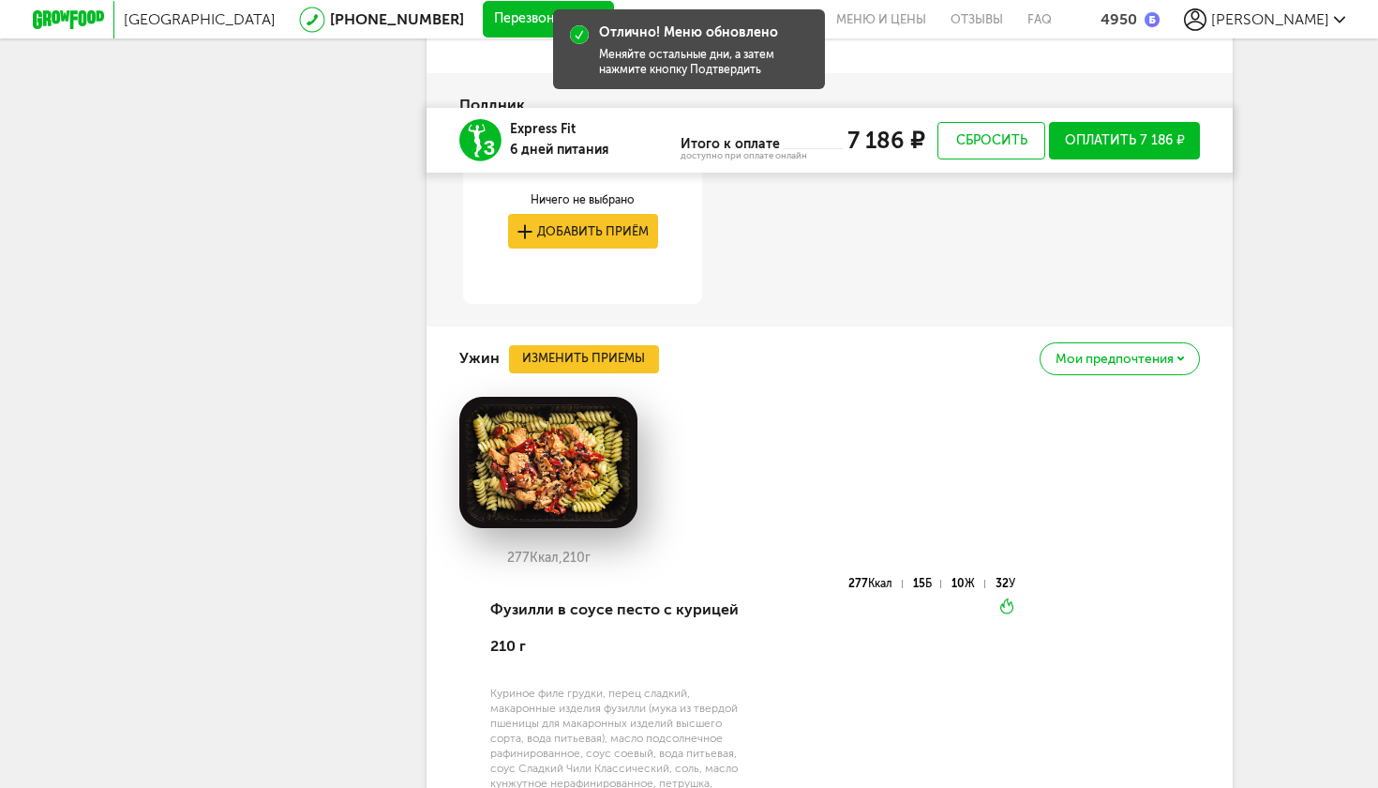
click at [592, 345] on button "Изменить приемы" at bounding box center [584, 359] width 150 height 28
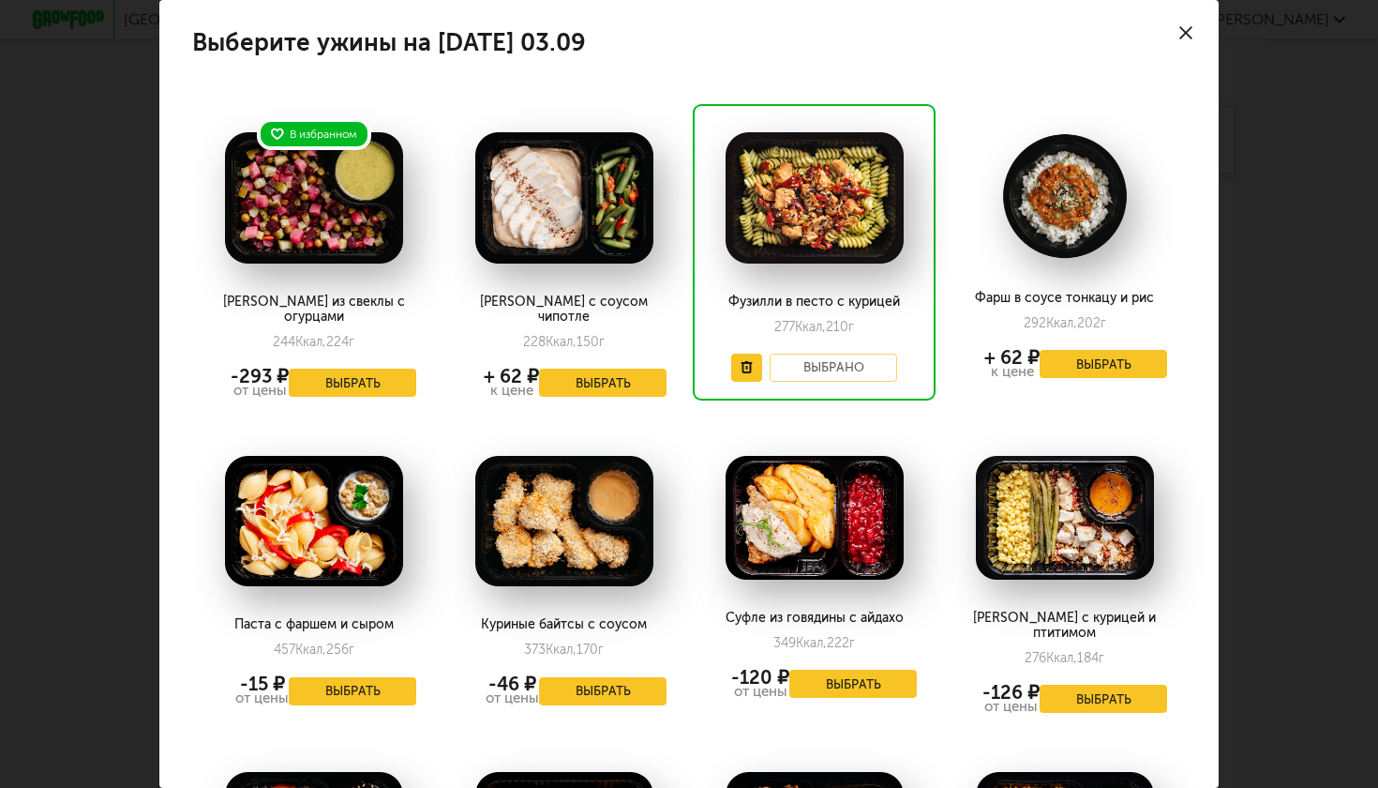
scroll to position [3, 0]
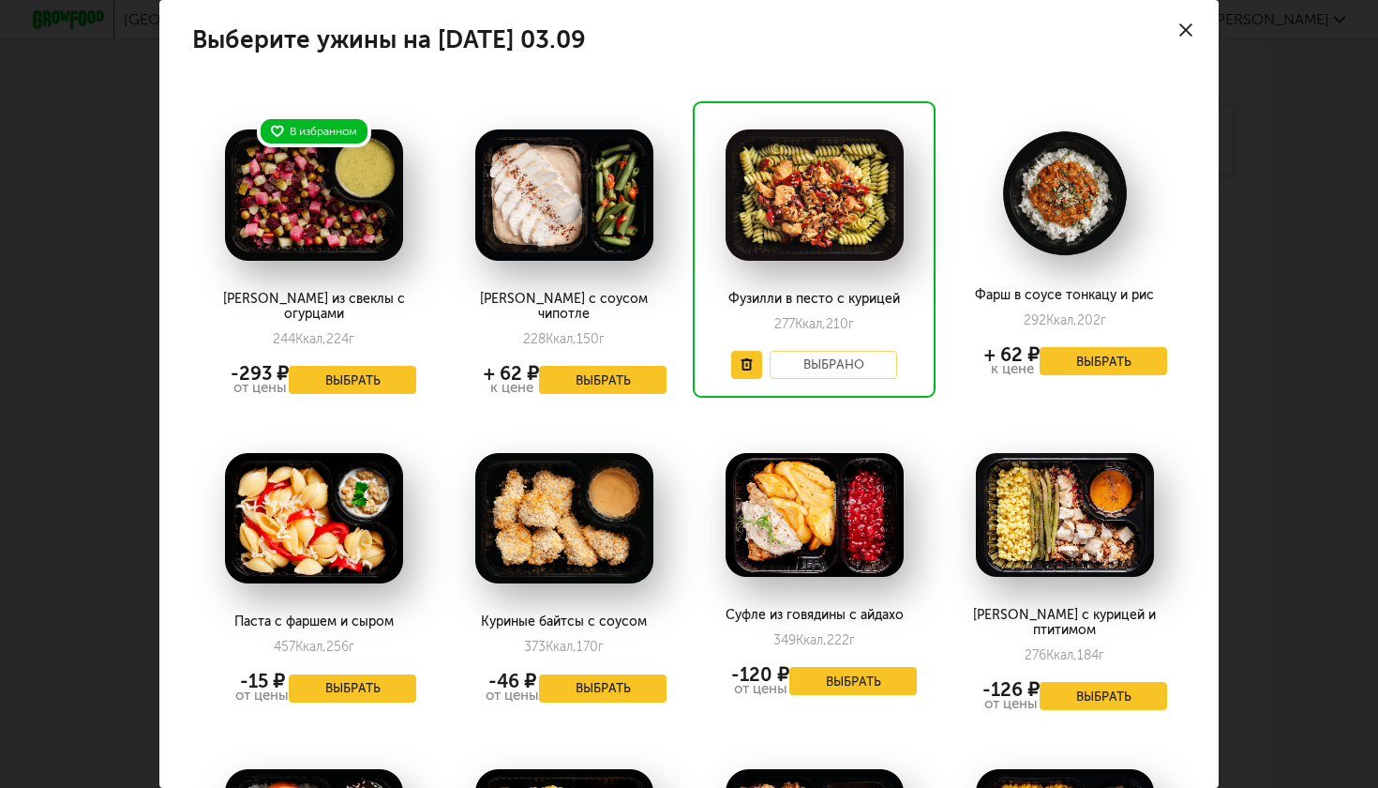
click at [1273, 350] on div "Выберите ужины на [DATE] 03.09 В избранном Салат из свеклы с огурцами 244 Ккал,…" at bounding box center [689, 394] width 1378 height 788
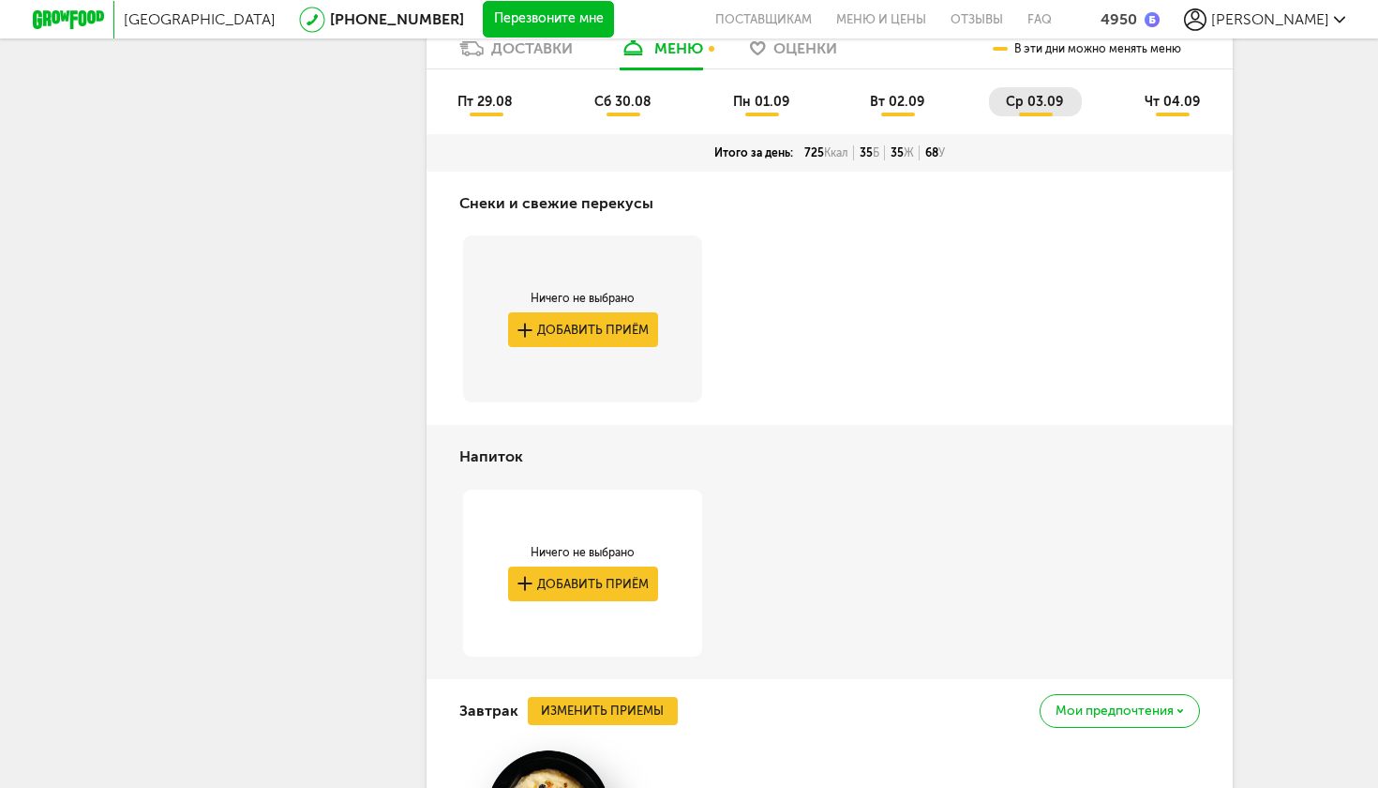
scroll to position [3571, 0]
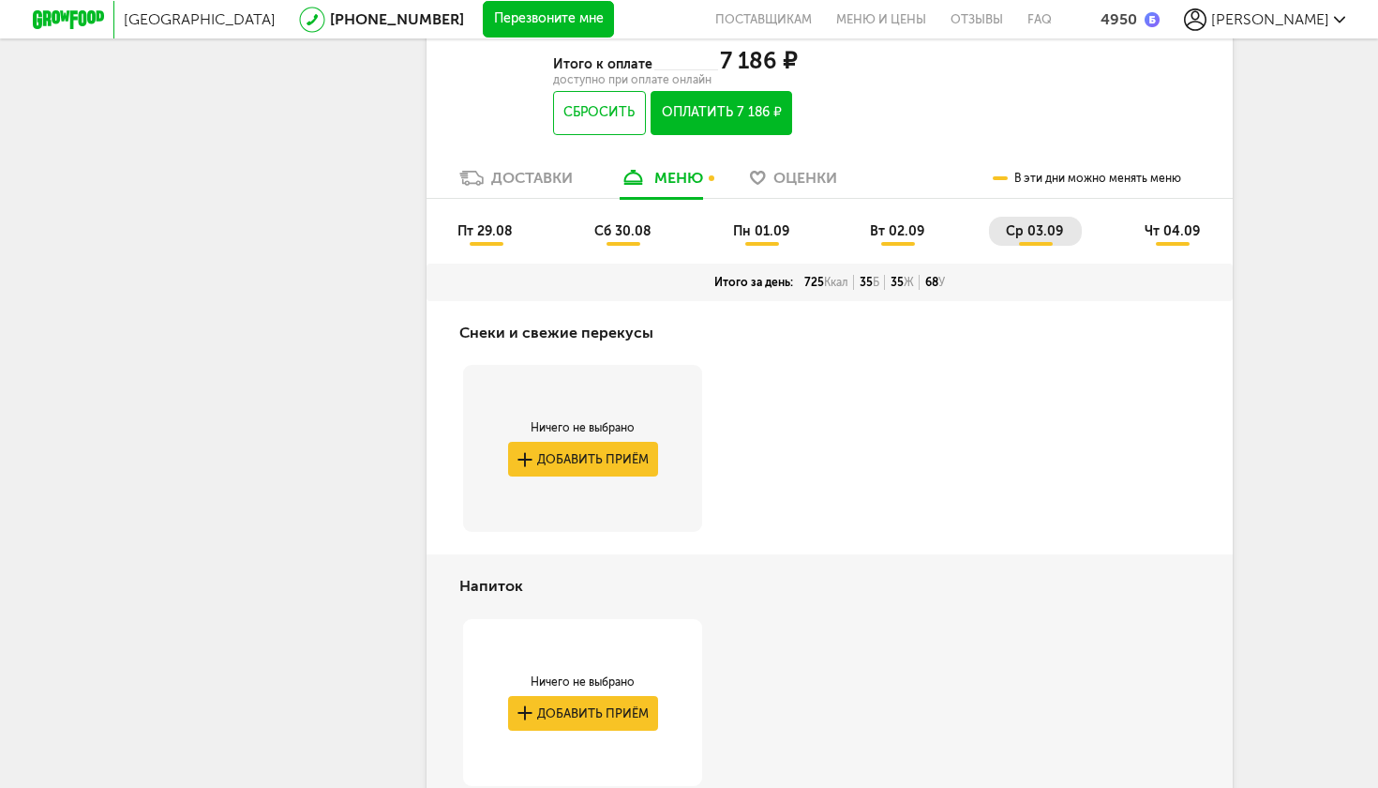
click at [1164, 223] on span "чт 04.09" at bounding box center [1172, 231] width 55 height 16
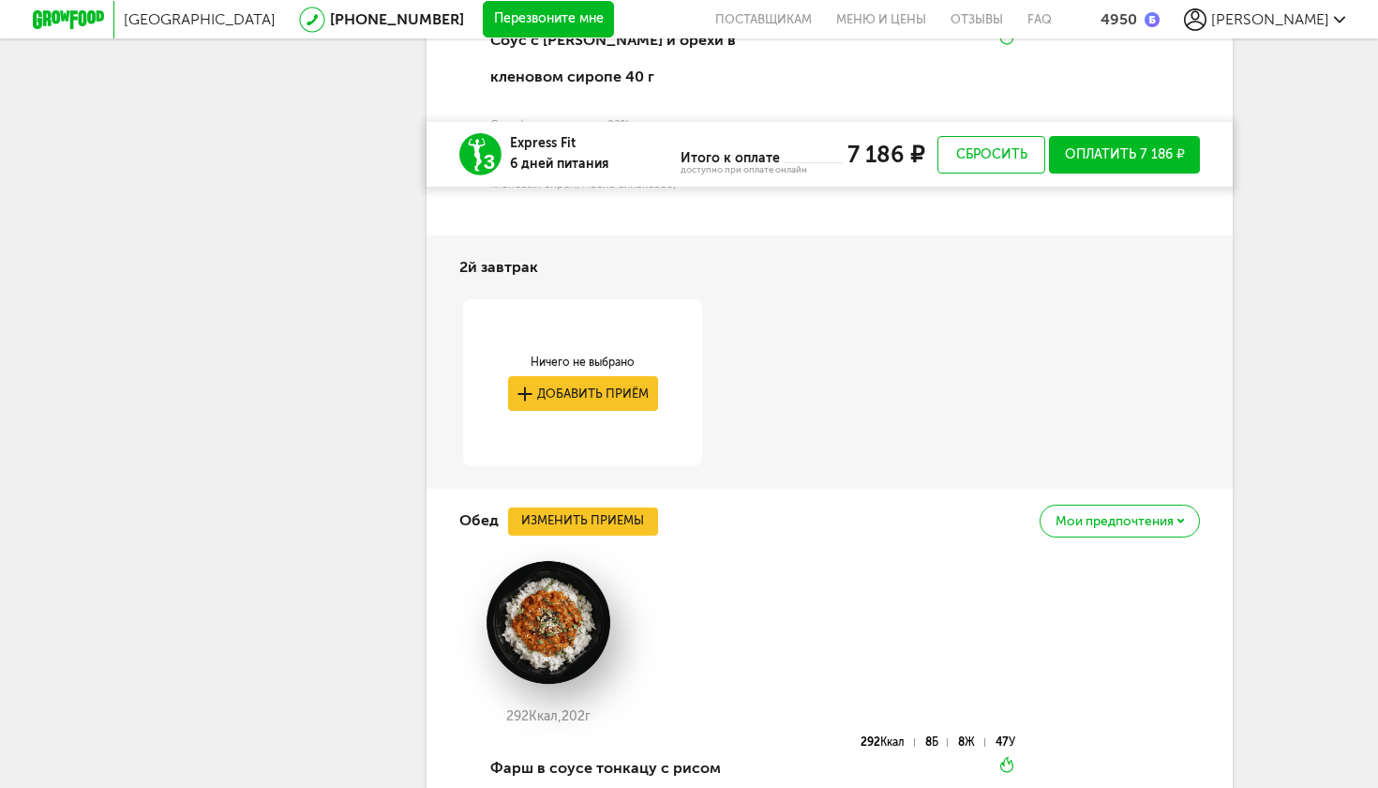
scroll to position [4759, 0]
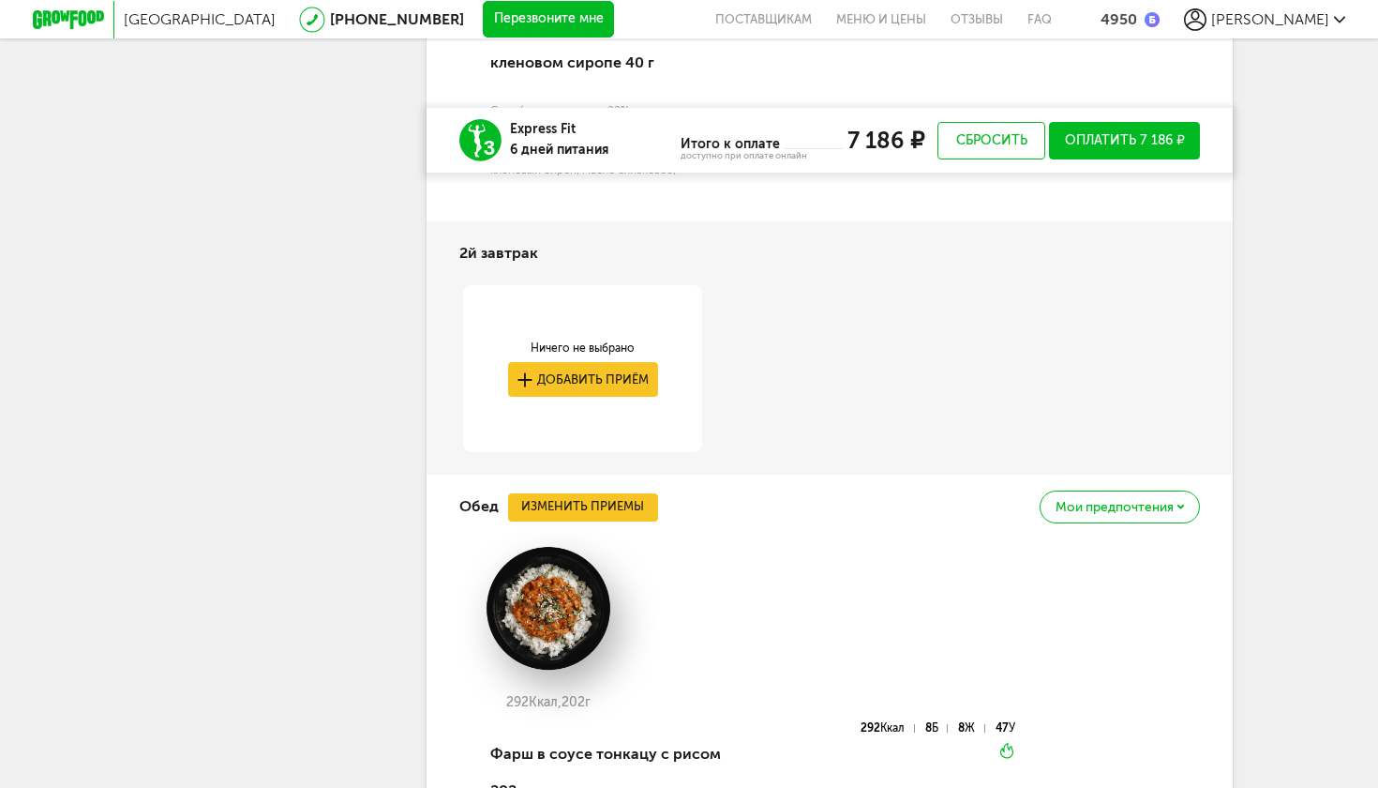
click at [590, 493] on button "Изменить приемы" at bounding box center [583, 507] width 150 height 28
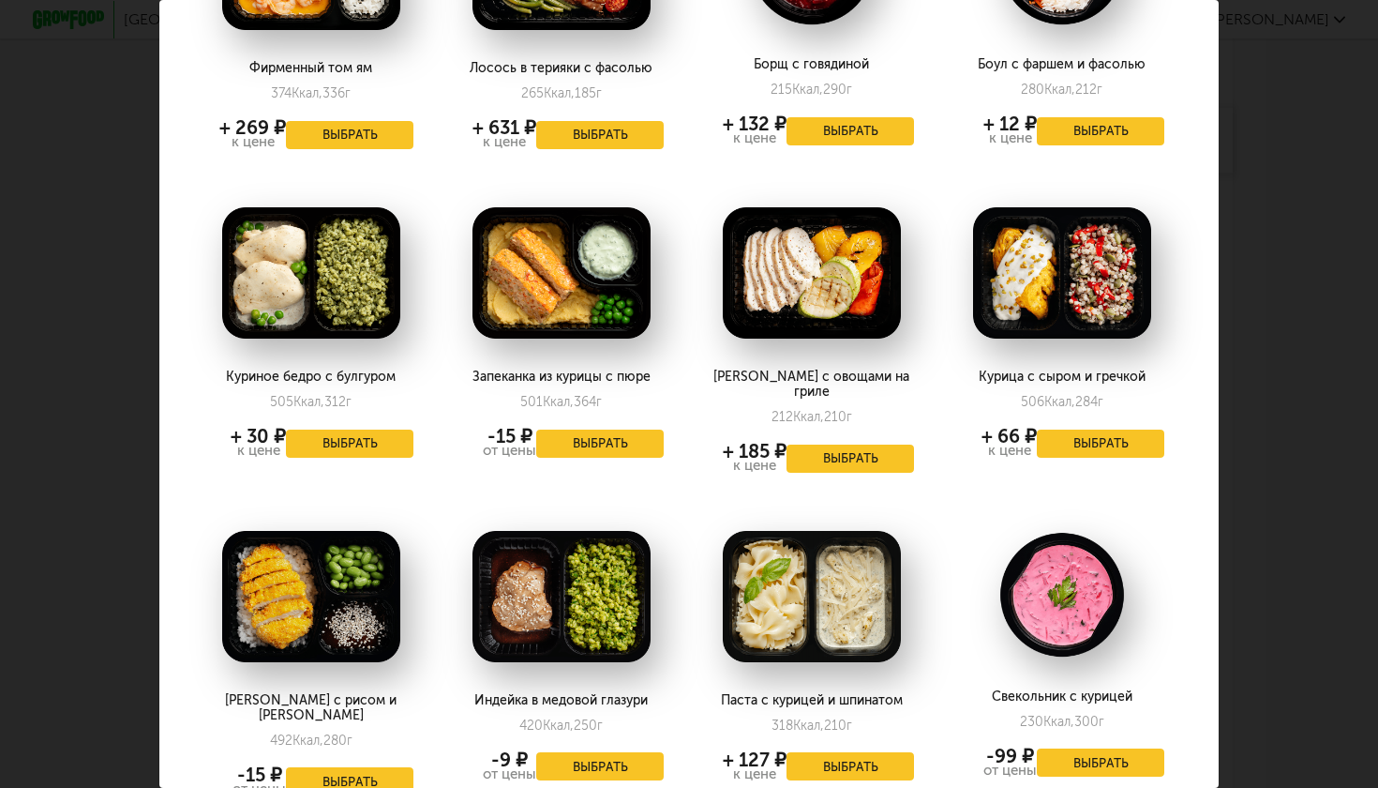
scroll to position [1365, 3]
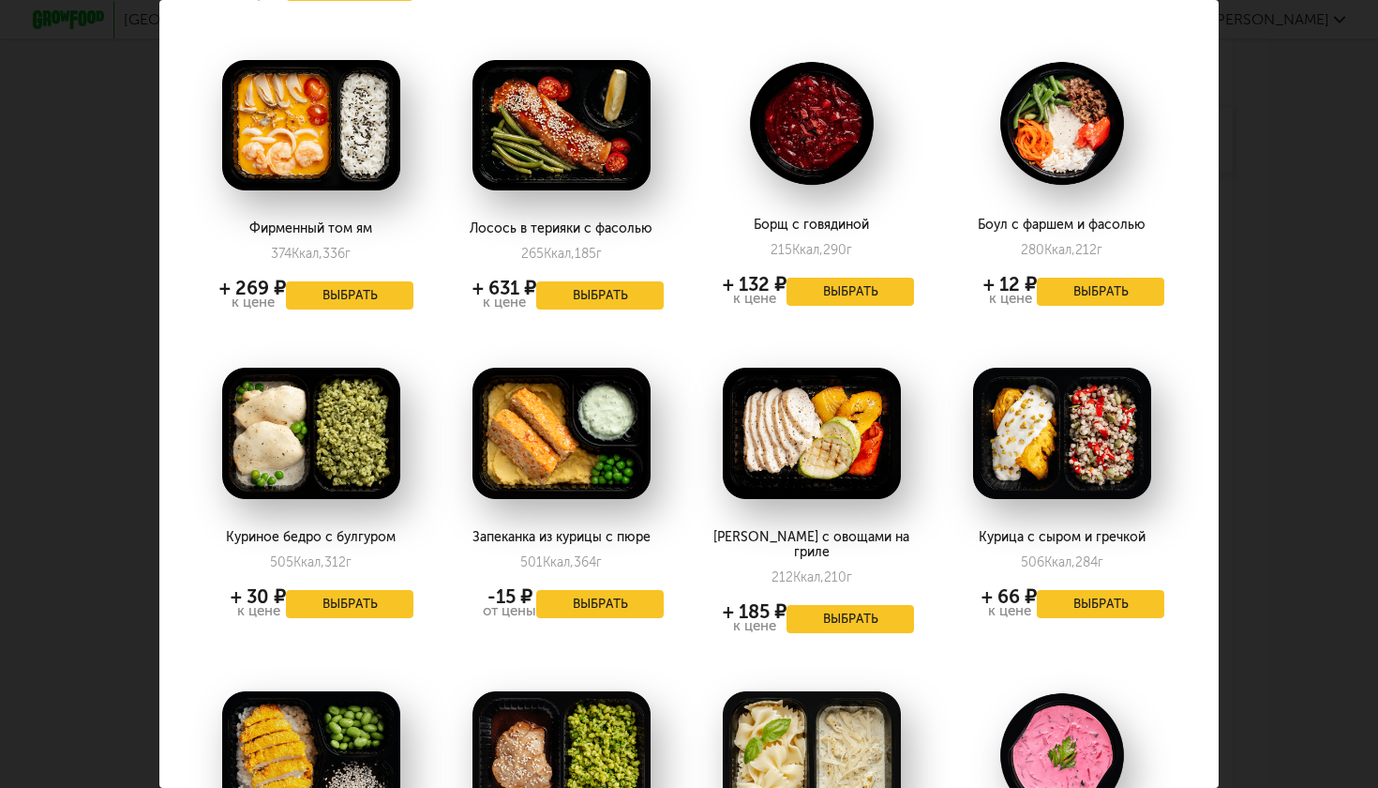
click at [820, 278] on button "Выбрать" at bounding box center [851, 292] width 128 height 28
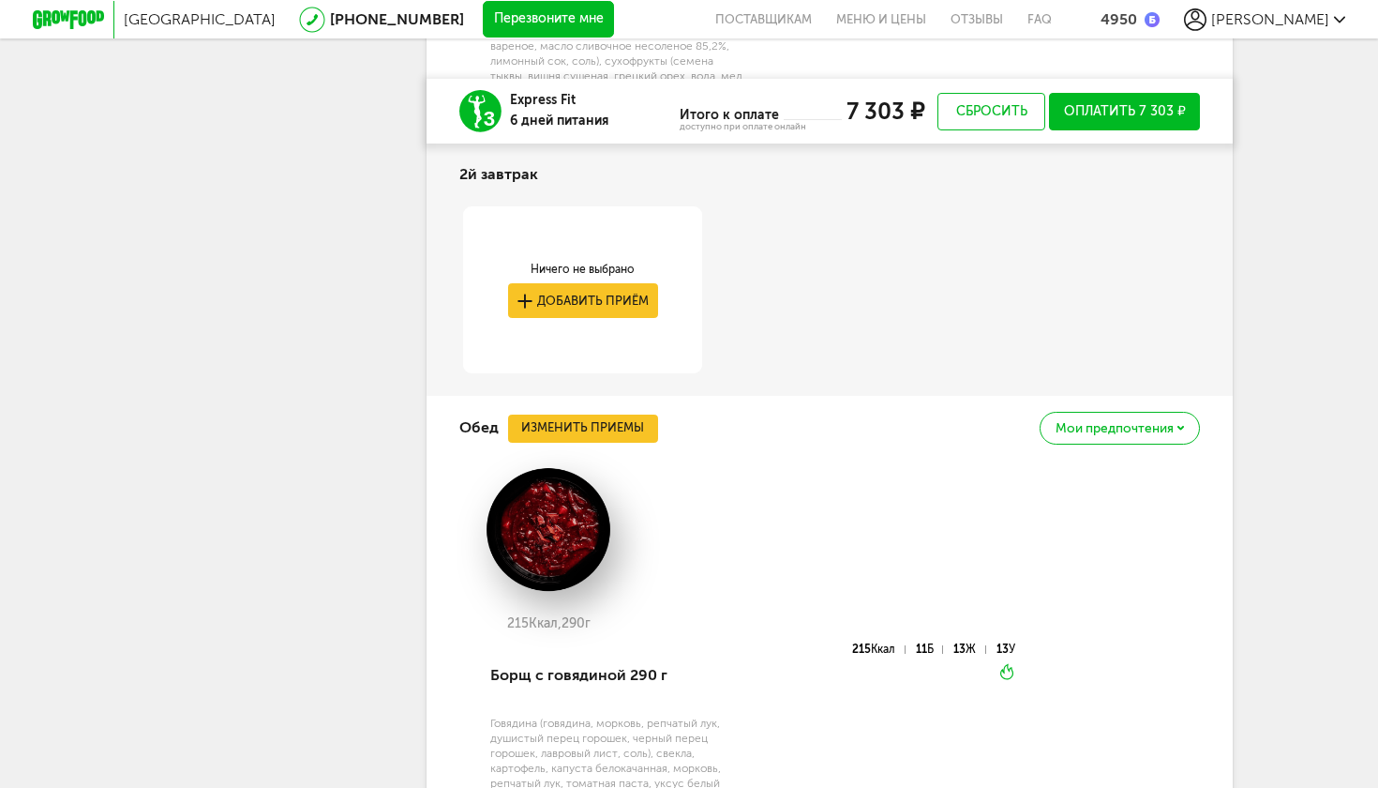
scroll to position [4809, 0]
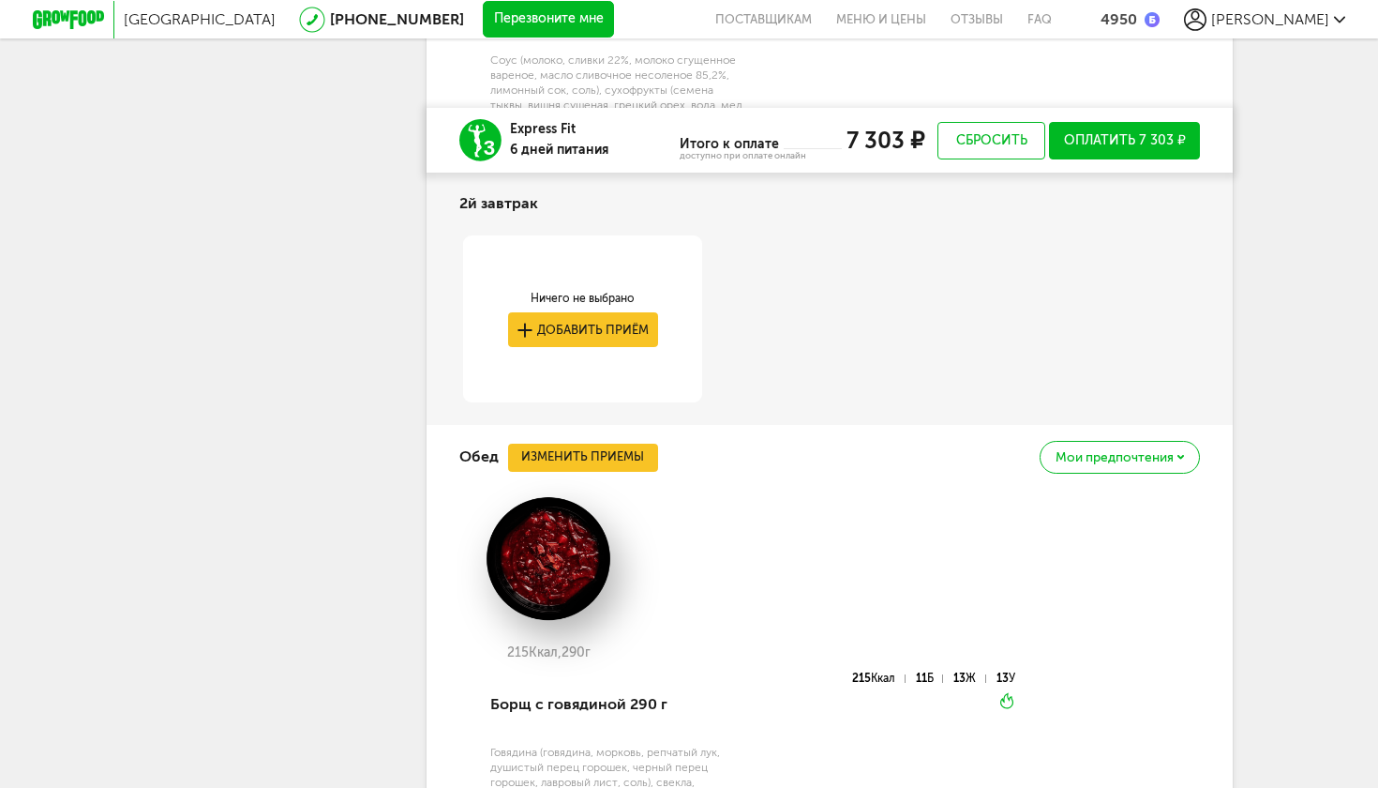
click at [538, 443] on button "Изменить приемы" at bounding box center [583, 457] width 150 height 28
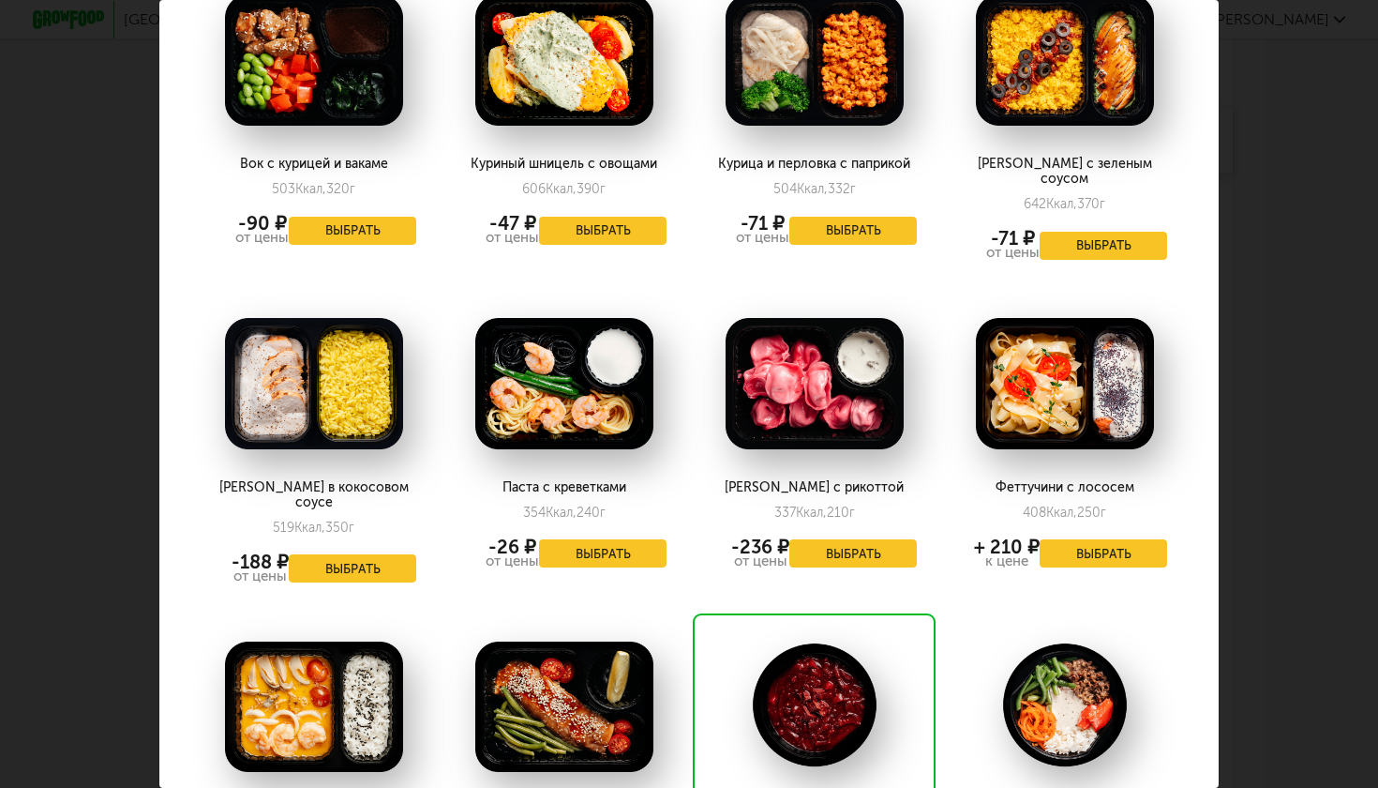
scroll to position [1104, 0]
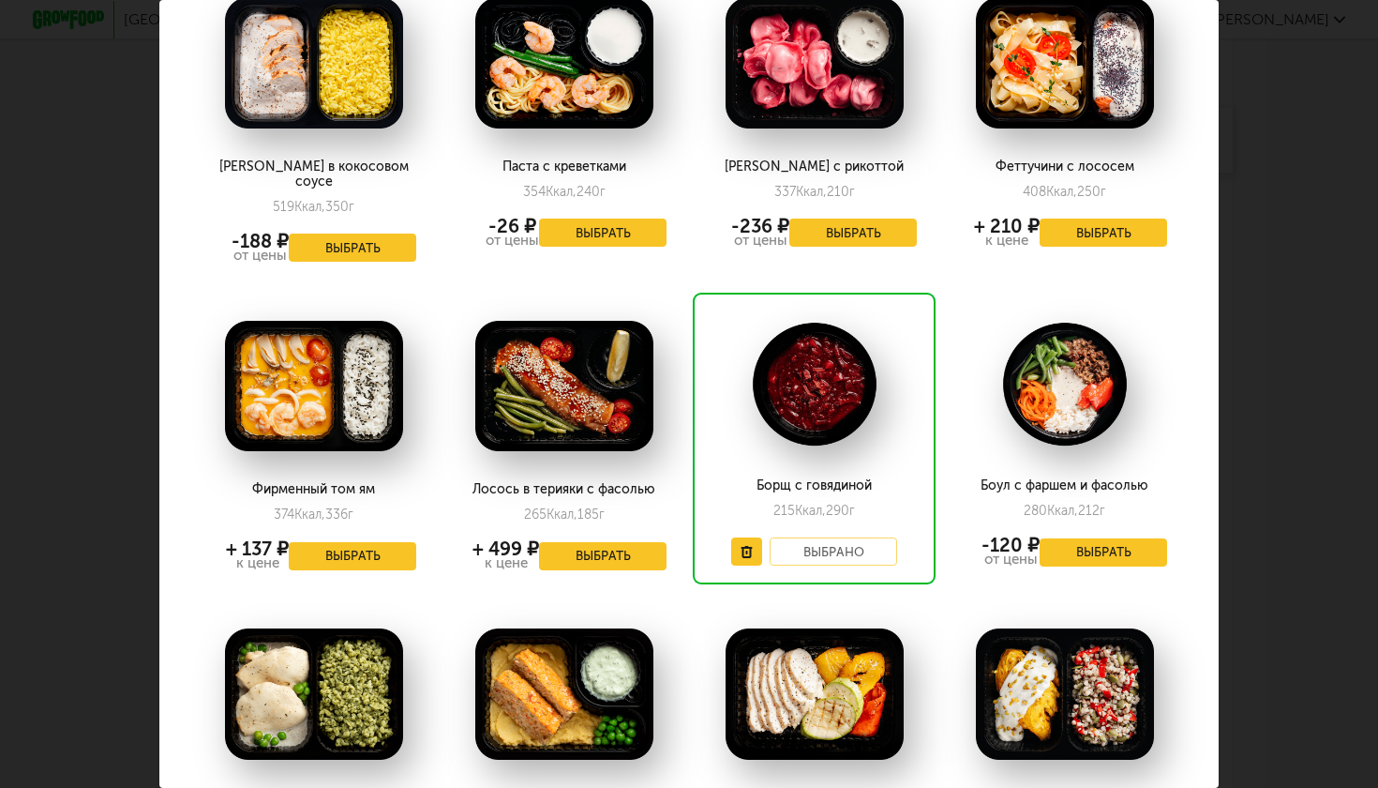
click at [349, 542] on button "Выбрать" at bounding box center [353, 556] width 128 height 28
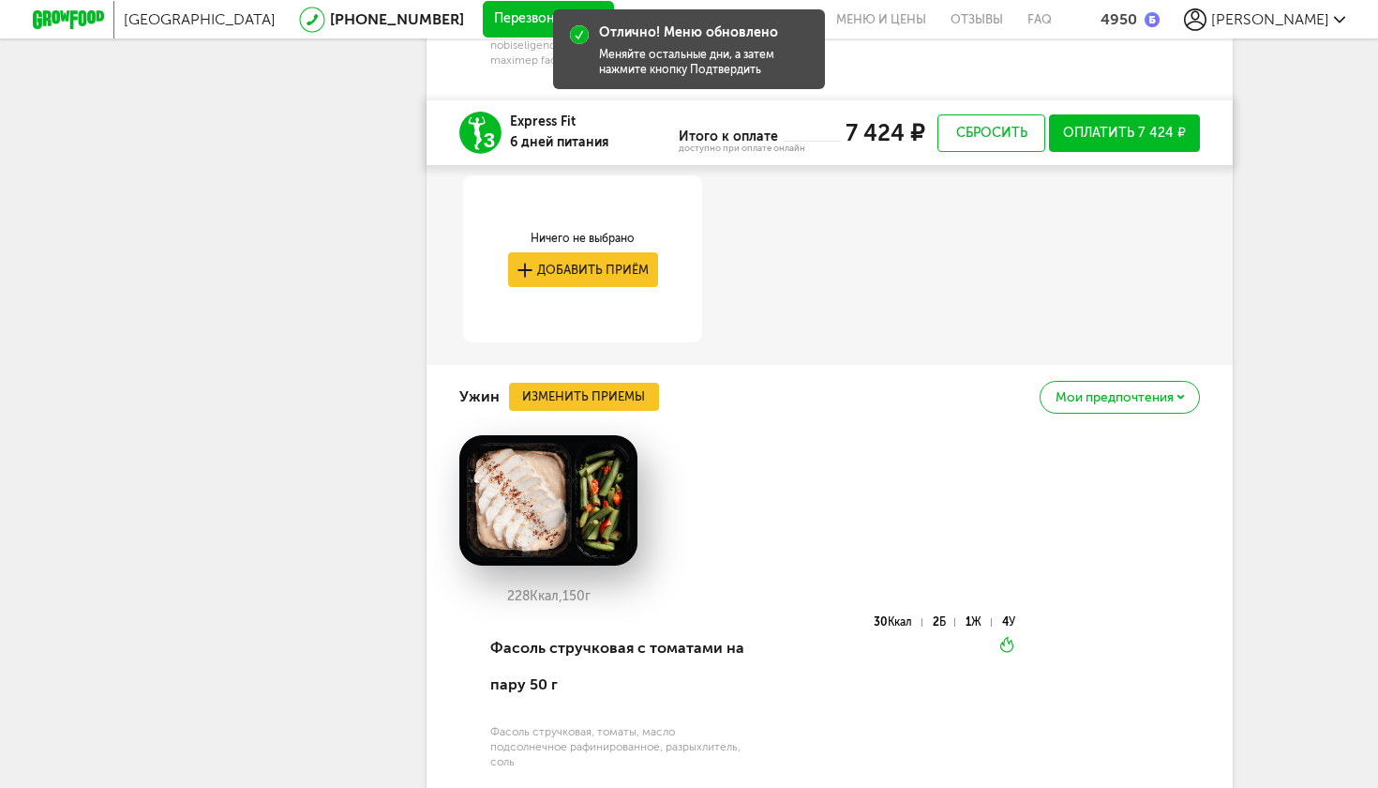
scroll to position [5845, 0]
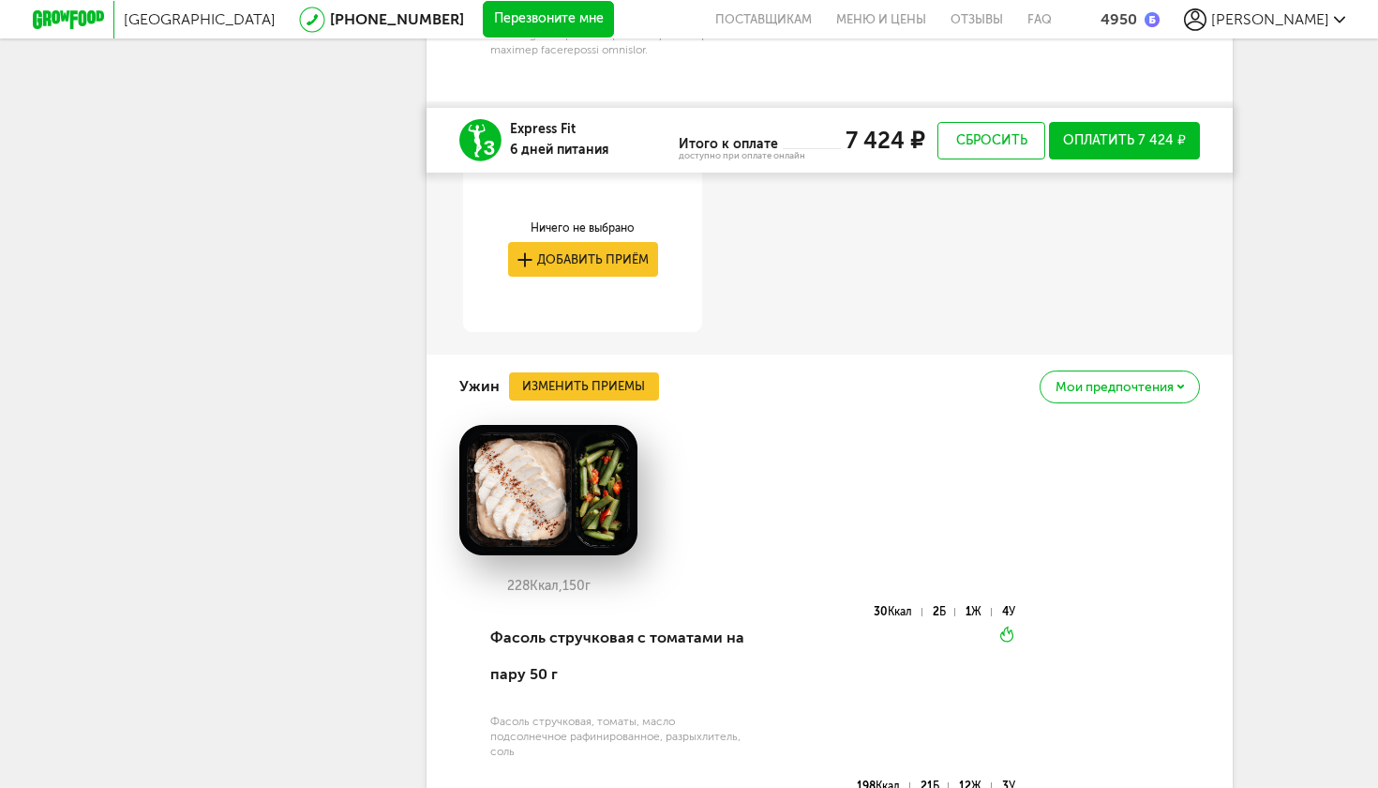
click at [598, 372] on button "Изменить приемы" at bounding box center [584, 386] width 150 height 28
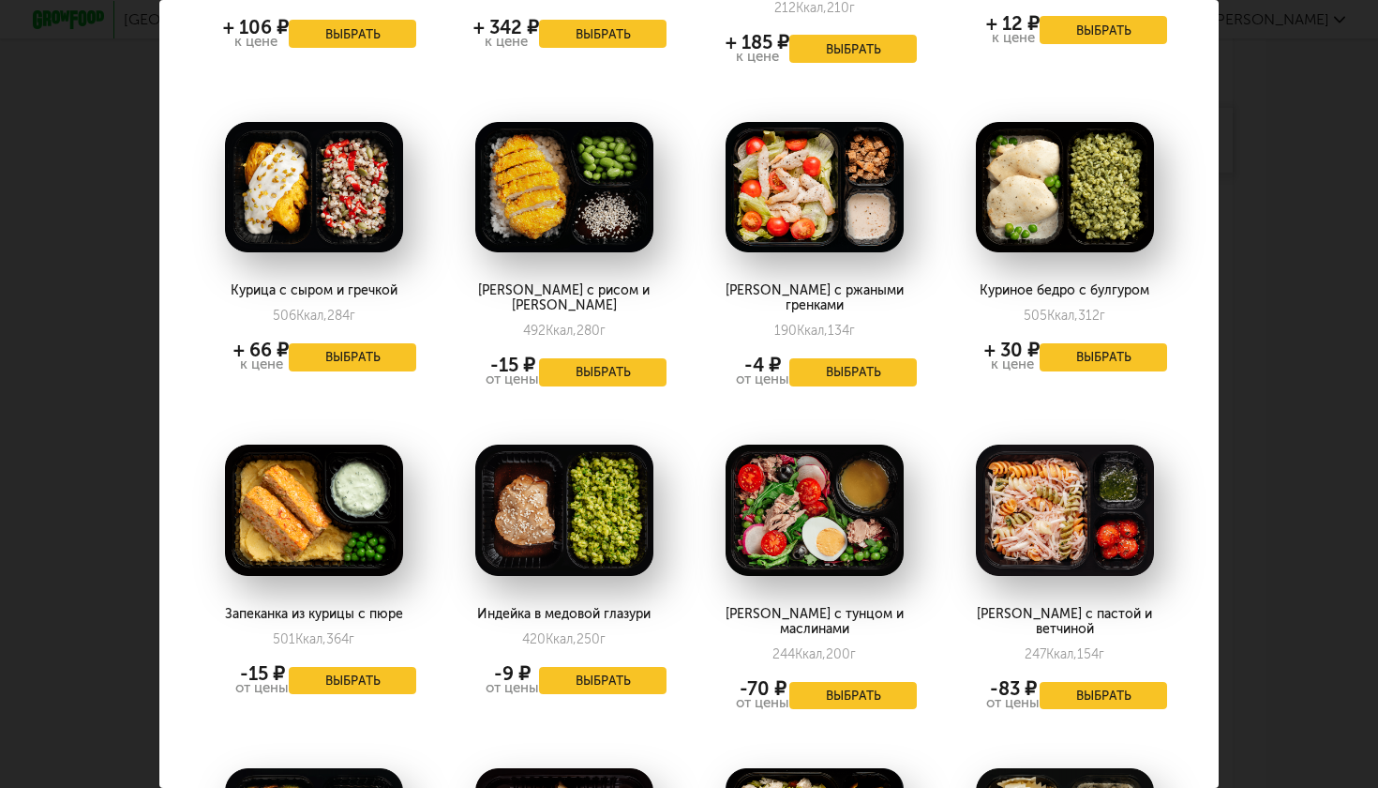
scroll to position [1622, 0]
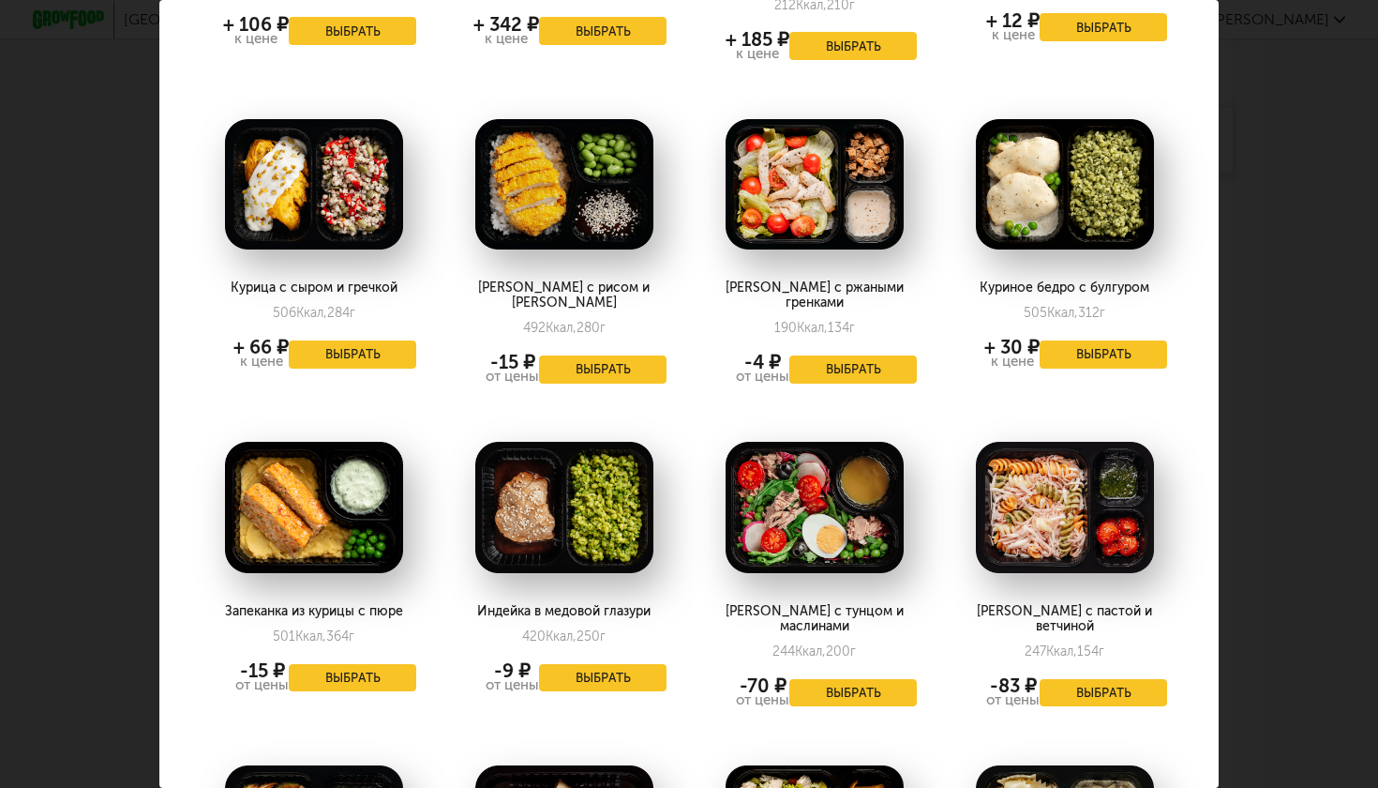
click at [608, 664] on button "Выбрать" at bounding box center [603, 678] width 128 height 28
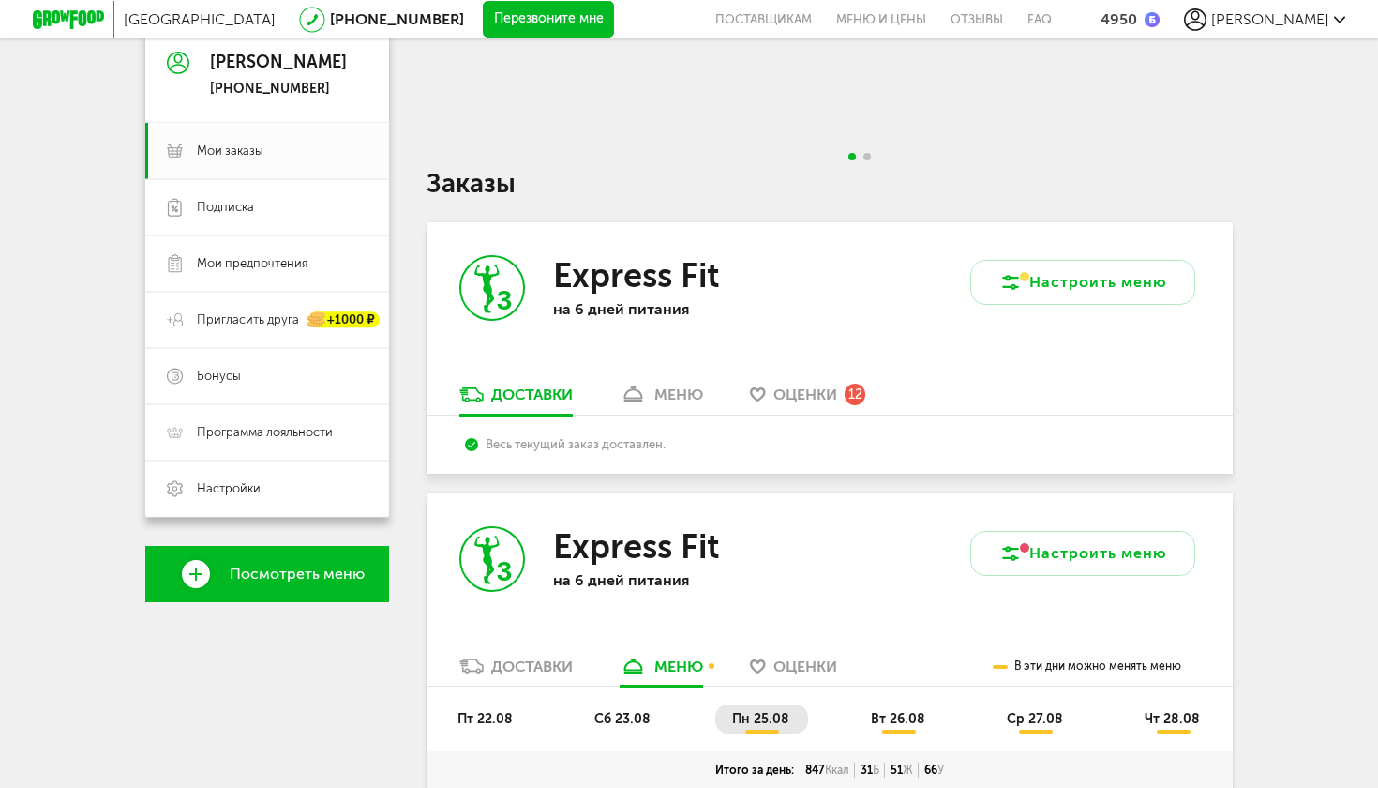
scroll to position [59, 0]
